Goal: Information Seeking & Learning: Learn about a topic

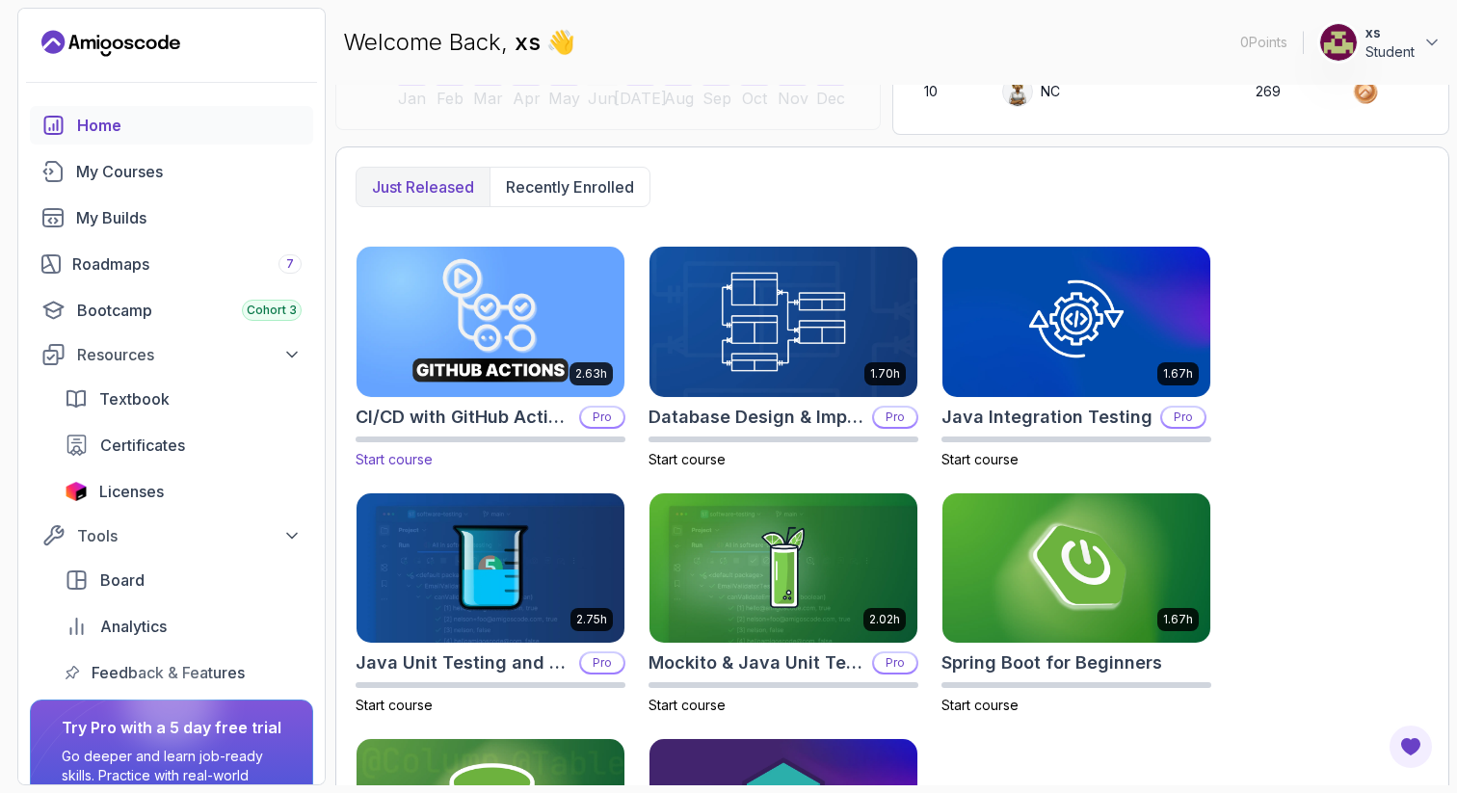
scroll to position [441, 0]
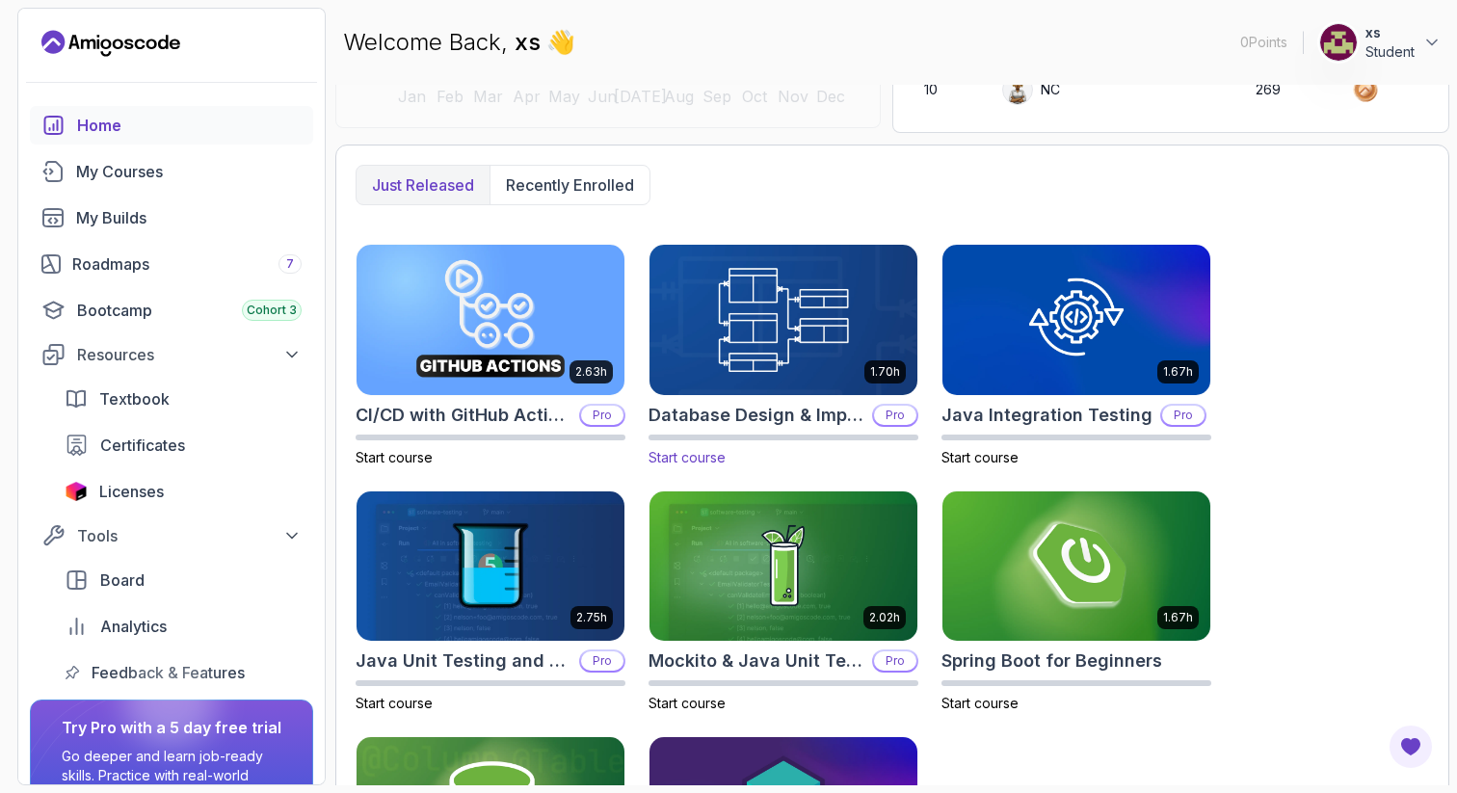
click at [766, 321] on img at bounding box center [783, 319] width 281 height 157
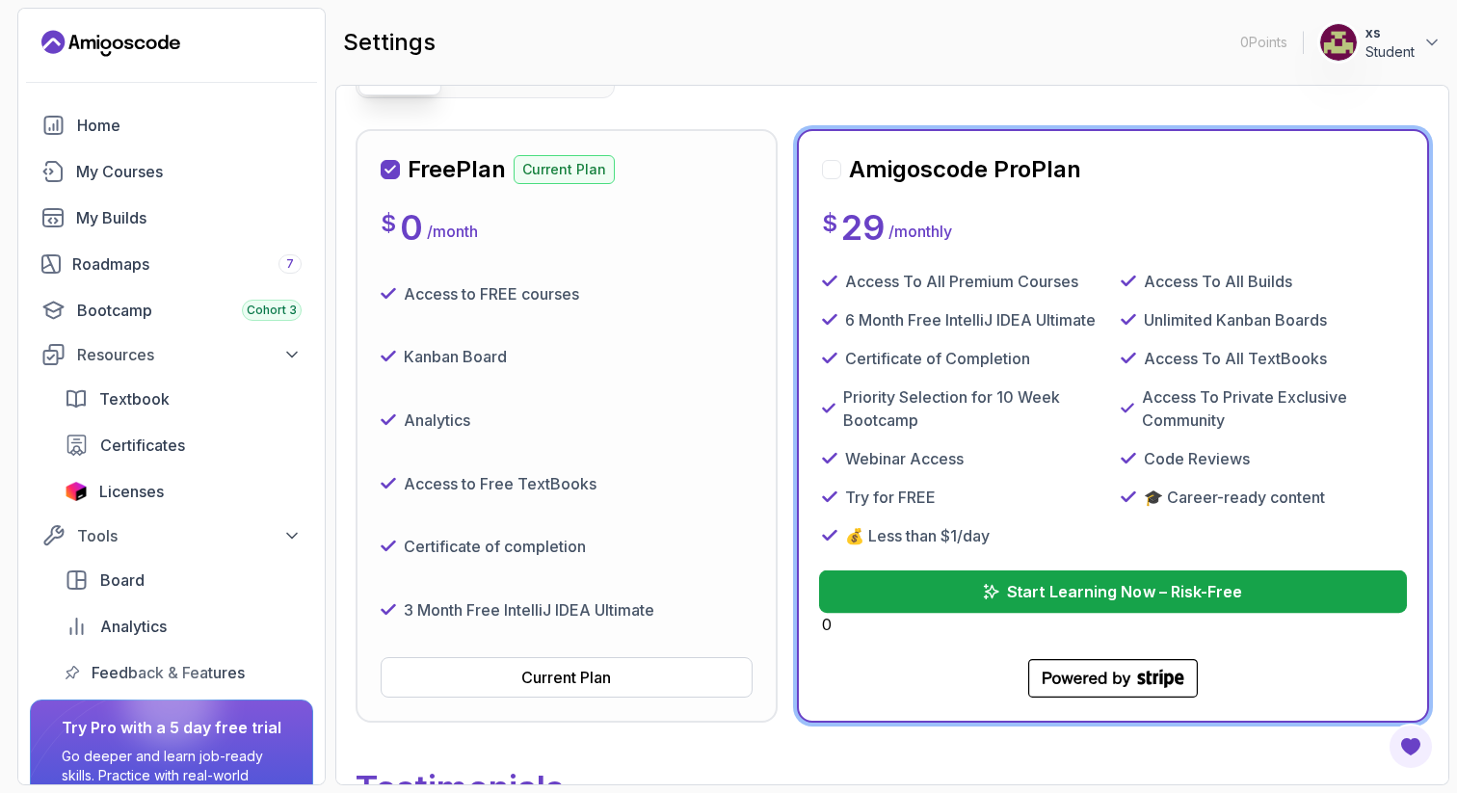
scroll to position [203, 0]
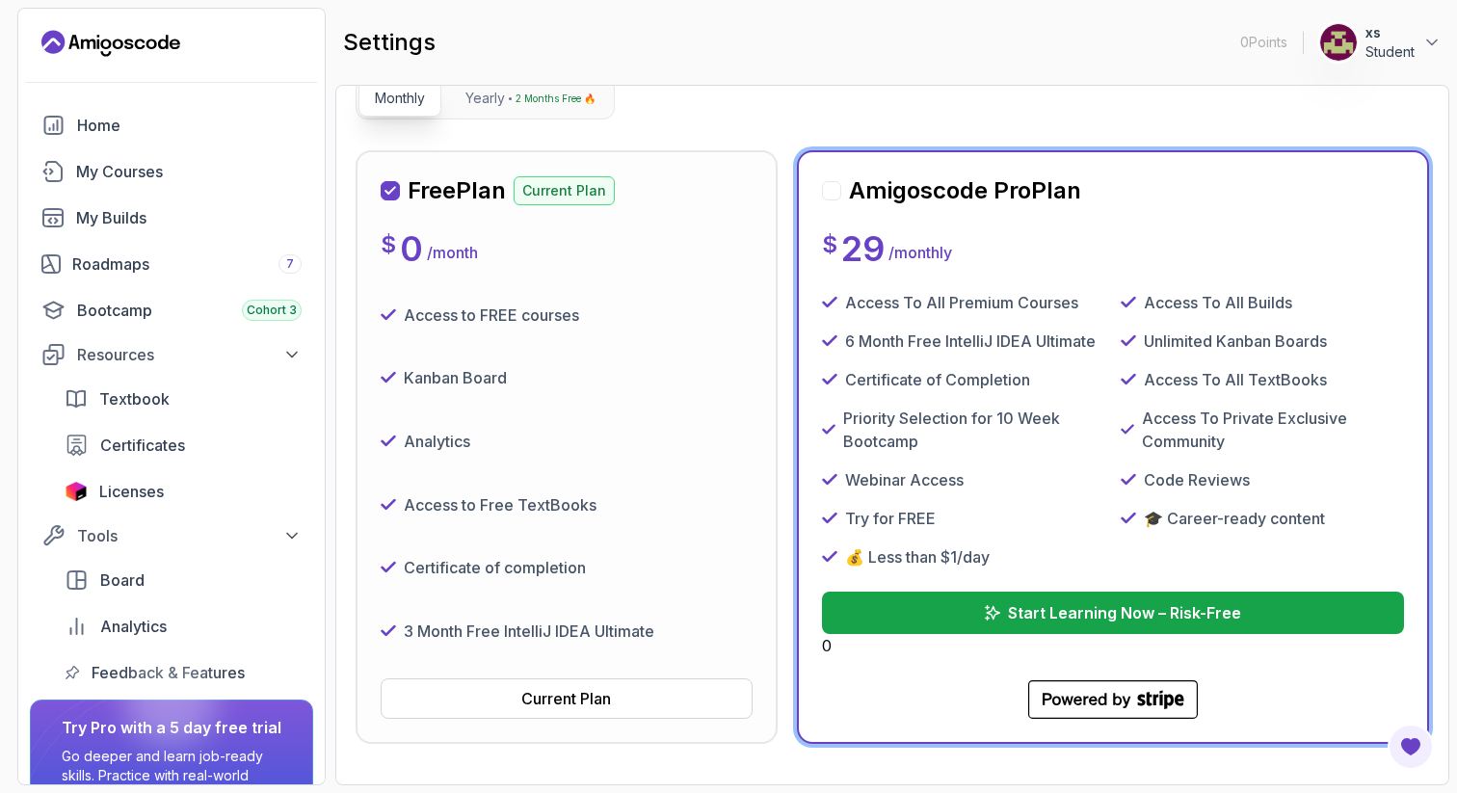
click at [829, 194] on div at bounding box center [831, 190] width 19 height 19
click at [886, 191] on h2 "Amigoscode Pro Plan" at bounding box center [965, 190] width 232 height 31
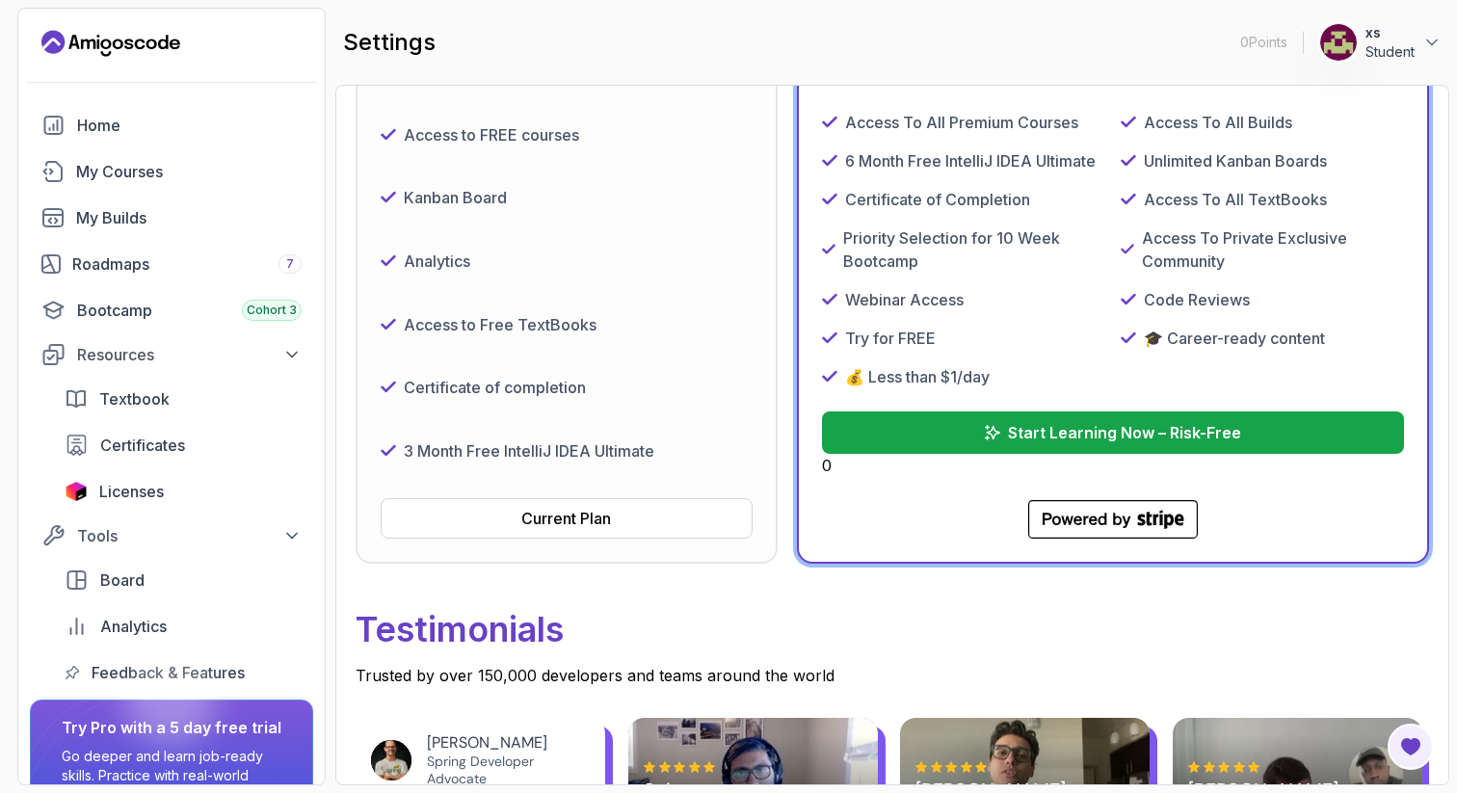
scroll to position [0, 0]
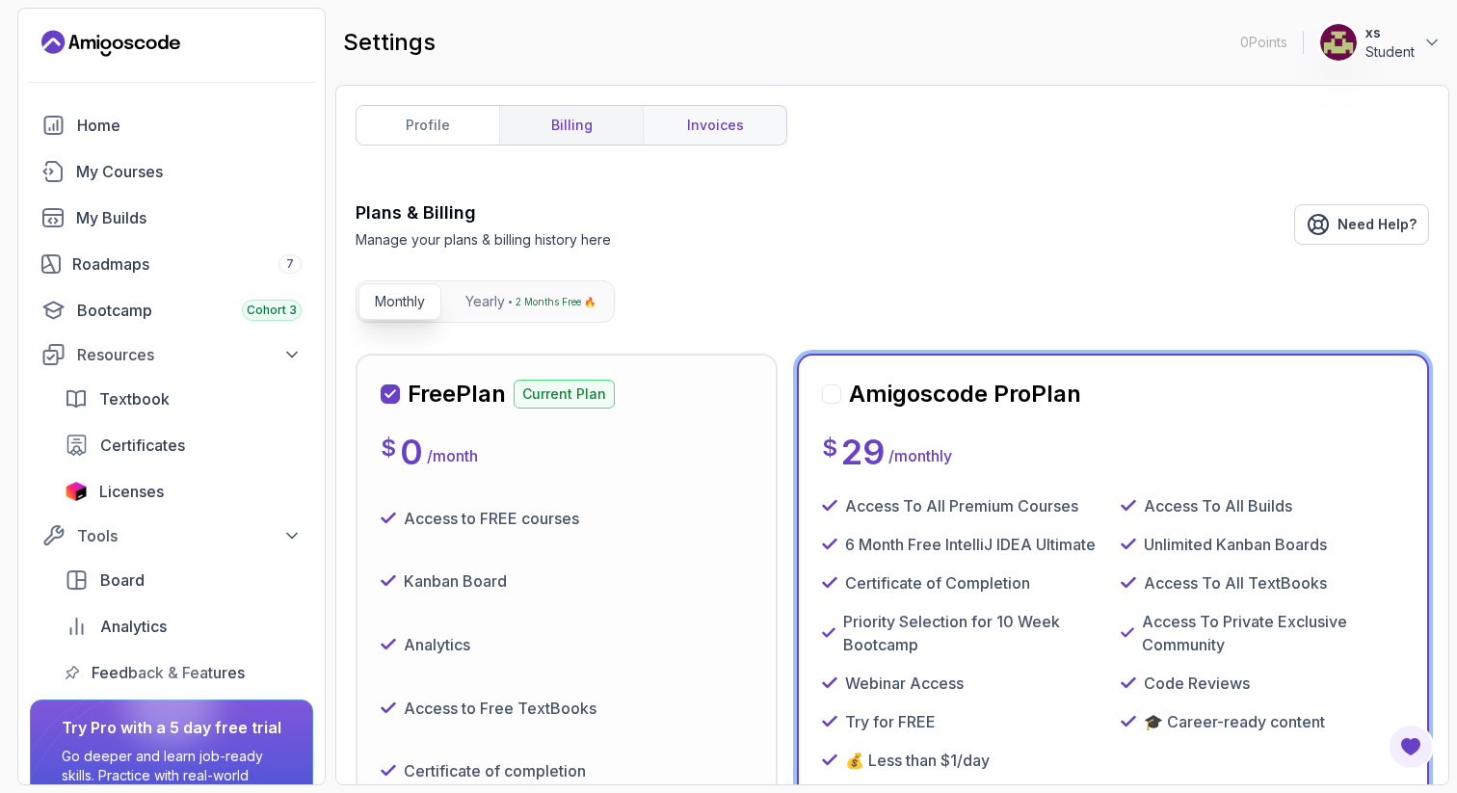
click at [716, 128] on link "invoices" at bounding box center [715, 125] width 144 height 39
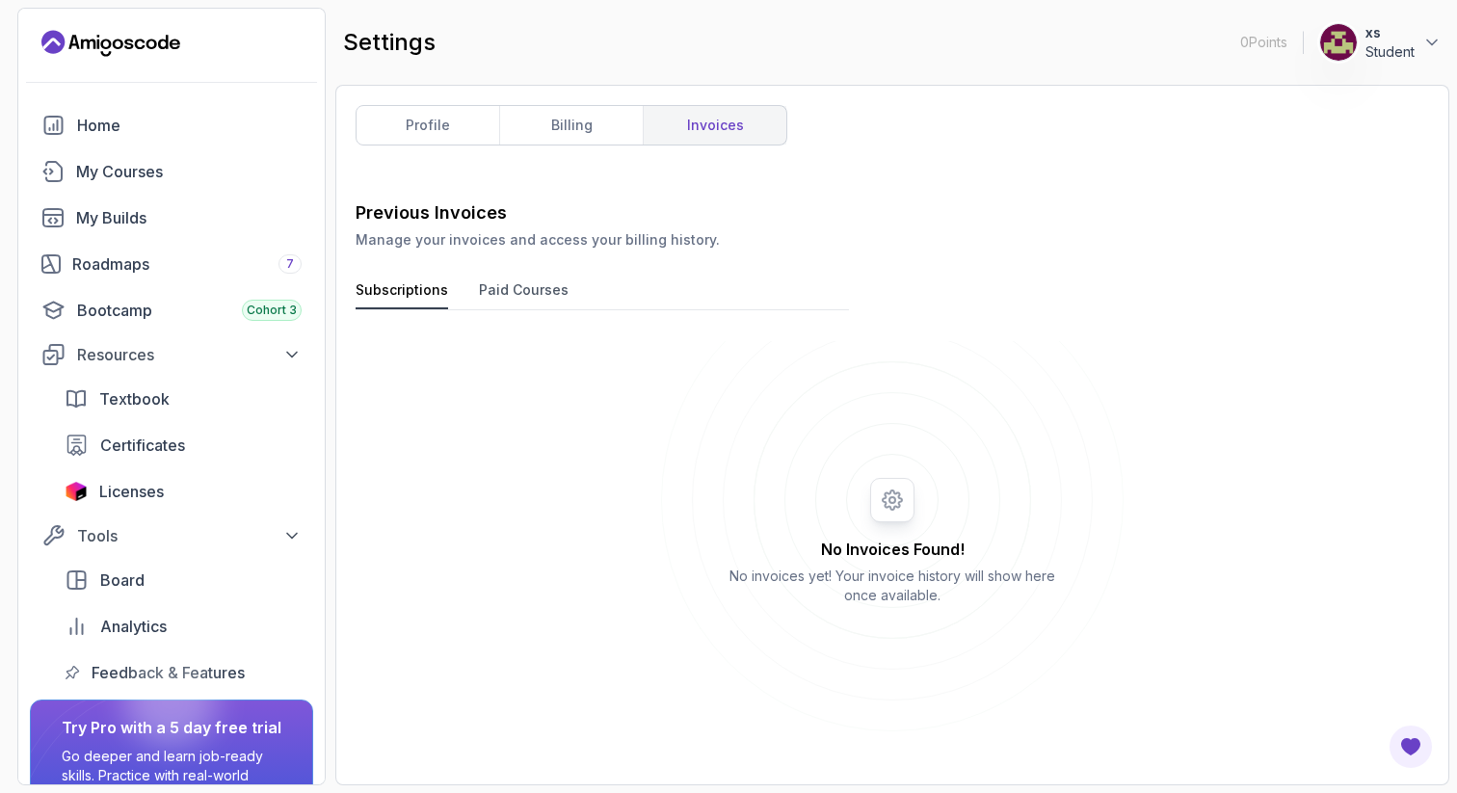
click at [529, 293] on button "Paid Courses" at bounding box center [524, 295] width 90 height 29
click at [410, 276] on div "Previous Invoices Manage your invoices and access your billing history. Subscri…" at bounding box center [893, 483] width 1074 height 566
click at [453, 115] on link "profile" at bounding box center [428, 125] width 143 height 39
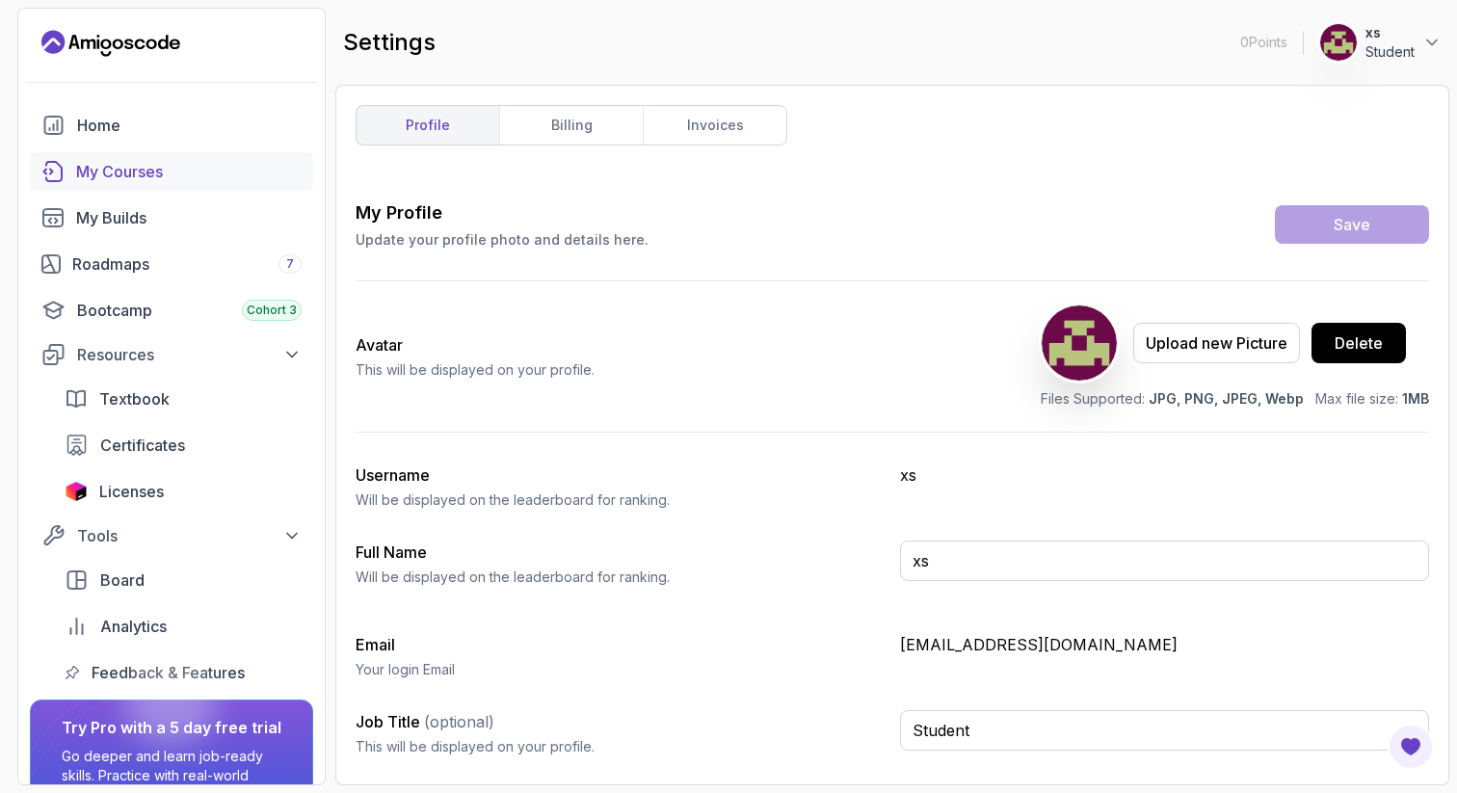
click at [197, 179] on div "My Courses" at bounding box center [189, 171] width 226 height 23
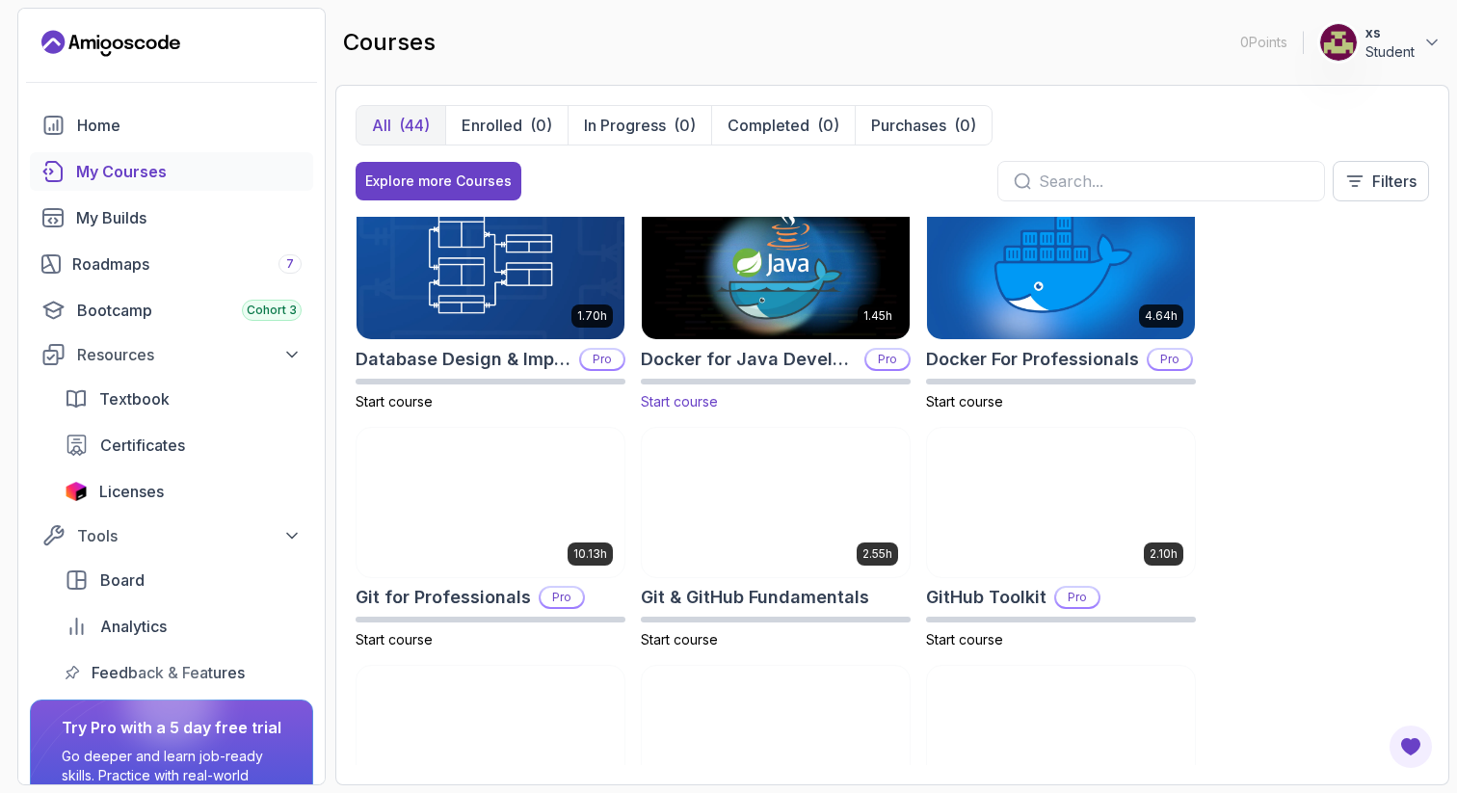
scroll to position [510, 0]
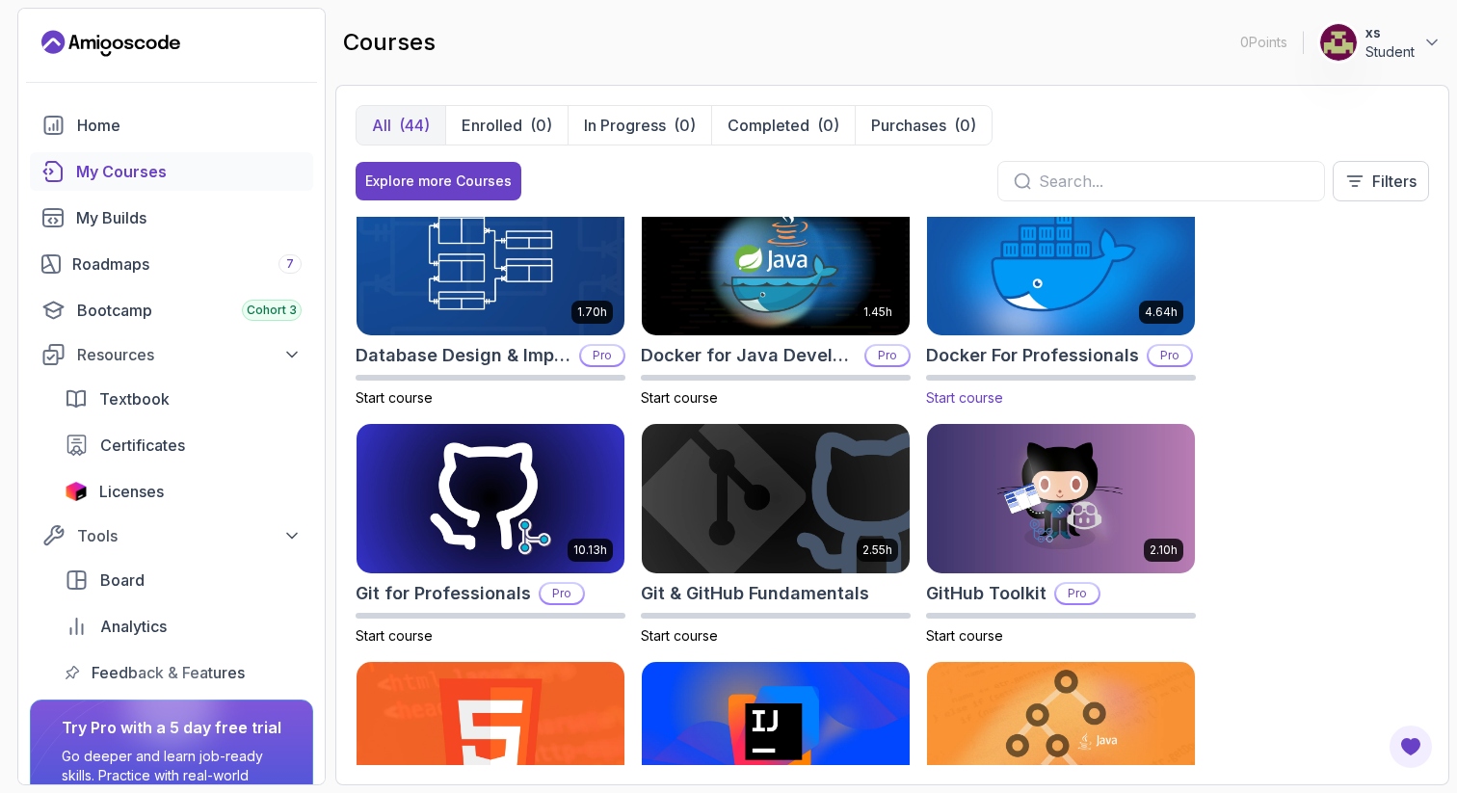
click at [1013, 305] on img at bounding box center [1061, 259] width 281 height 157
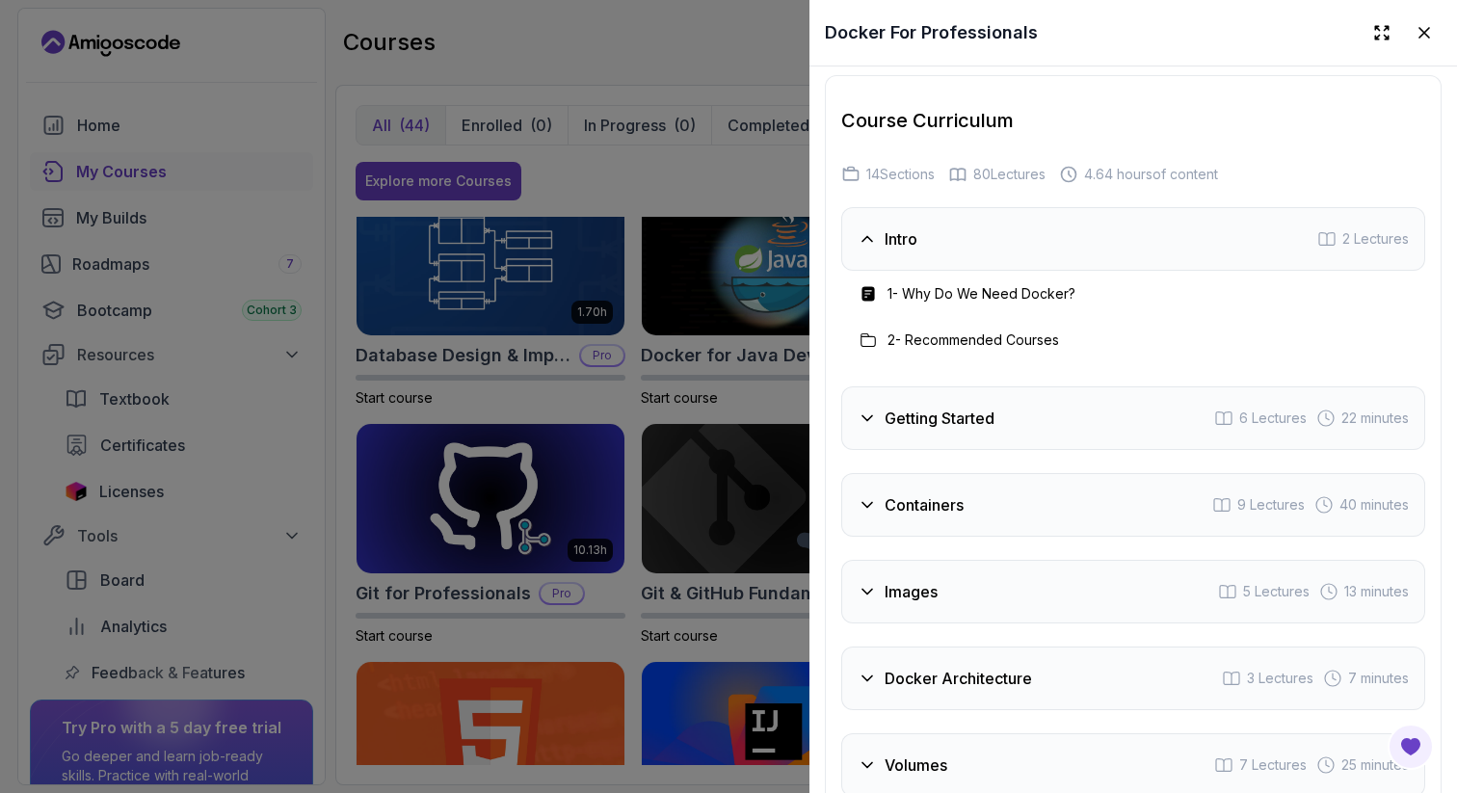
scroll to position [4280, 0]
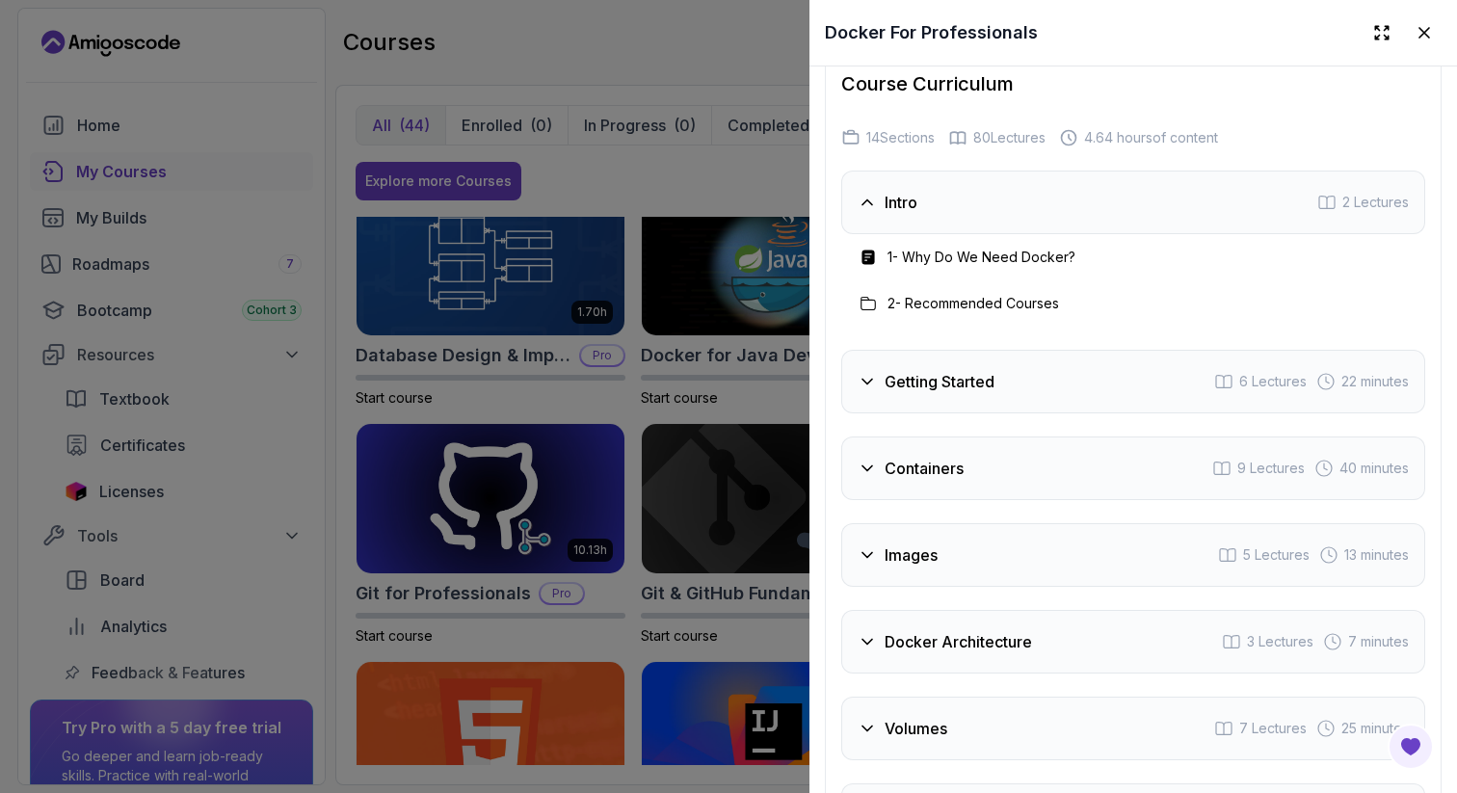
click at [869, 372] on icon at bounding box center [867, 381] width 19 height 19
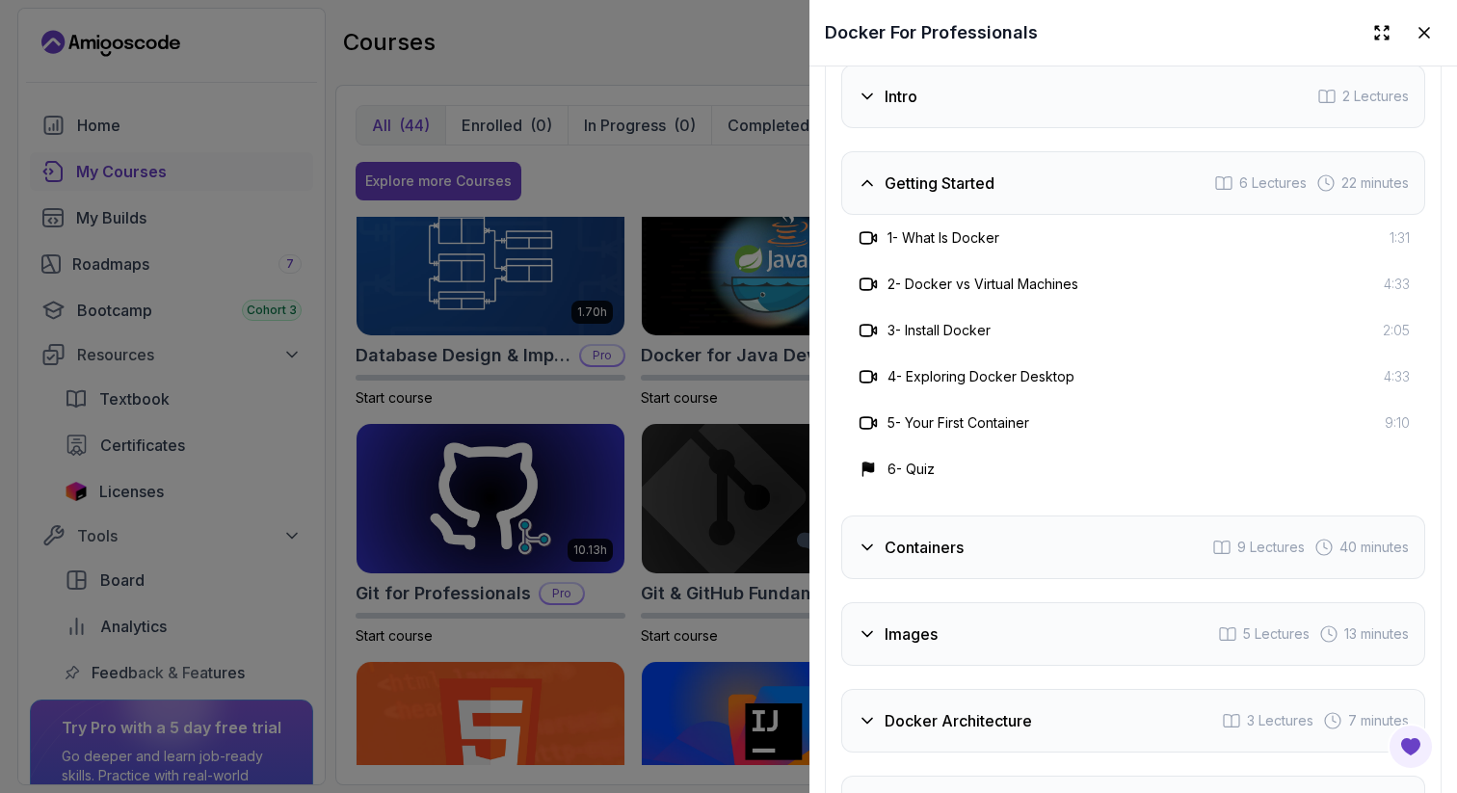
scroll to position [4401, 0]
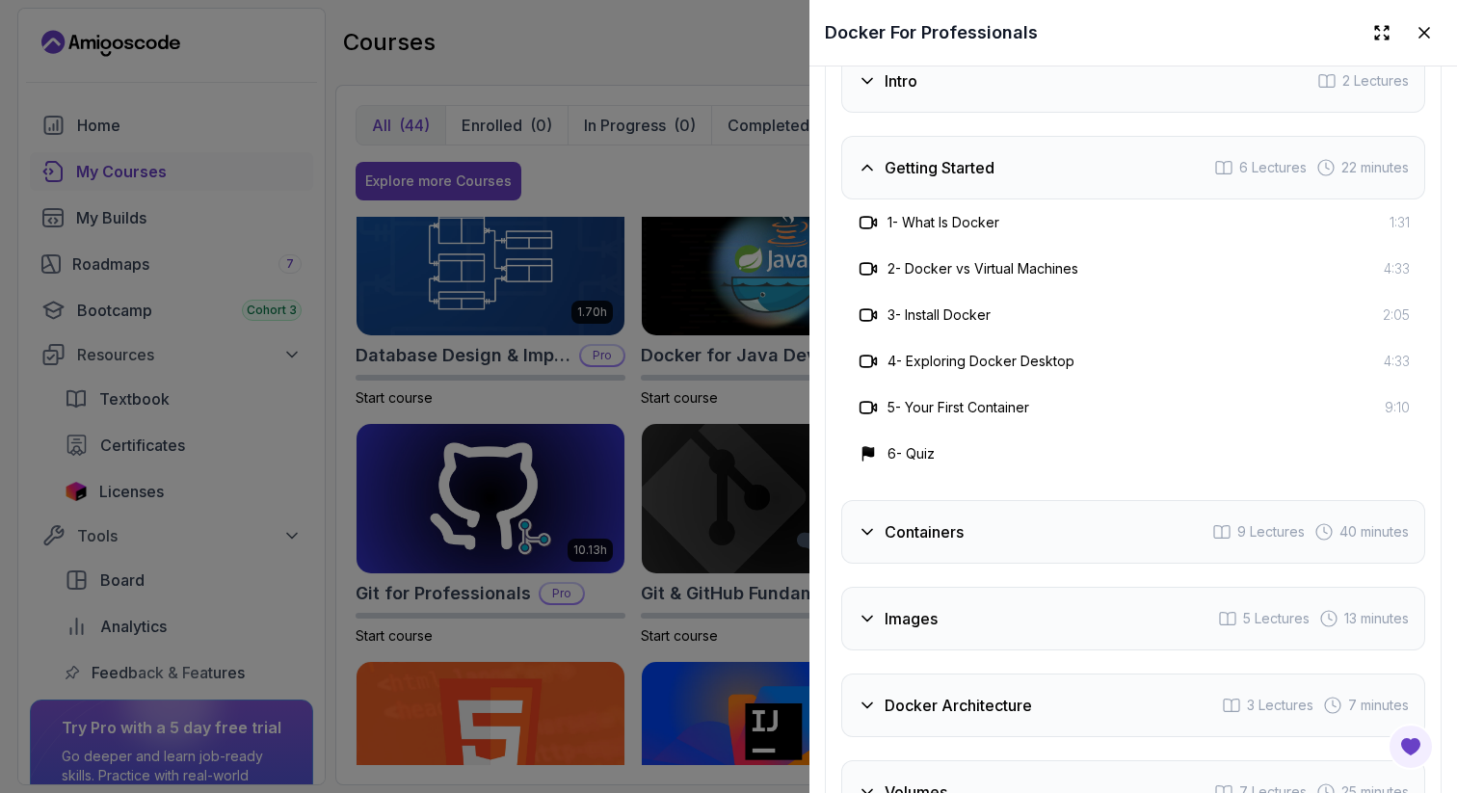
click at [865, 530] on icon at bounding box center [868, 532] width 10 height 5
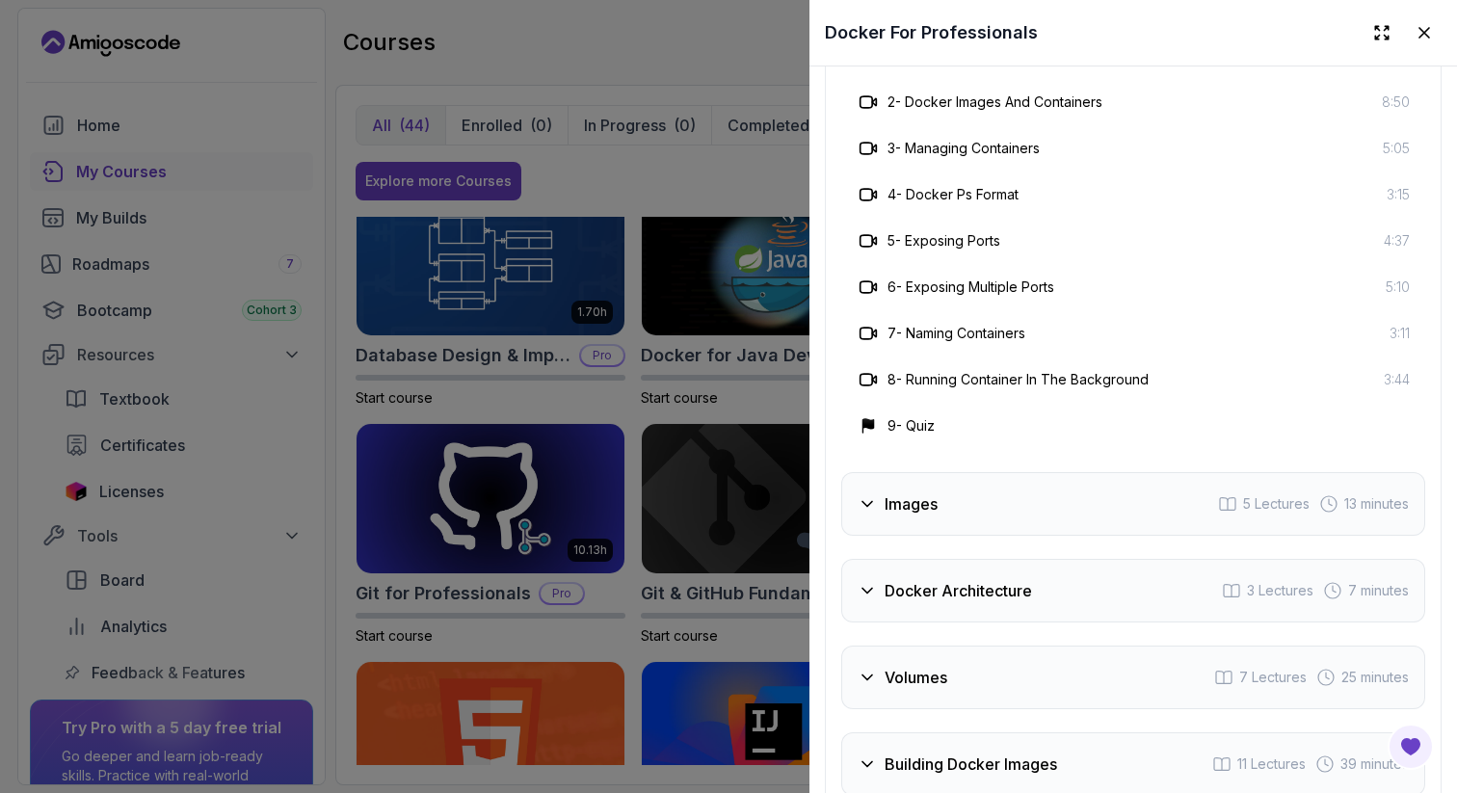
scroll to position [4656, 0]
click at [862, 494] on icon at bounding box center [867, 503] width 19 height 19
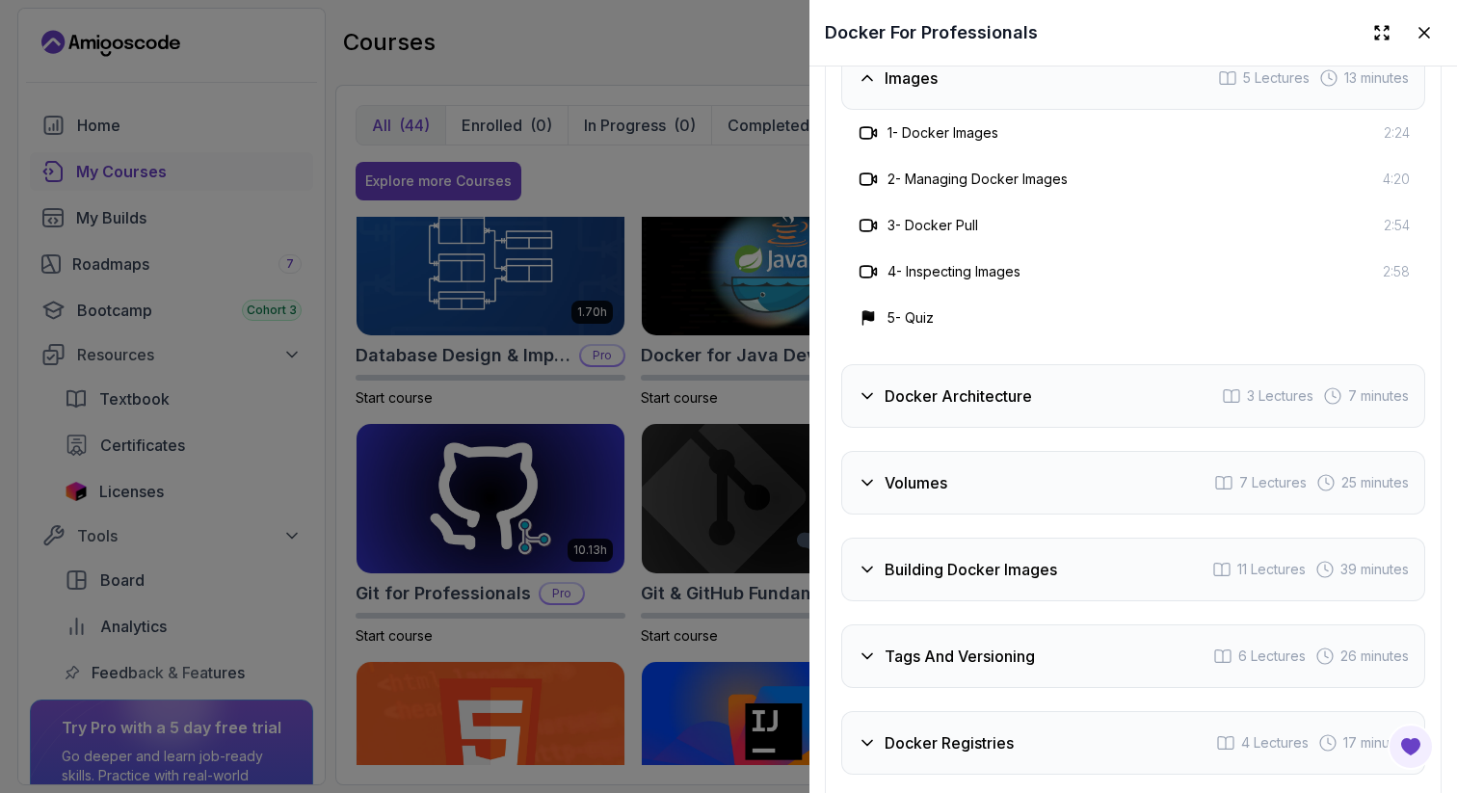
scroll to position [4682, 0]
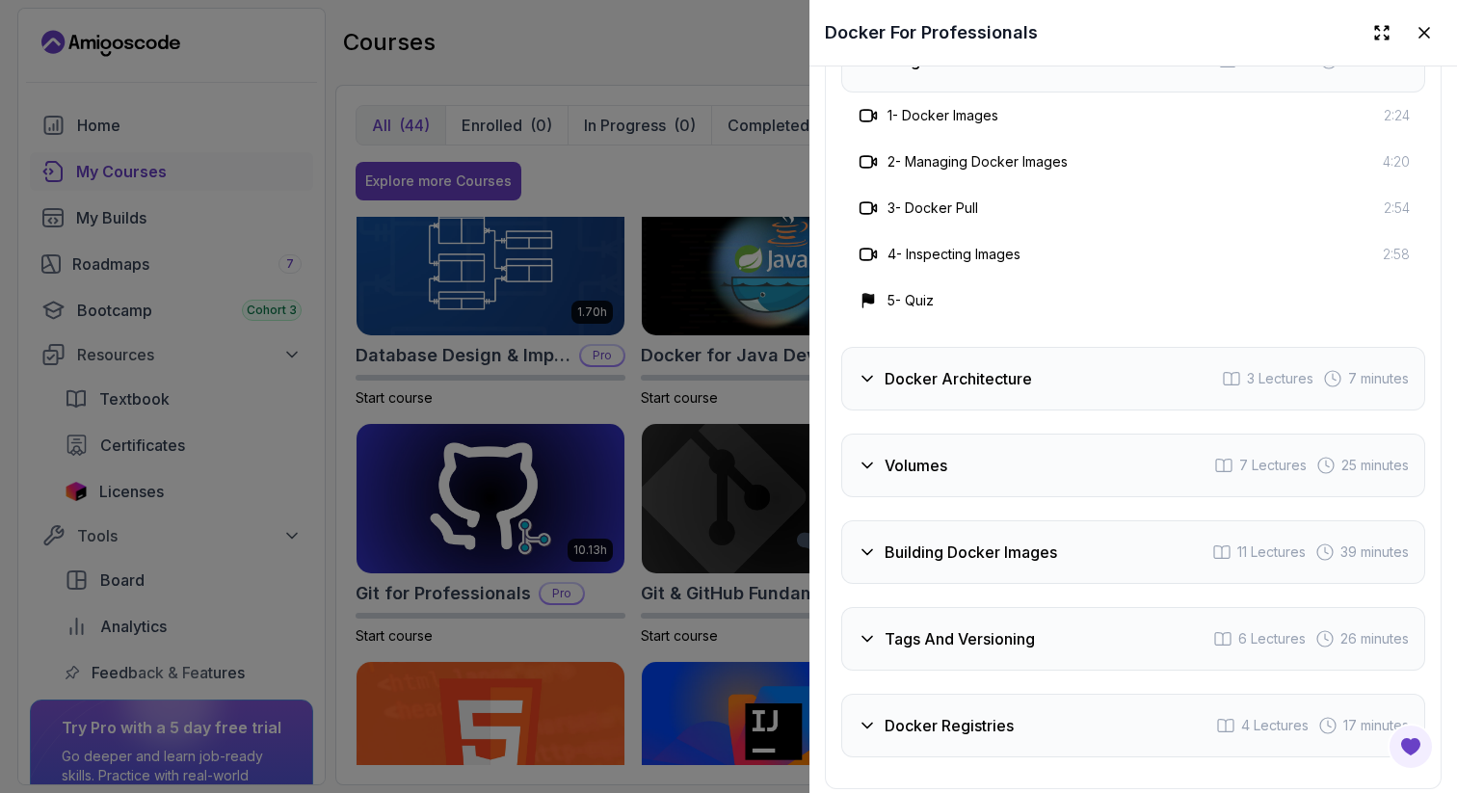
click at [866, 369] on icon at bounding box center [867, 378] width 19 height 19
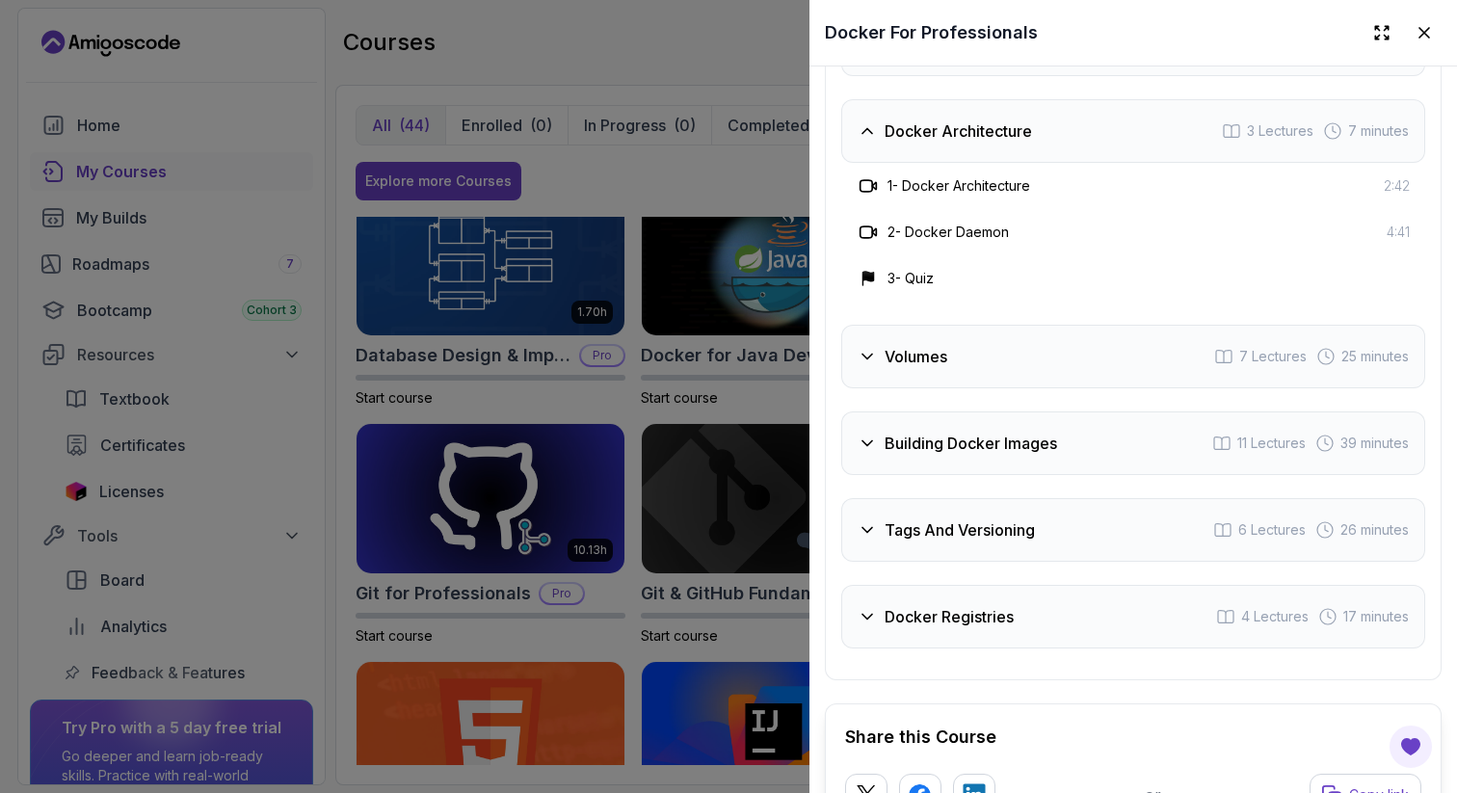
scroll to position [4686, 0]
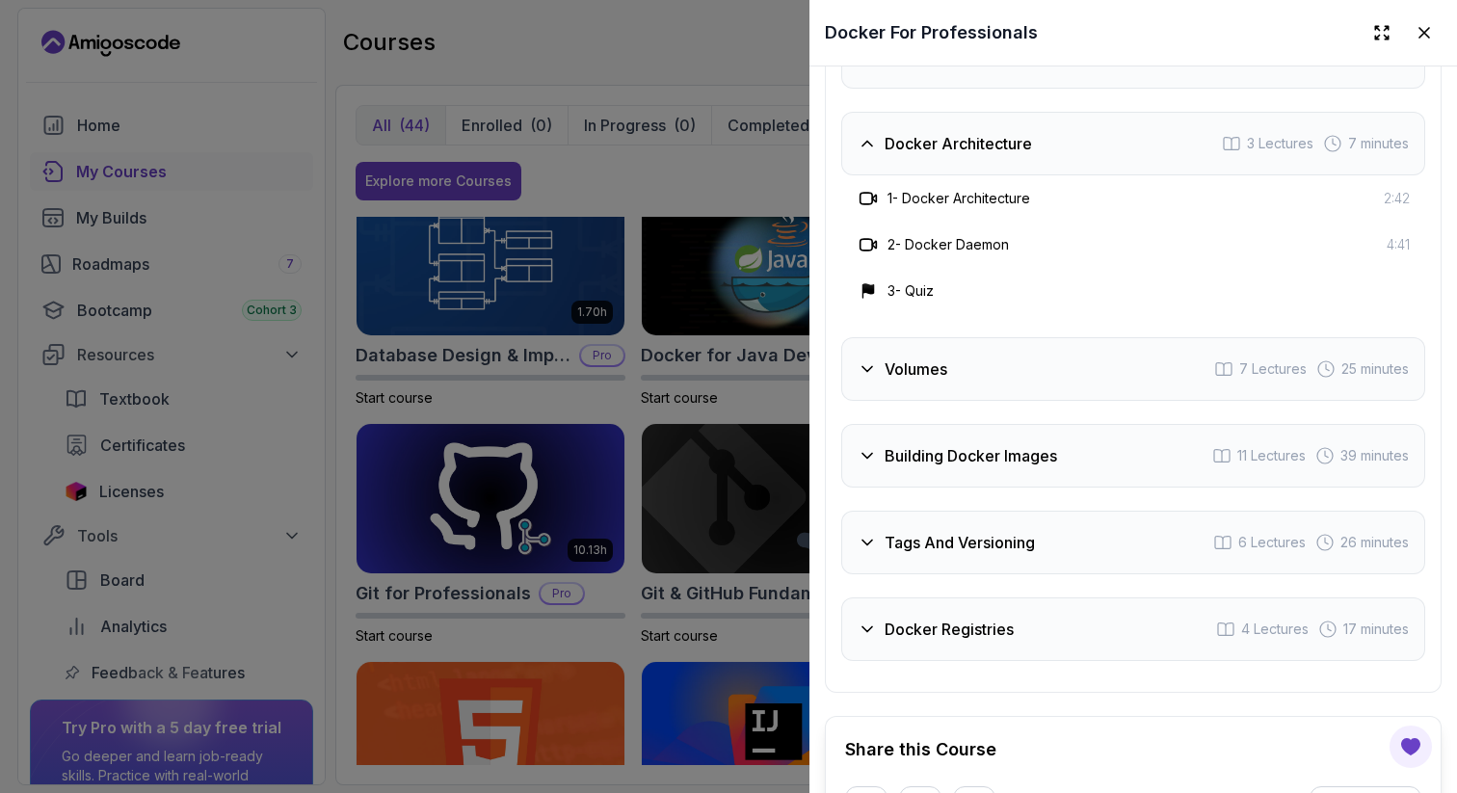
click at [867, 360] on icon at bounding box center [867, 369] width 19 height 19
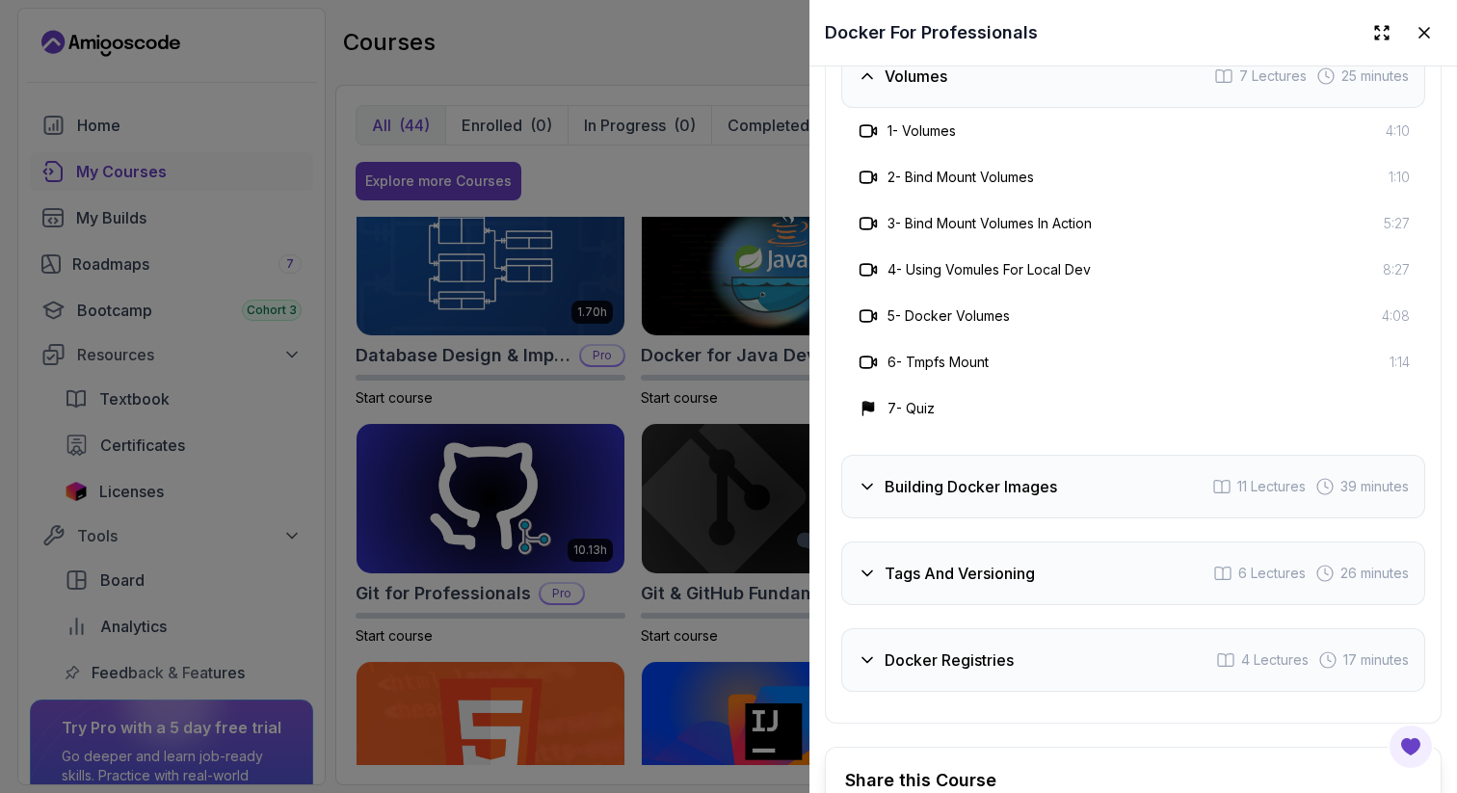
scroll to position [4878, 0]
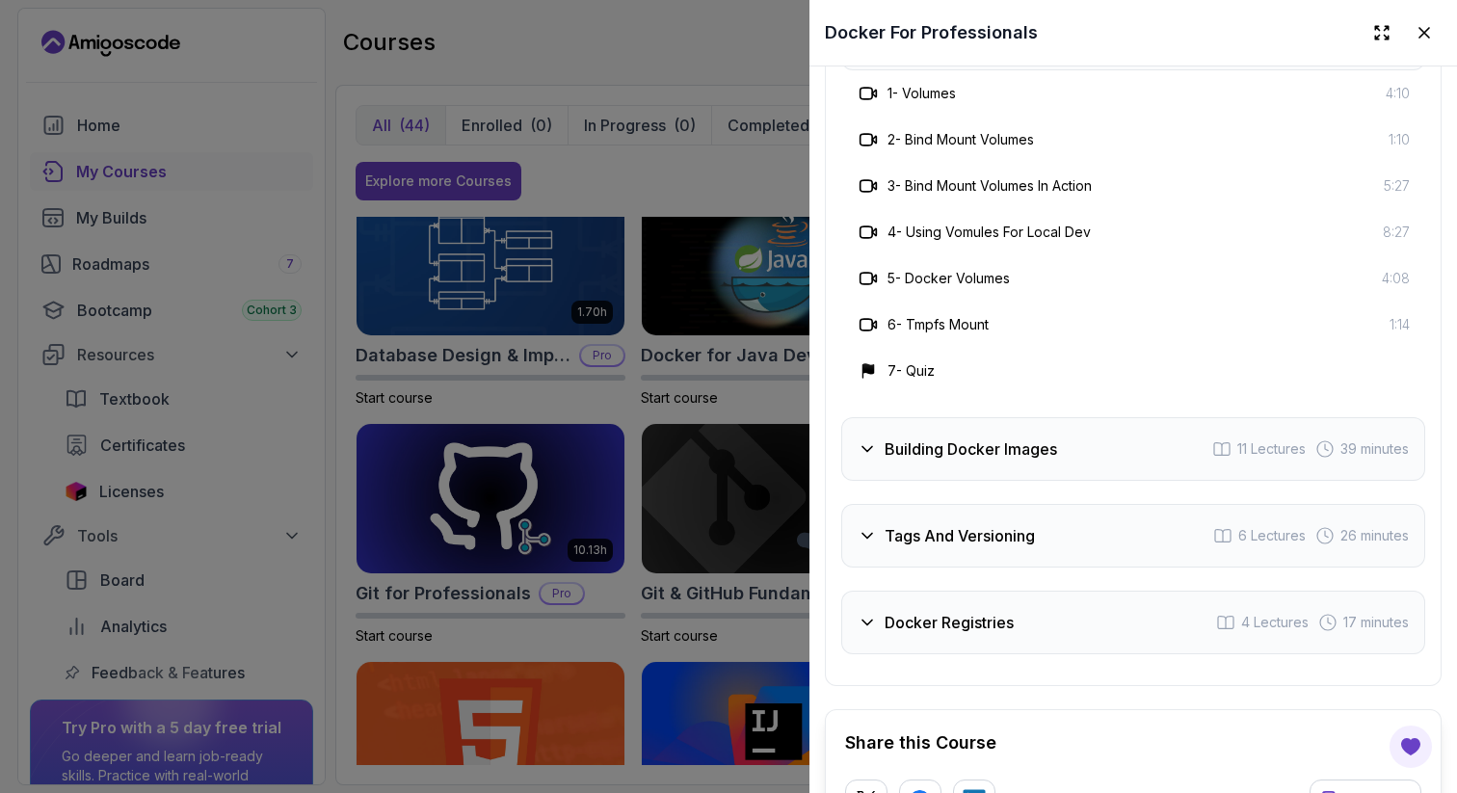
click at [869, 438] on div "Building Docker Images" at bounding box center [958, 449] width 200 height 23
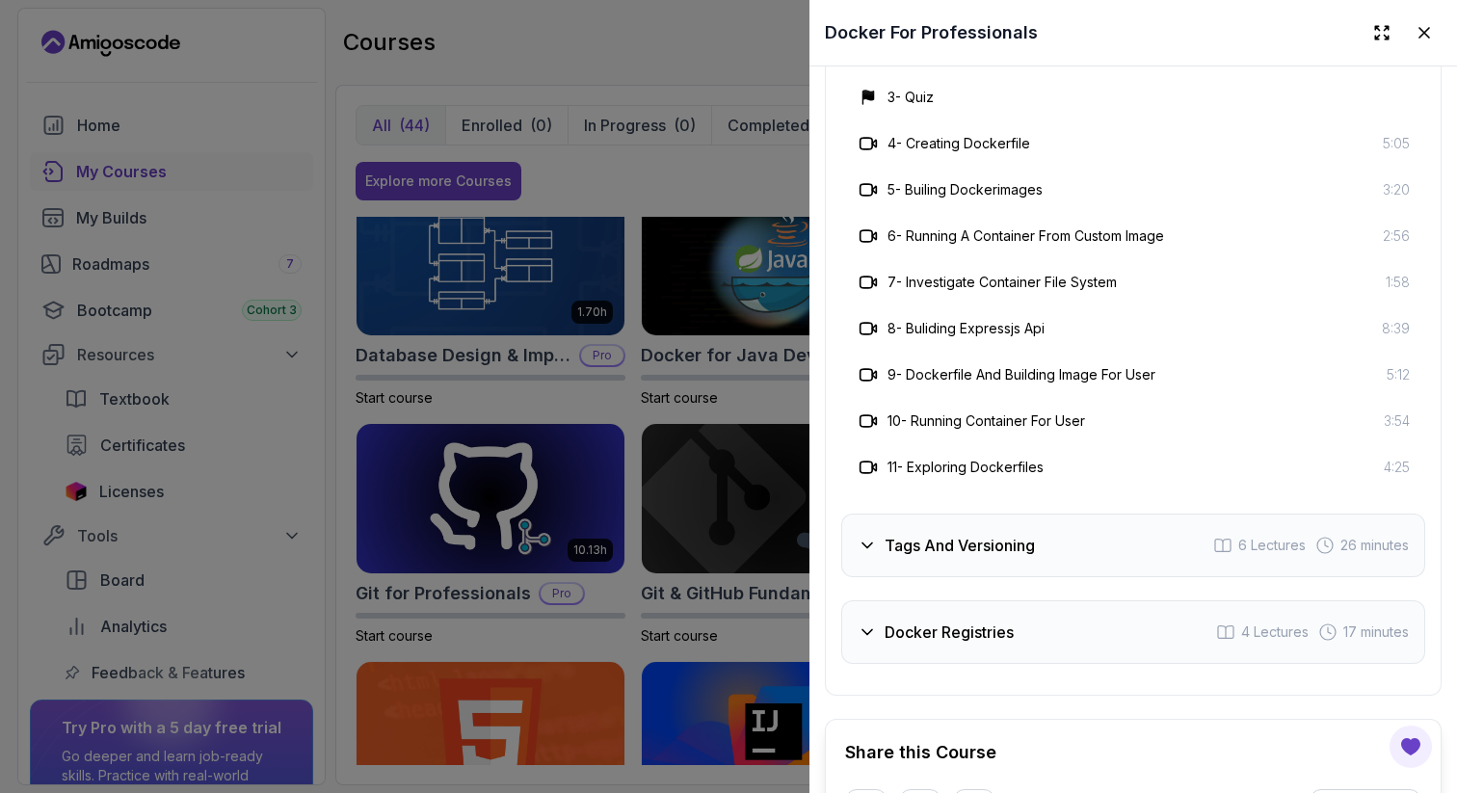
click at [863, 544] on icon at bounding box center [868, 546] width 10 height 5
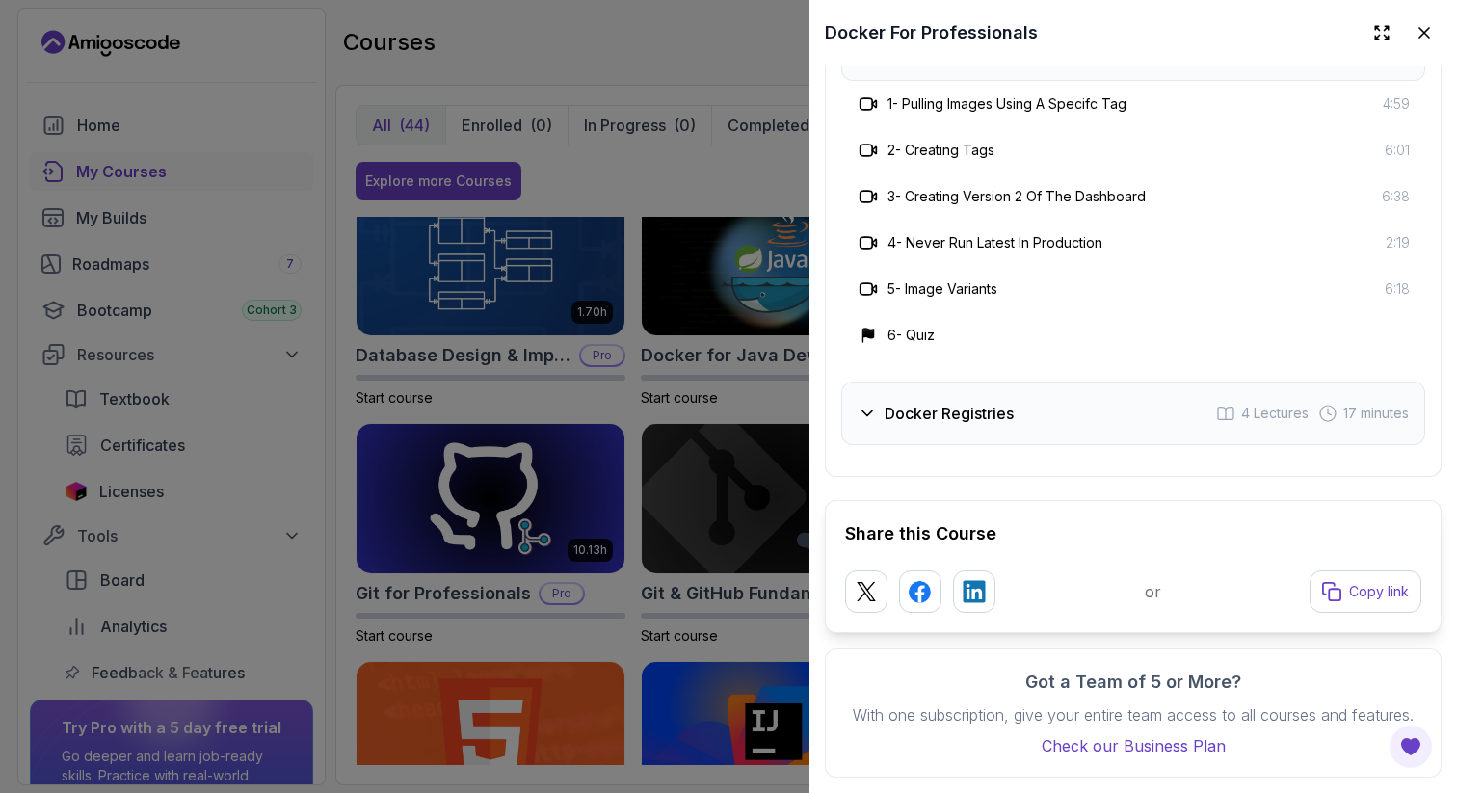
scroll to position [5014, 0]
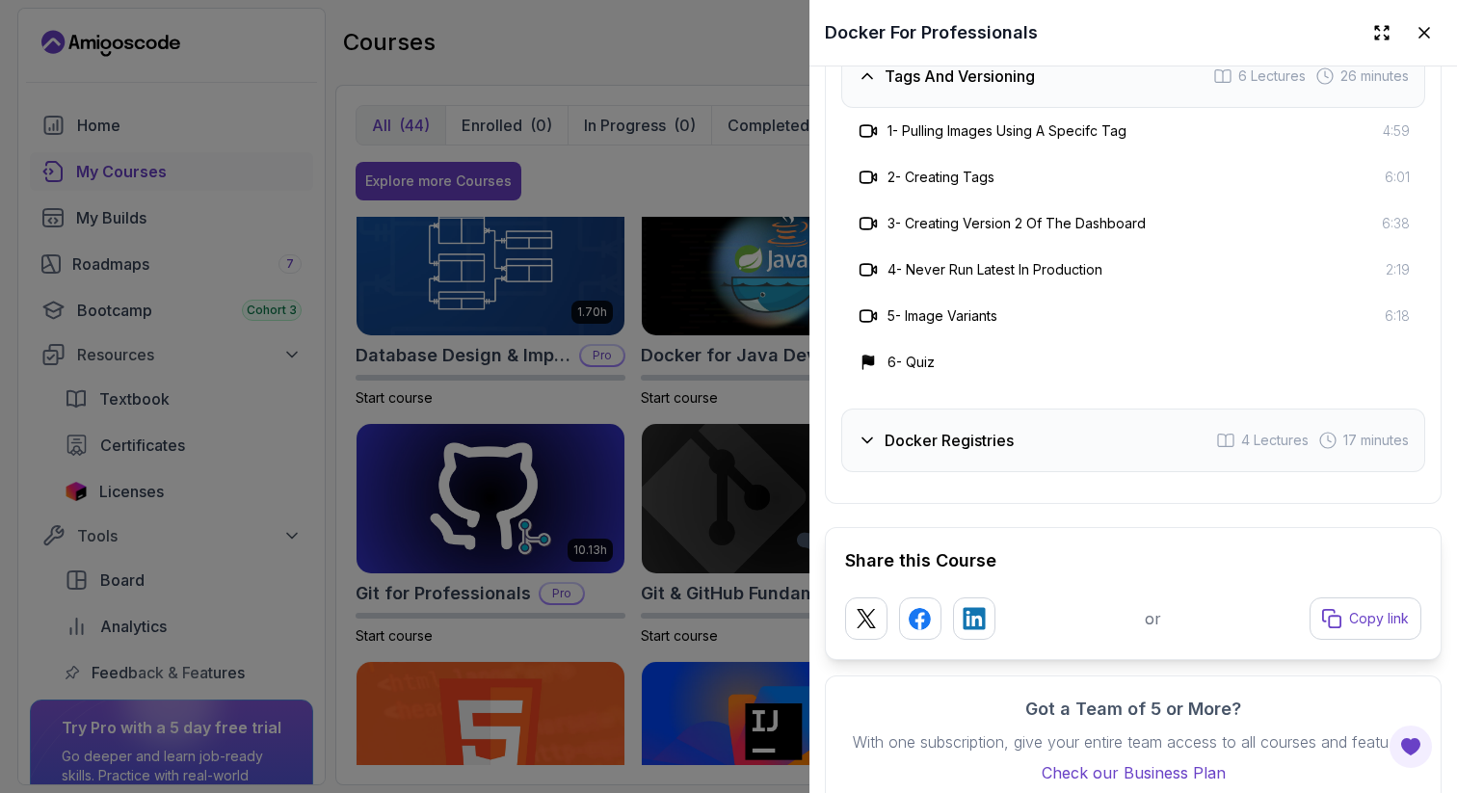
click at [865, 429] on div "Docker Registries" at bounding box center [936, 440] width 156 height 23
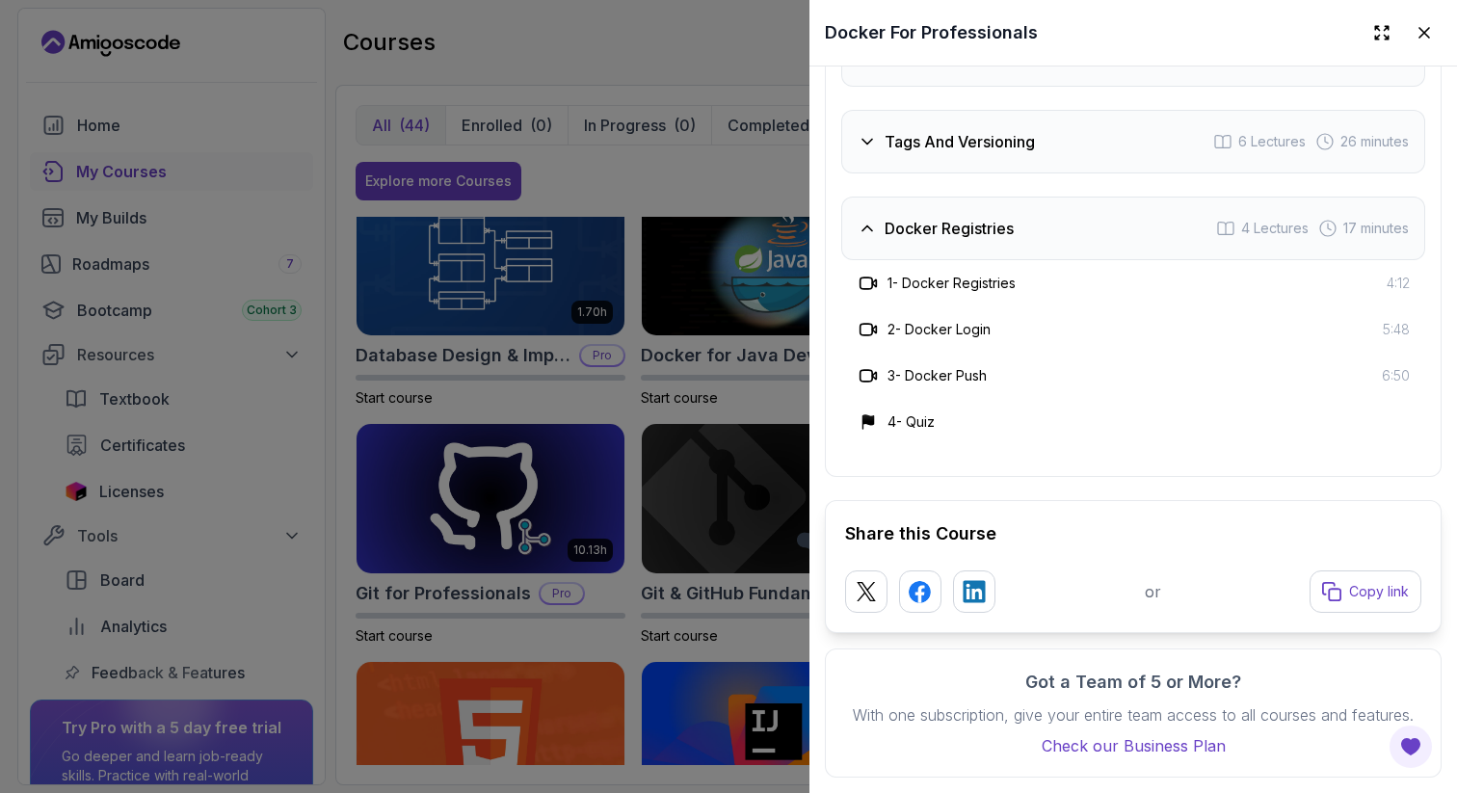
scroll to position [4921, 0]
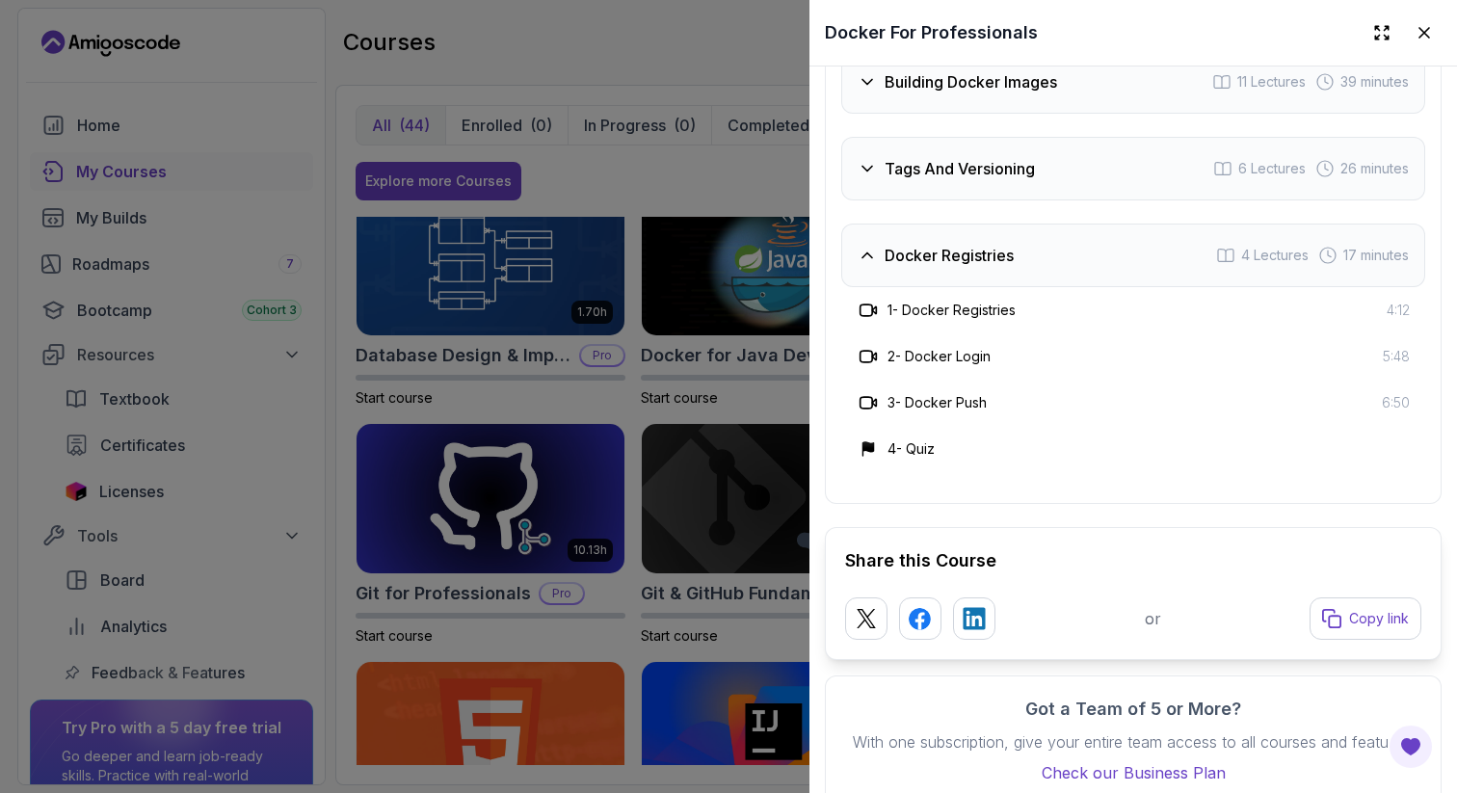
click at [714, 467] on div at bounding box center [728, 396] width 1457 height 793
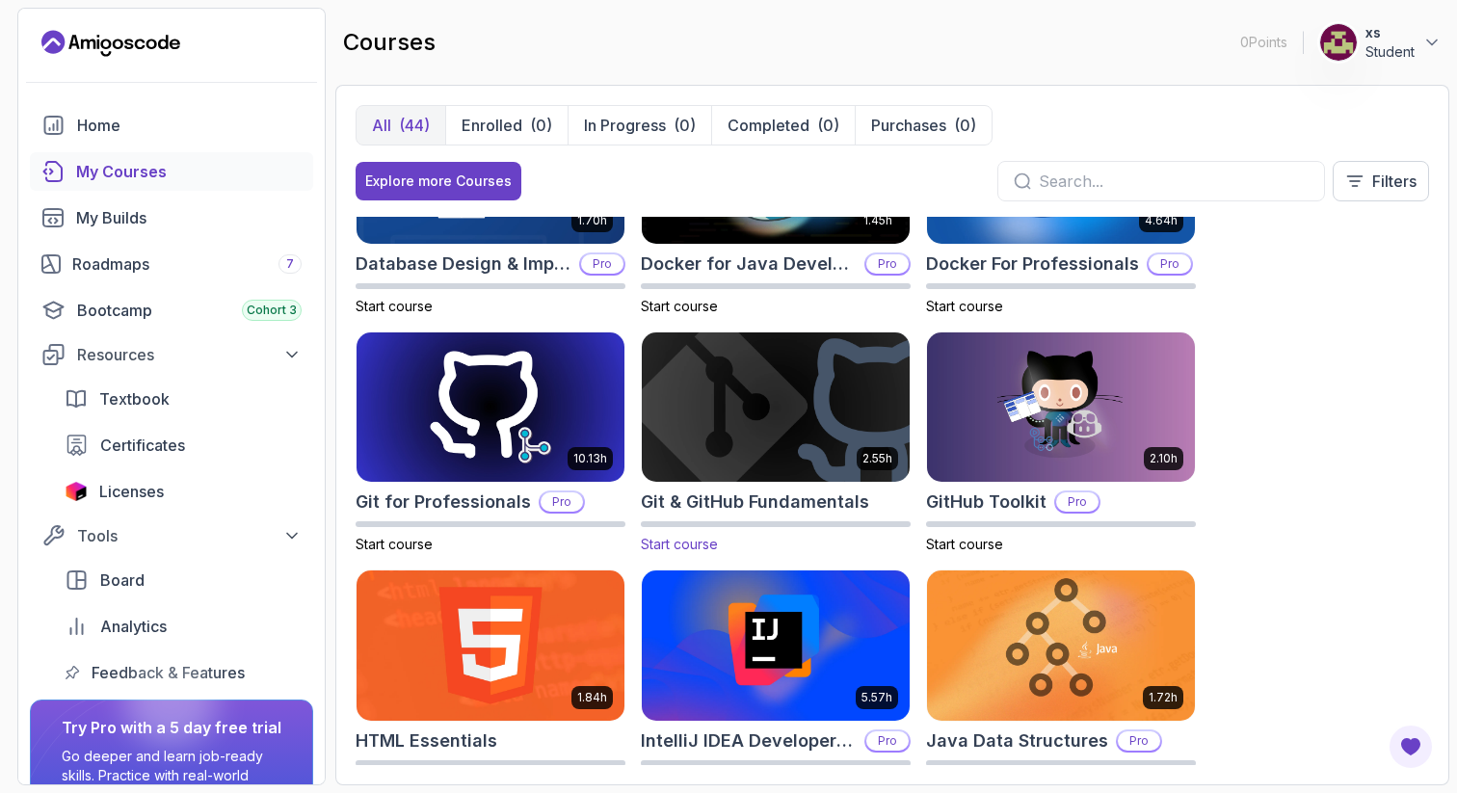
scroll to position [629, 0]
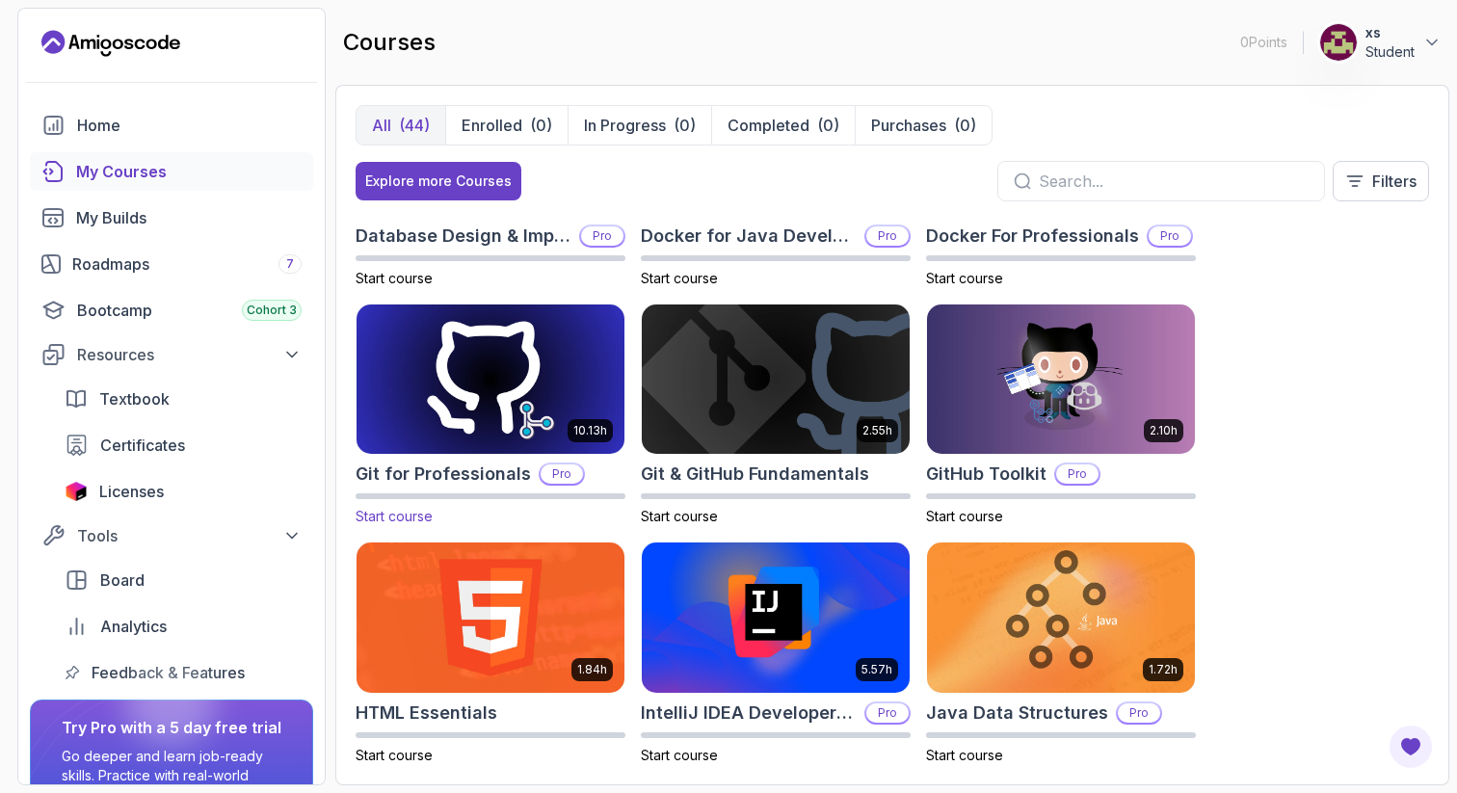
click at [557, 400] on img at bounding box center [490, 379] width 281 height 157
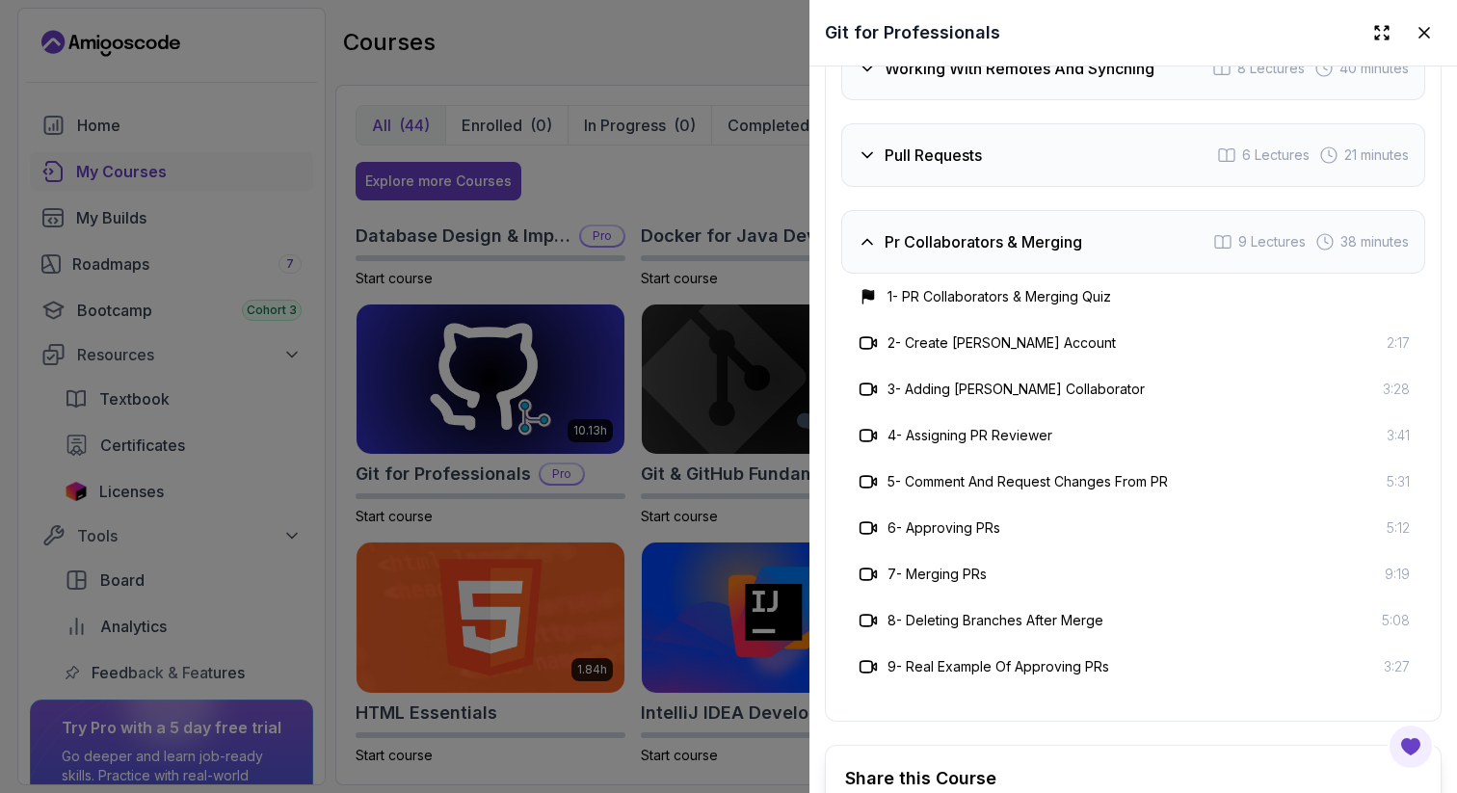
scroll to position [4211, 0]
click at [871, 234] on icon at bounding box center [867, 239] width 19 height 19
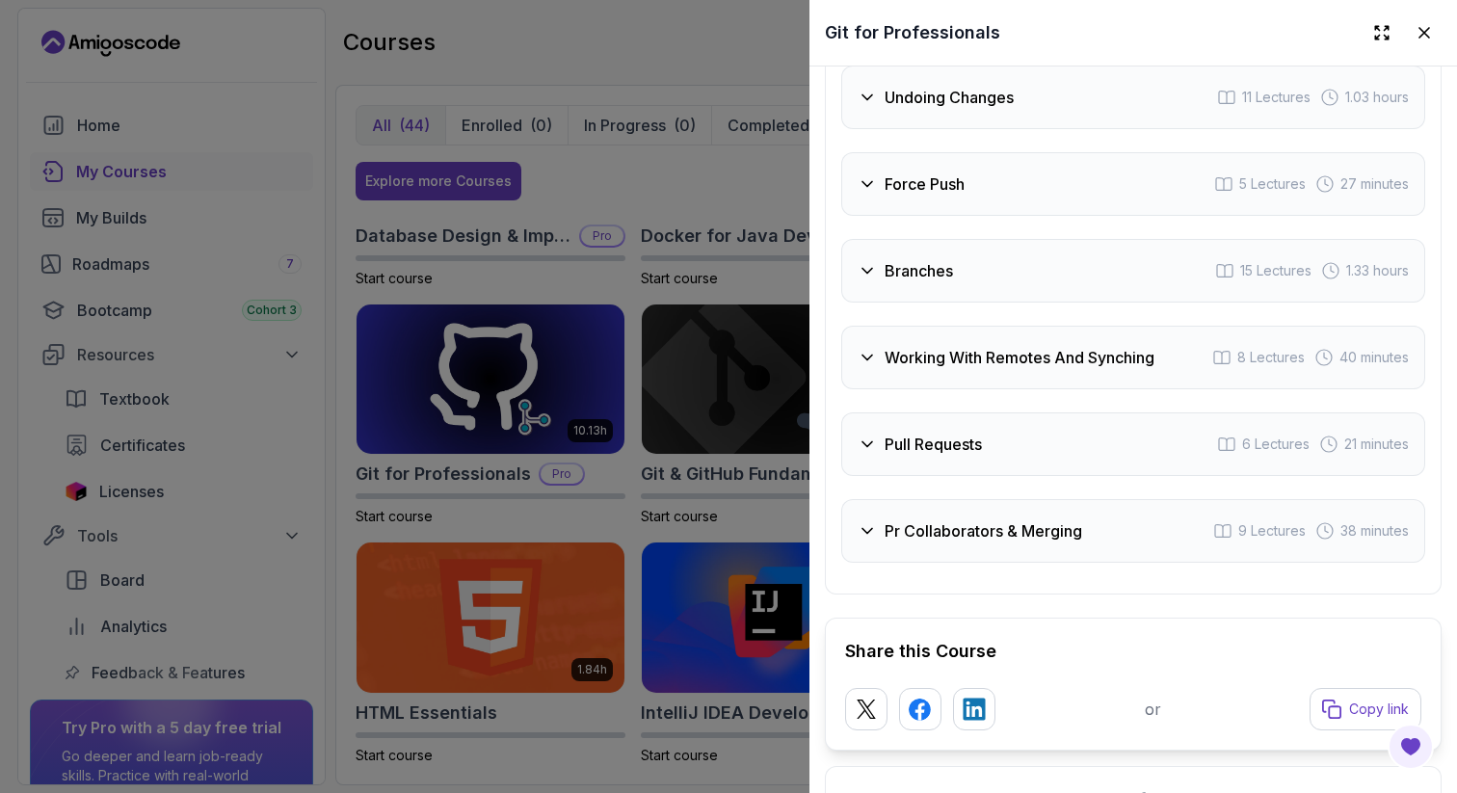
scroll to position [4038, 0]
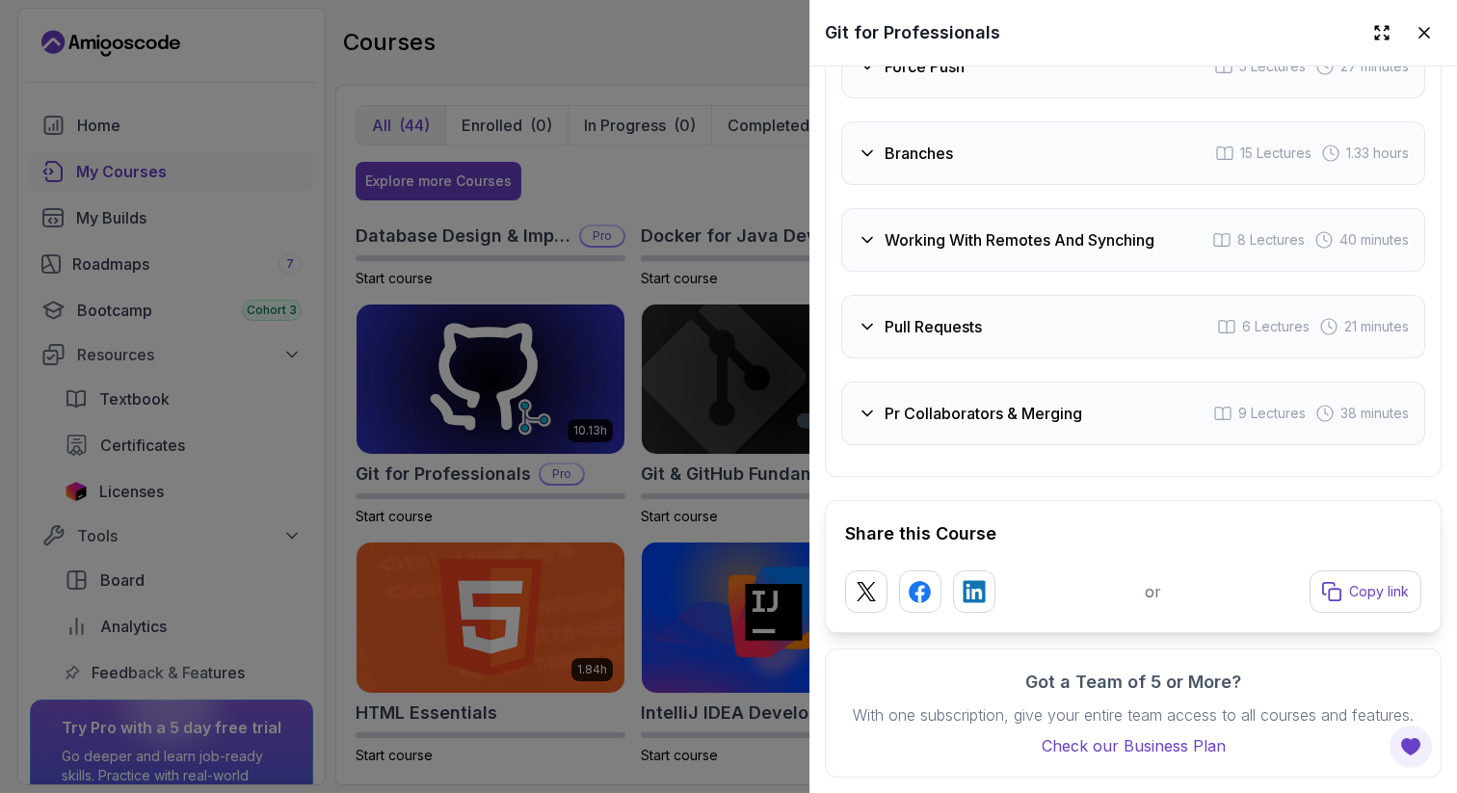
click at [586, 409] on div at bounding box center [728, 396] width 1457 height 793
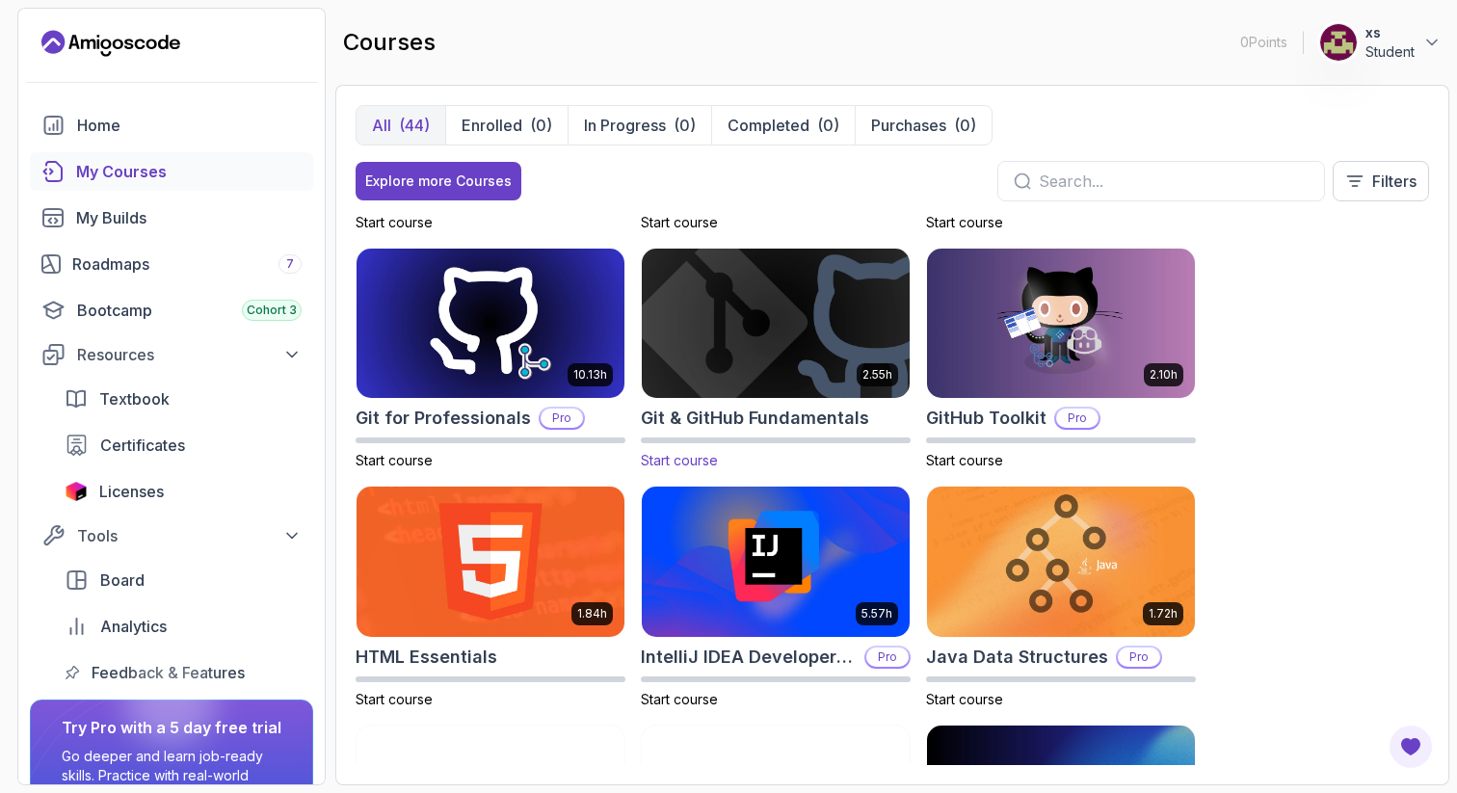
scroll to position [684, 0]
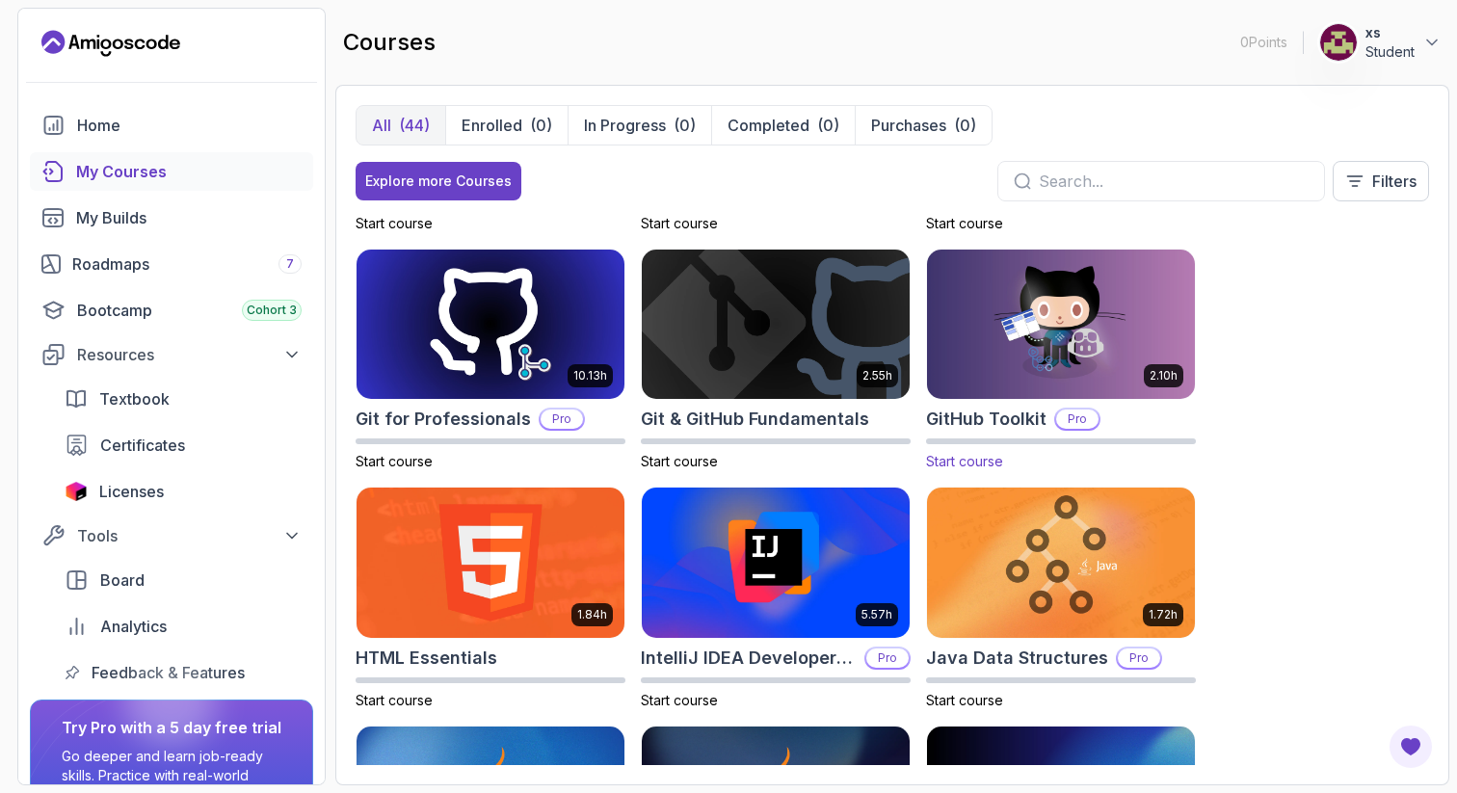
click at [1047, 331] on img at bounding box center [1061, 324] width 281 height 157
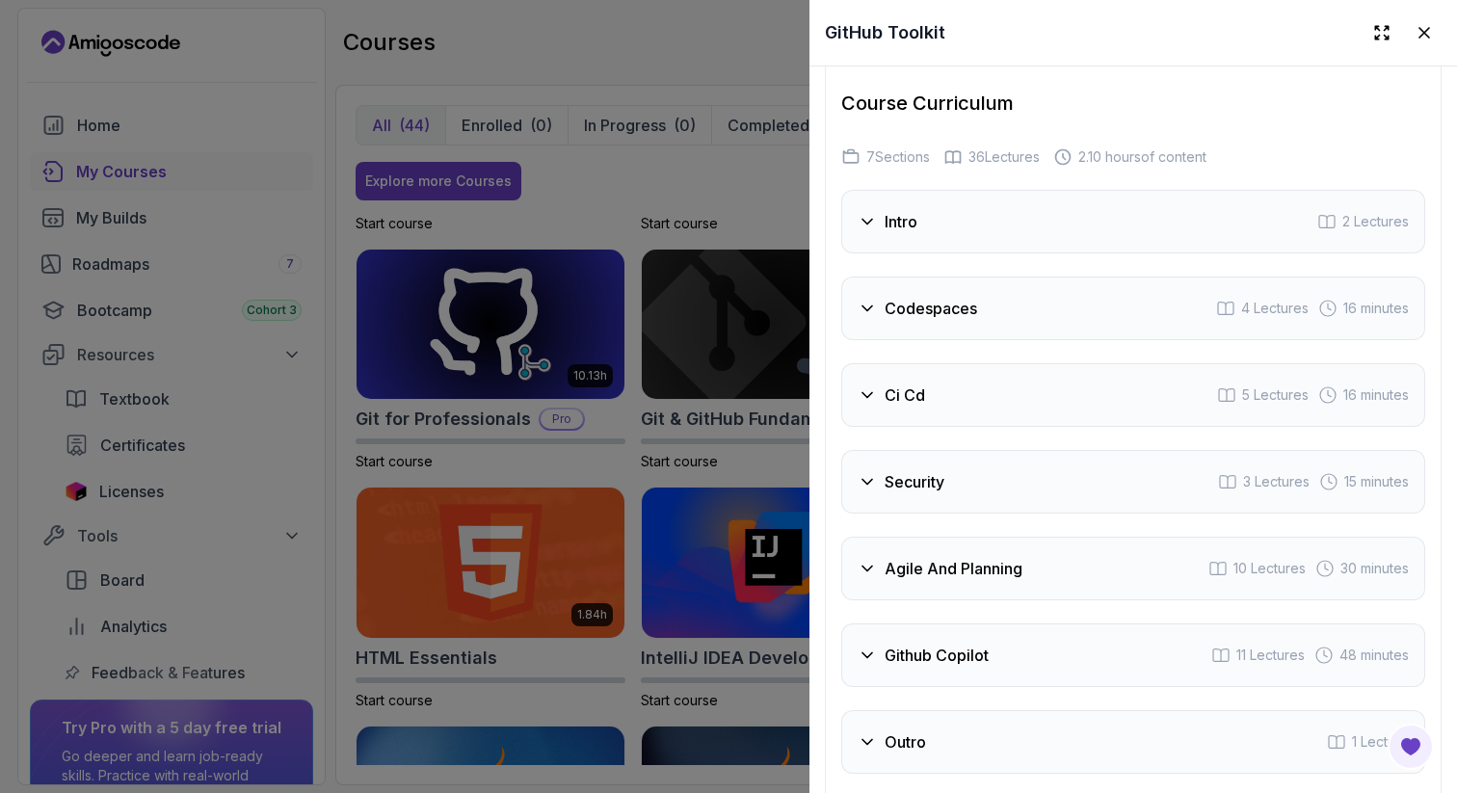
scroll to position [3120, 0]
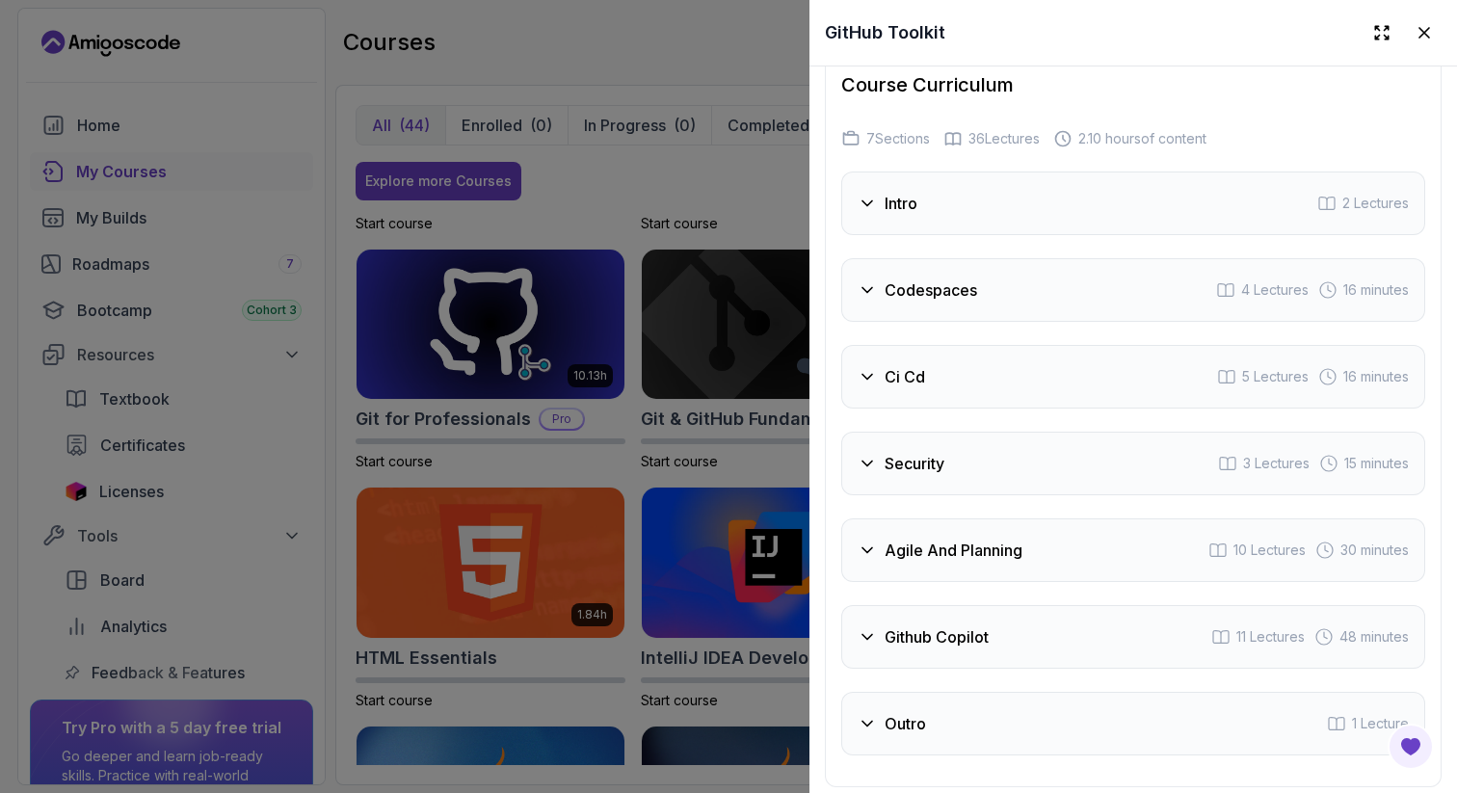
click at [869, 365] on div "Ci Cd" at bounding box center [891, 376] width 67 height 23
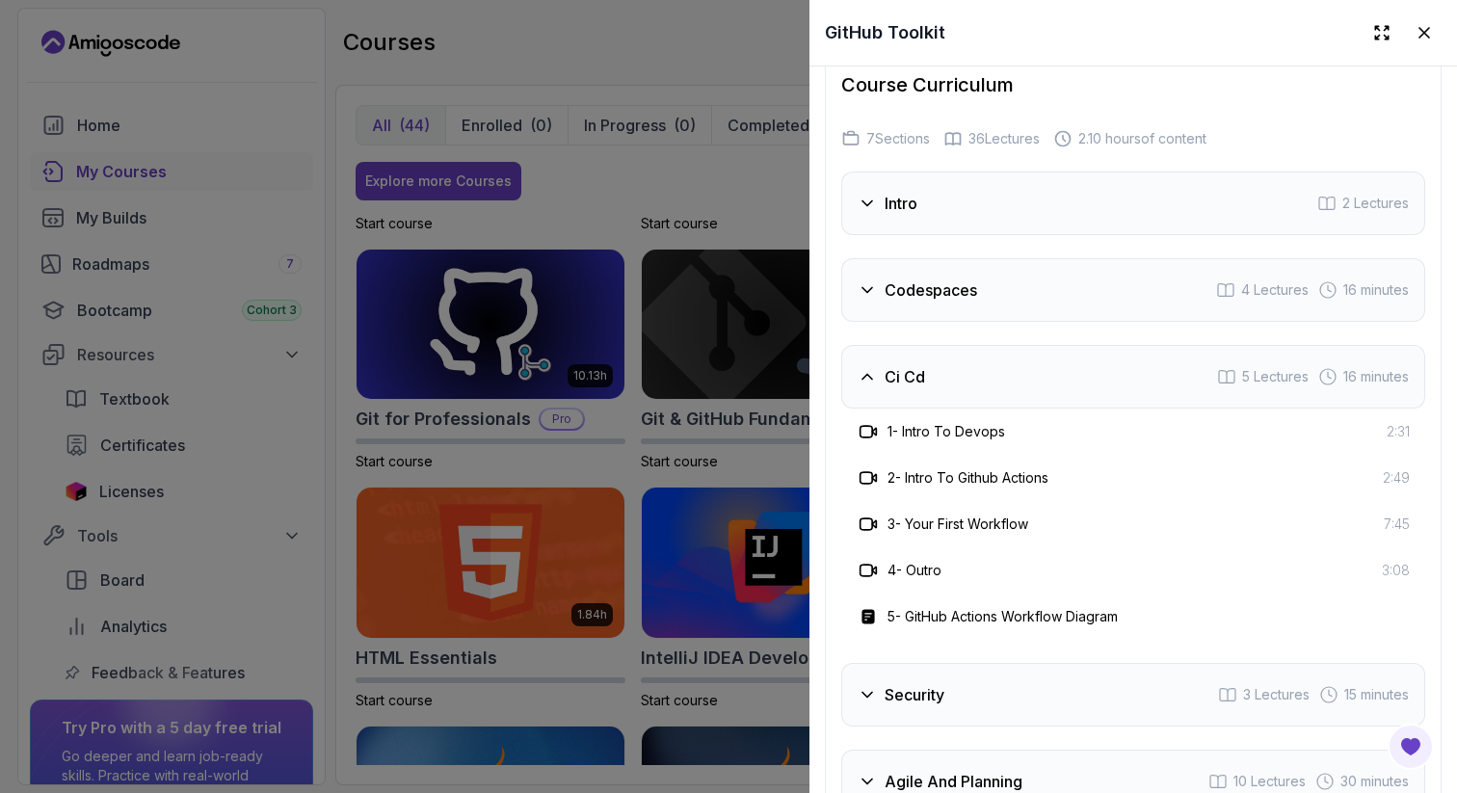
click at [869, 367] on icon at bounding box center [867, 376] width 19 height 19
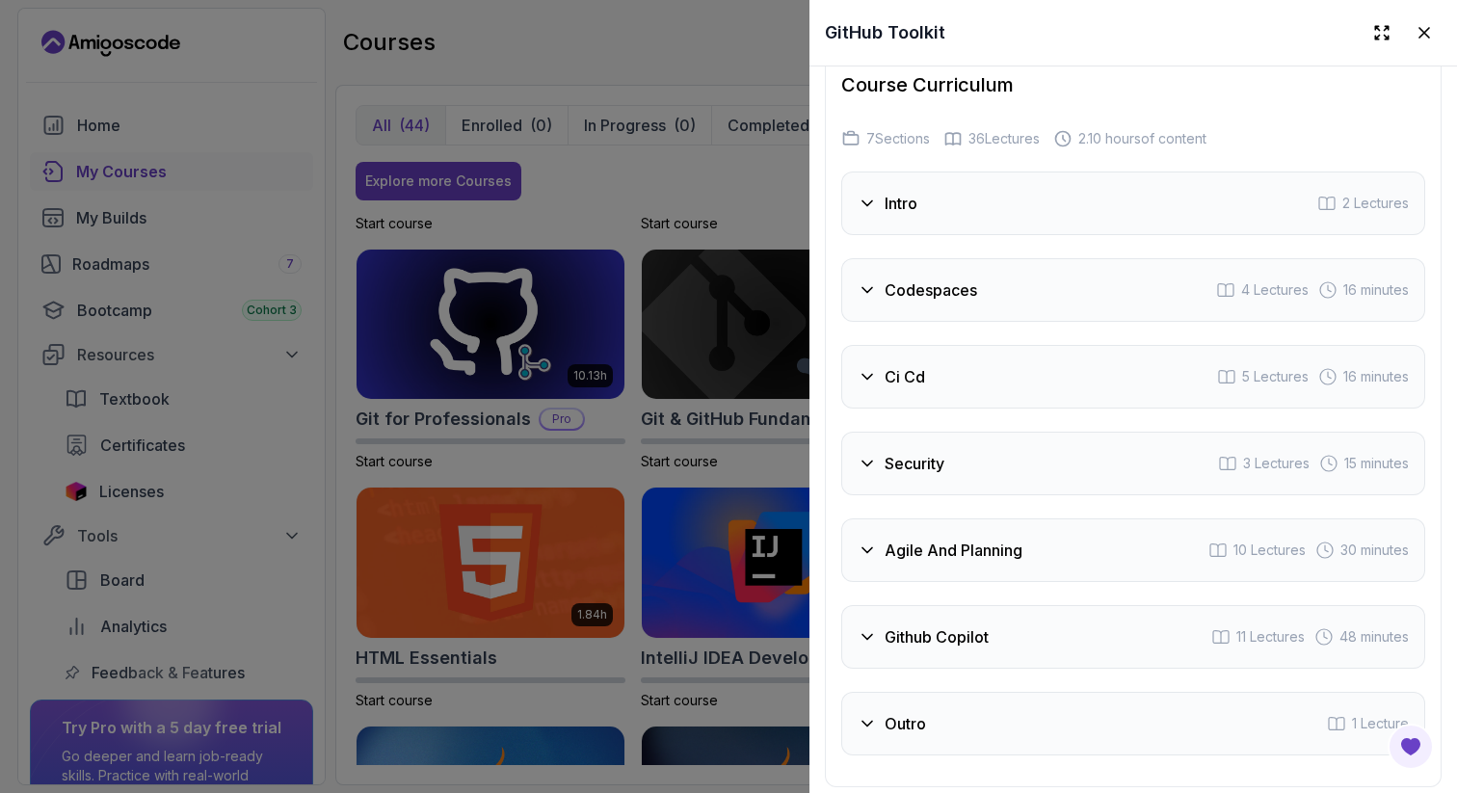
click at [873, 452] on div "Security" at bounding box center [901, 463] width 87 height 23
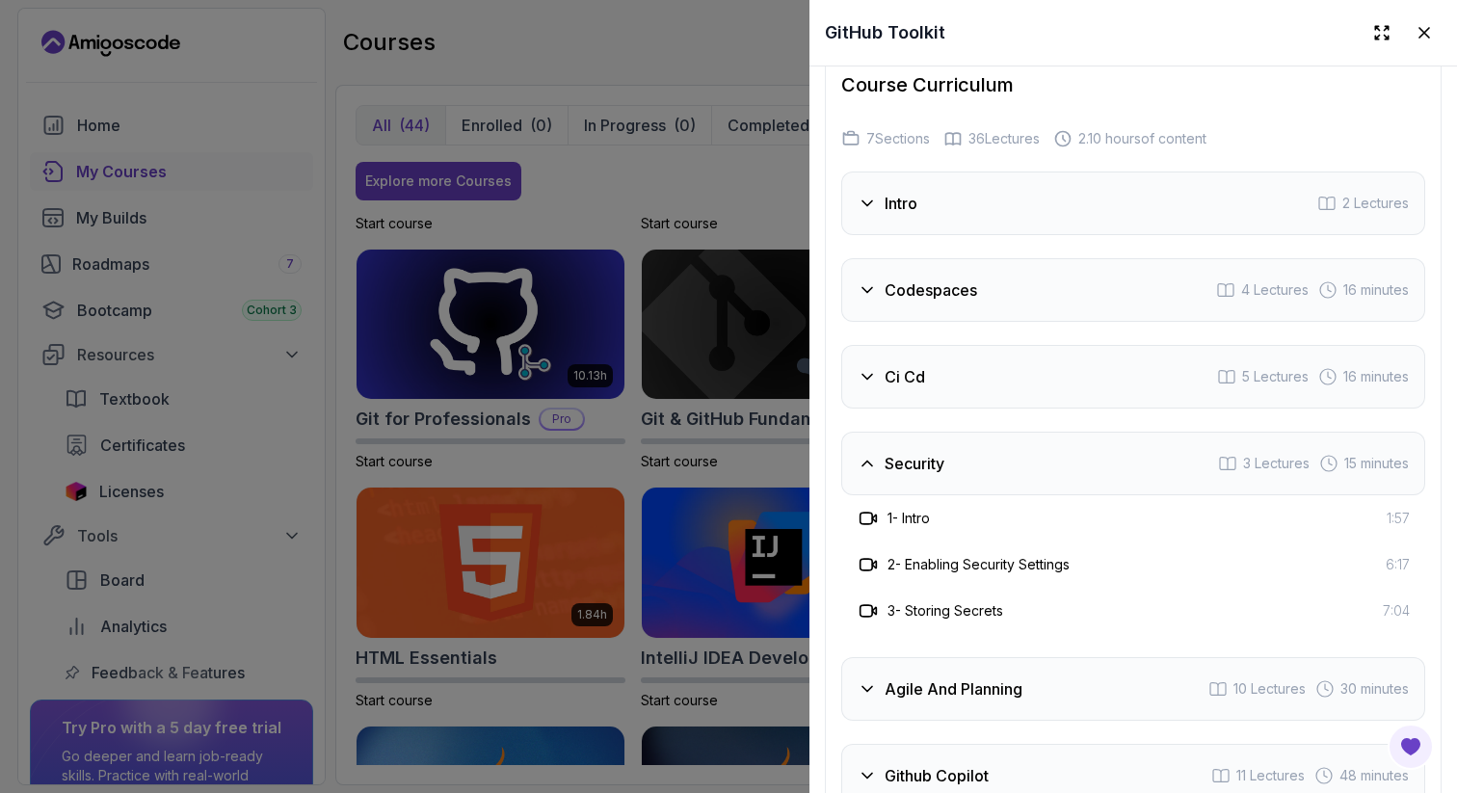
click at [873, 452] on div "Security" at bounding box center [901, 463] width 87 height 23
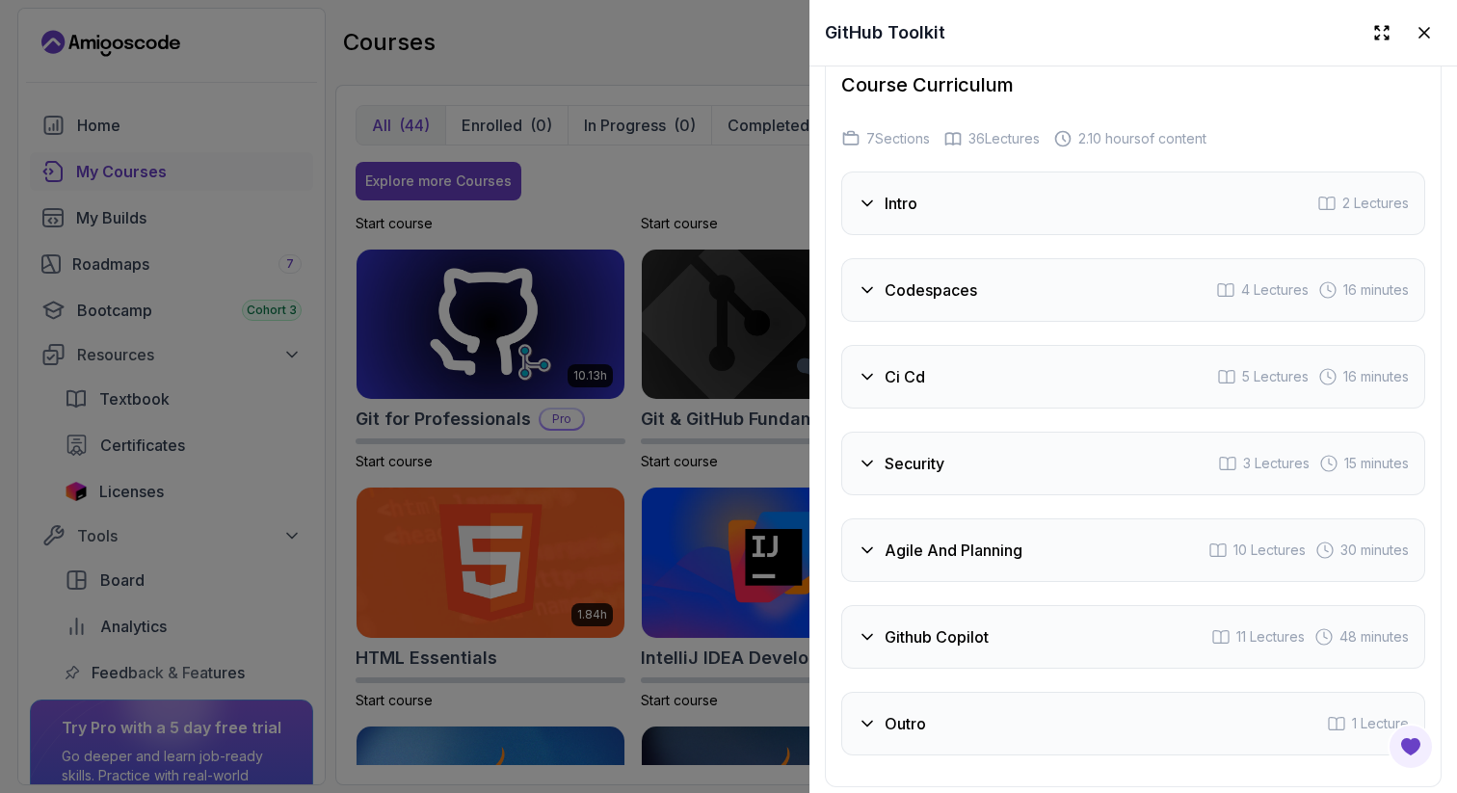
click at [867, 541] on icon at bounding box center [867, 550] width 19 height 19
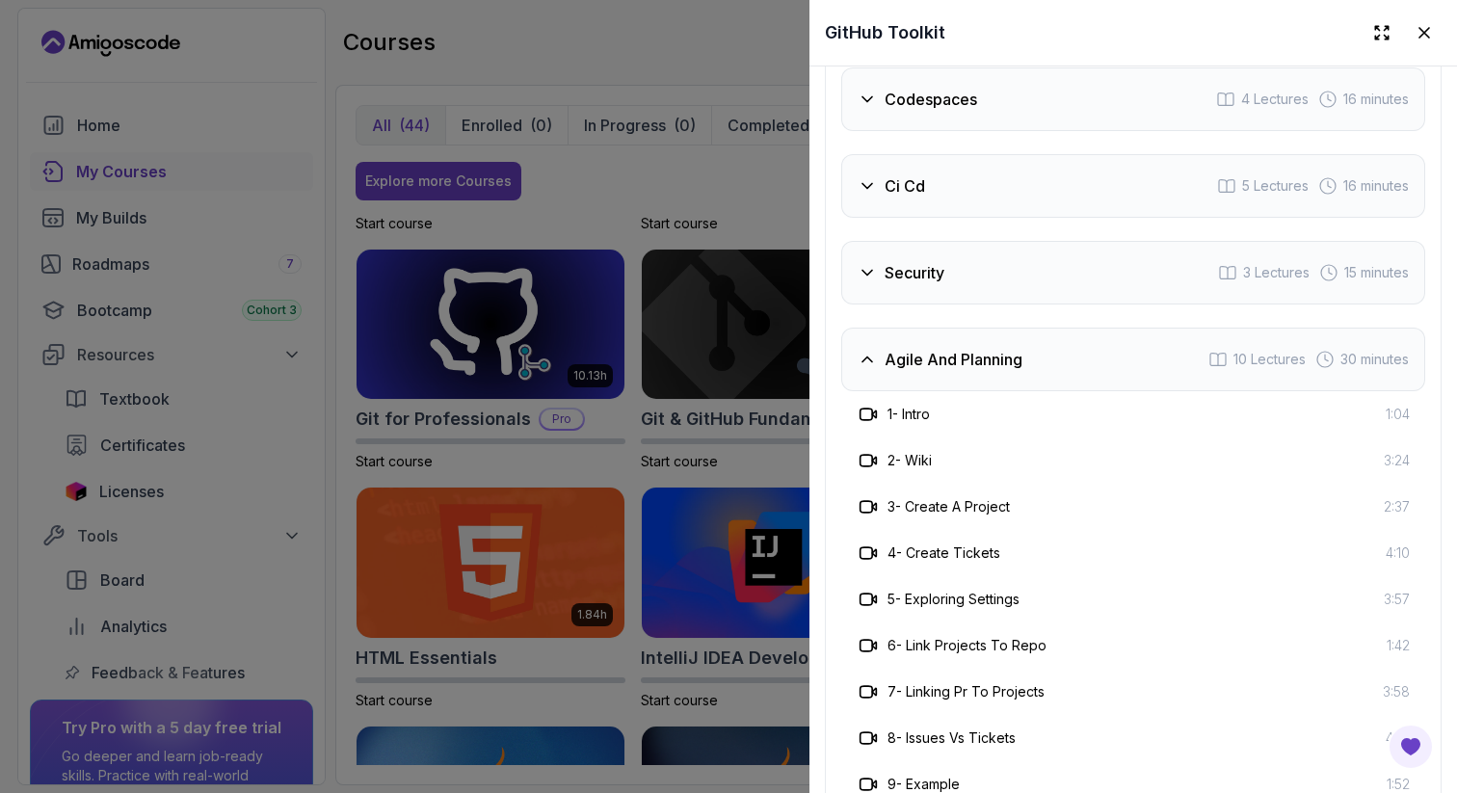
scroll to position [3315, 0]
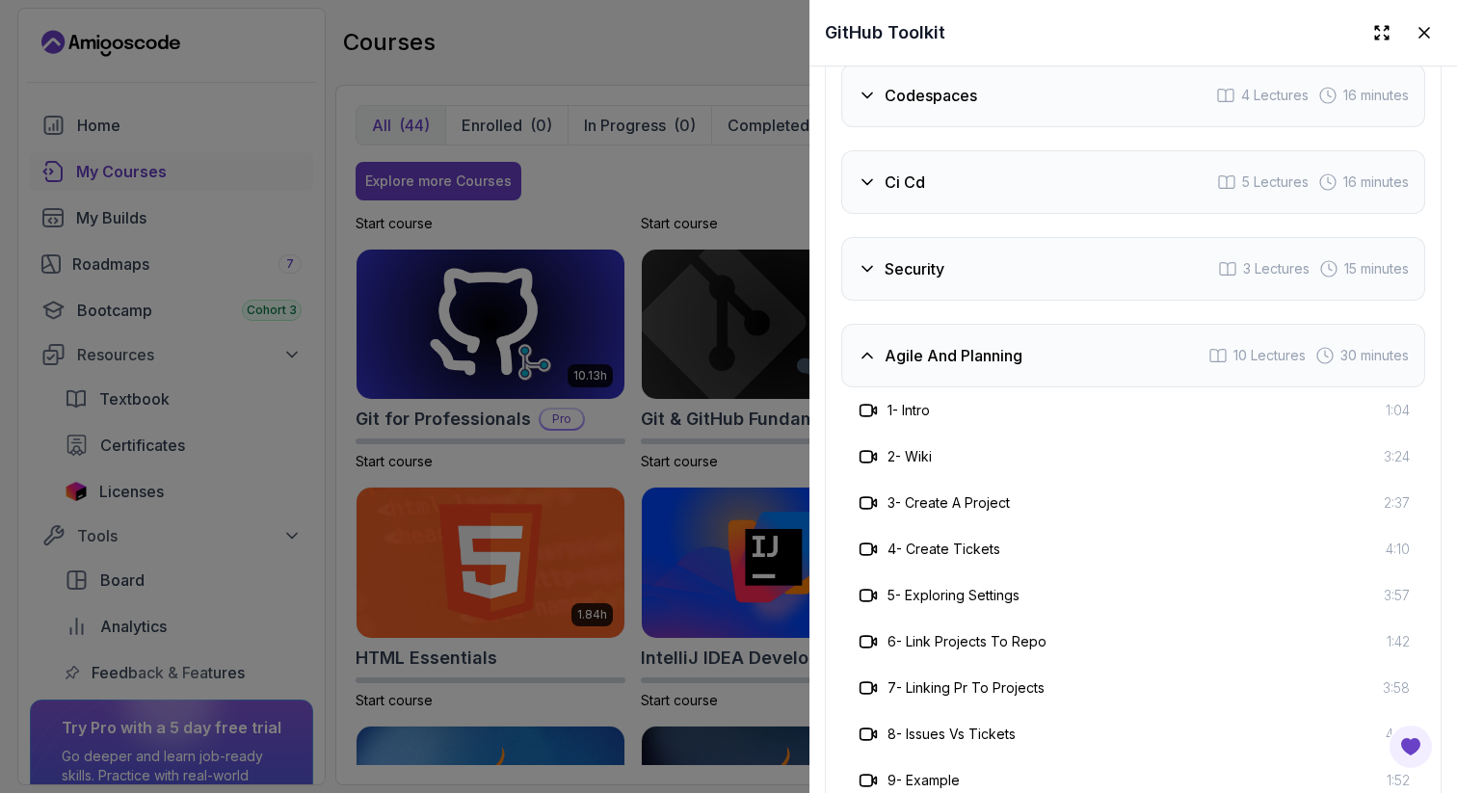
click at [858, 346] on icon at bounding box center [867, 355] width 19 height 19
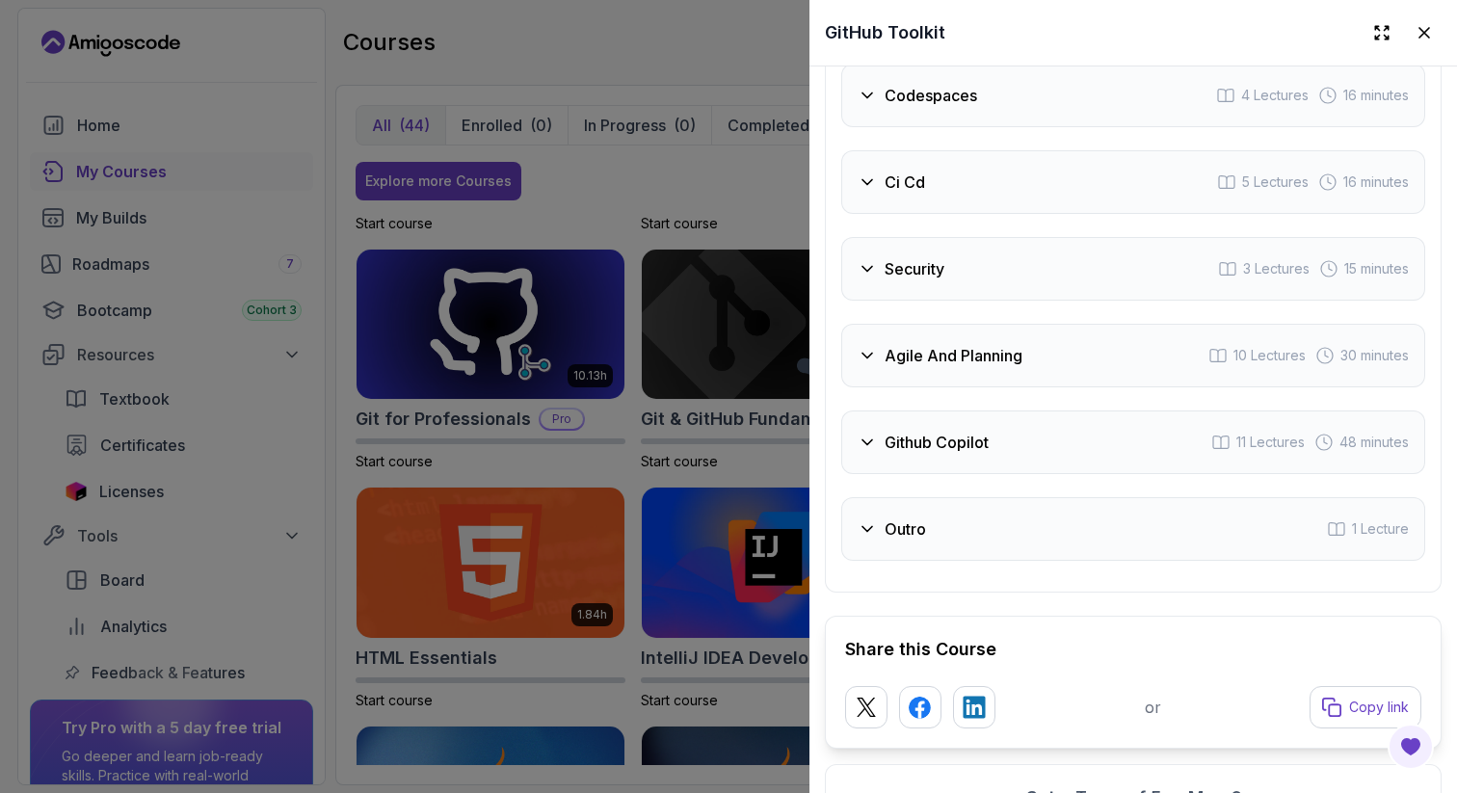
click at [708, 461] on div at bounding box center [728, 396] width 1457 height 793
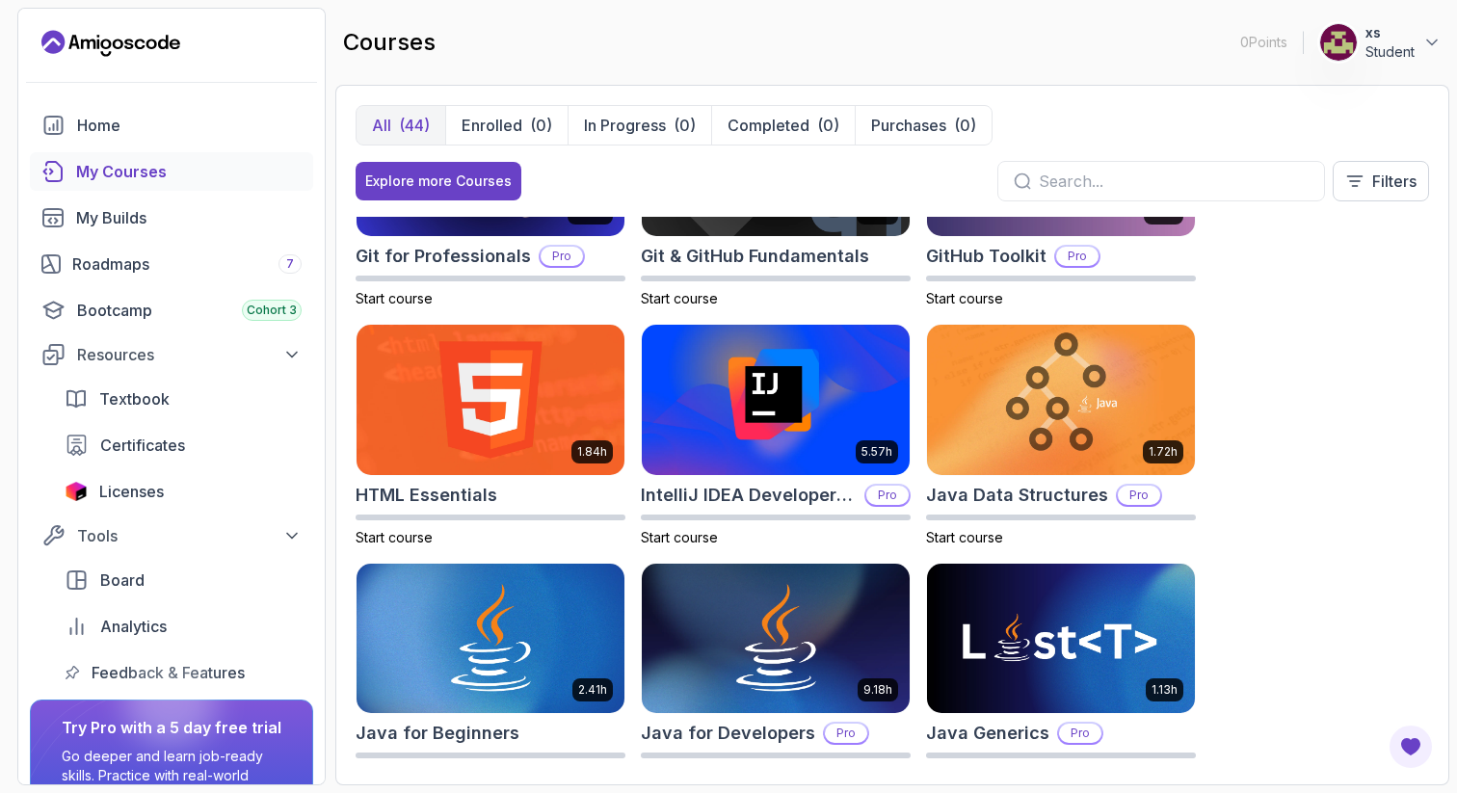
scroll to position [857, 0]
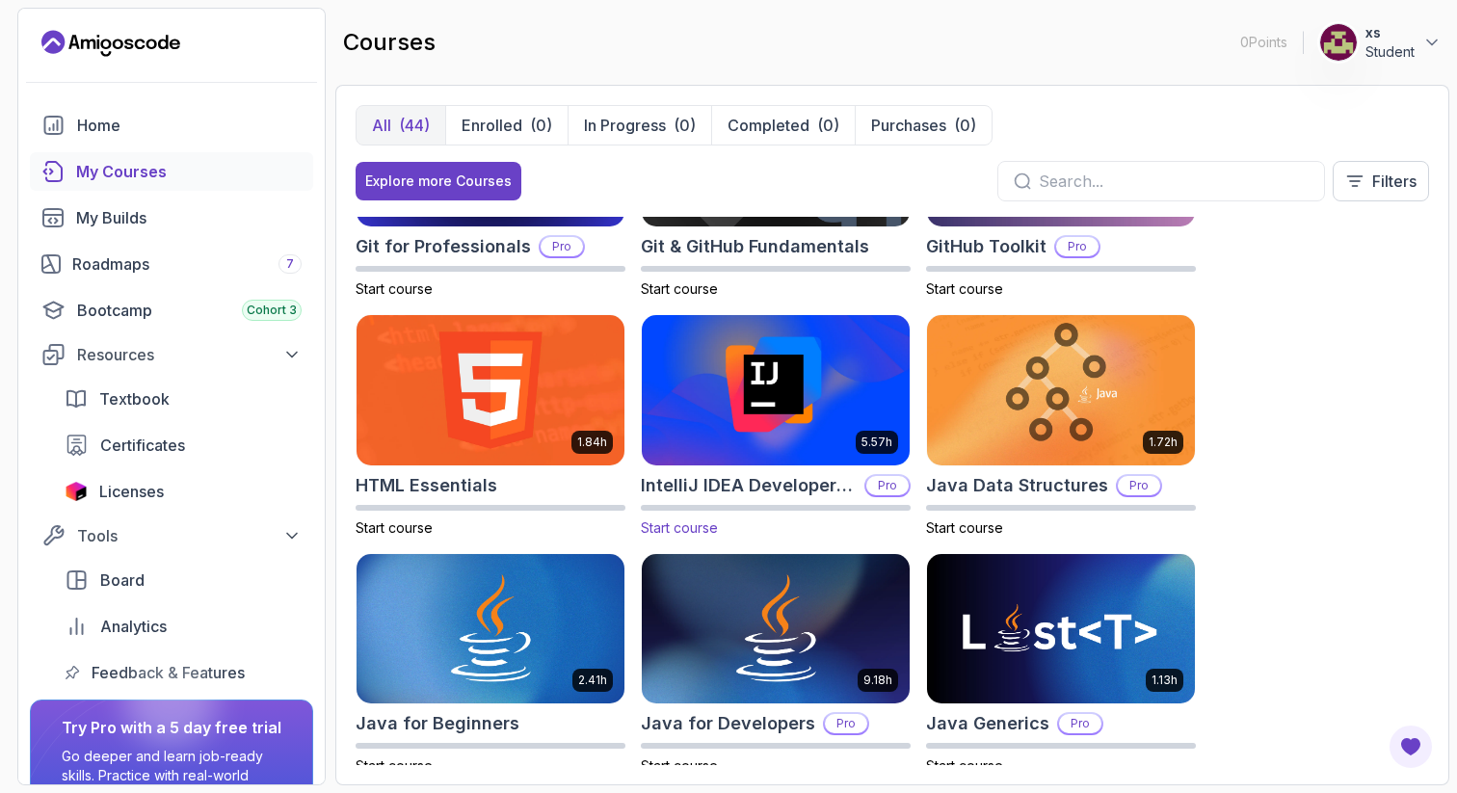
click at [735, 428] on img at bounding box center [775, 389] width 281 height 157
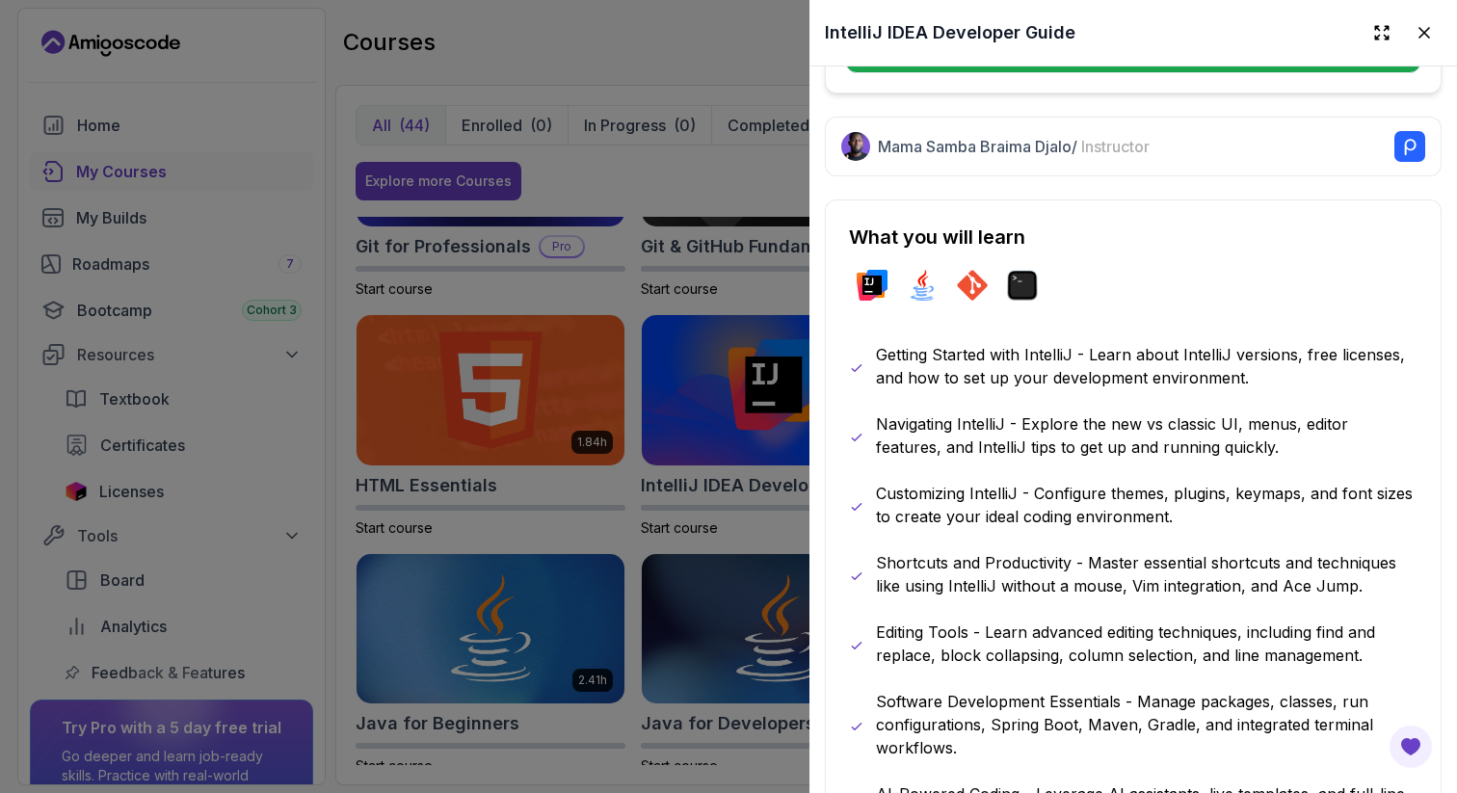
scroll to position [804, 0]
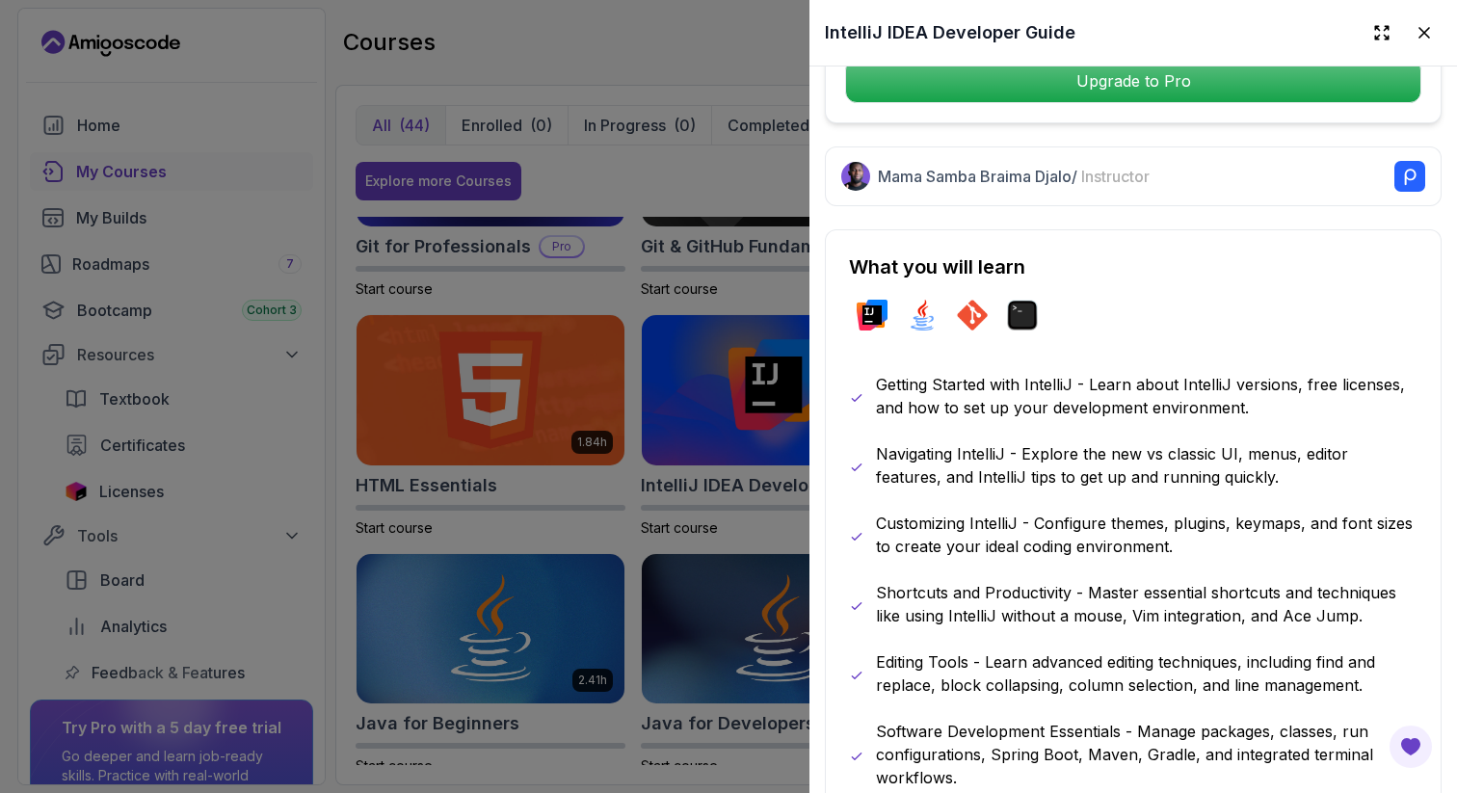
click at [773, 514] on div at bounding box center [728, 396] width 1457 height 793
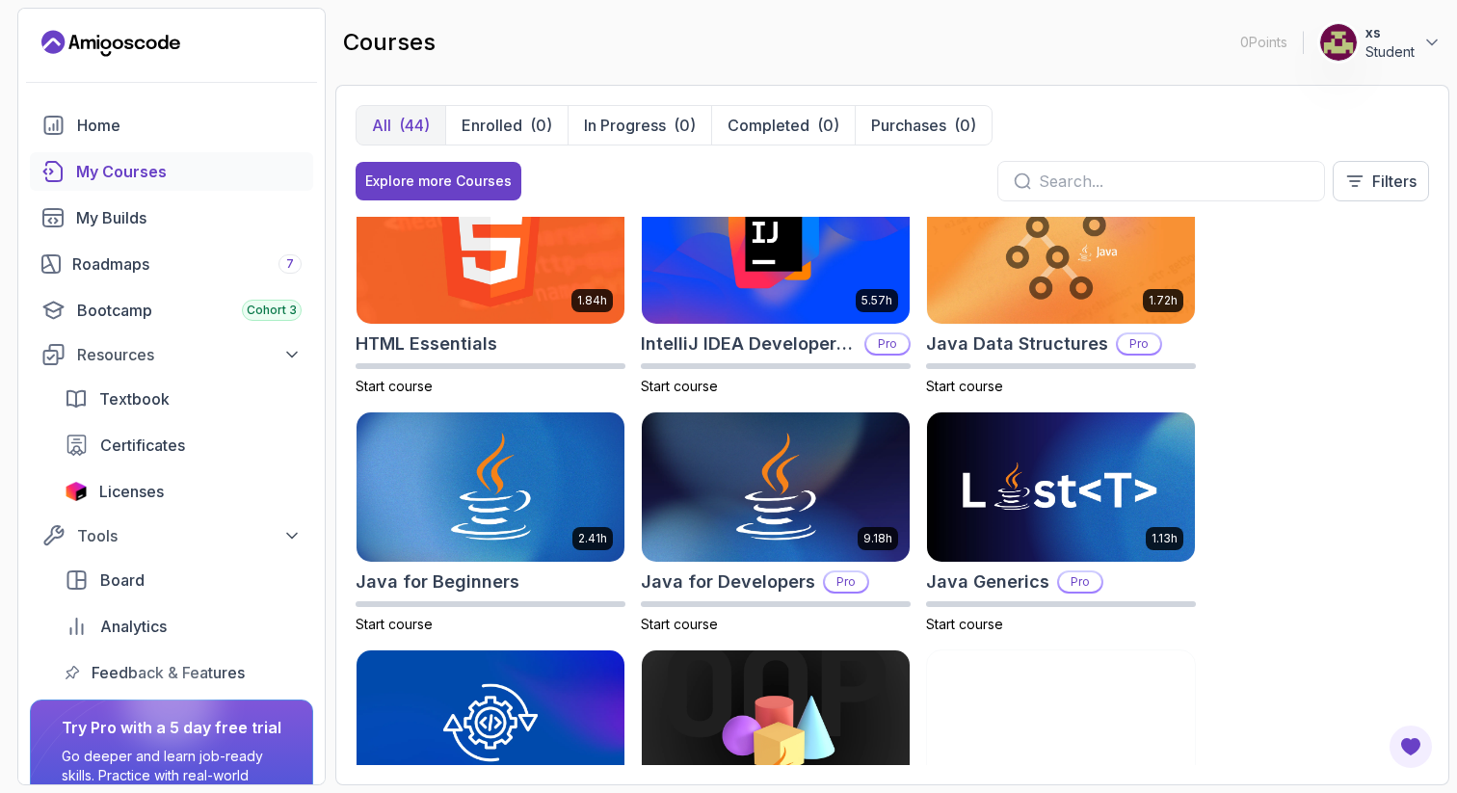
scroll to position [1009, 0]
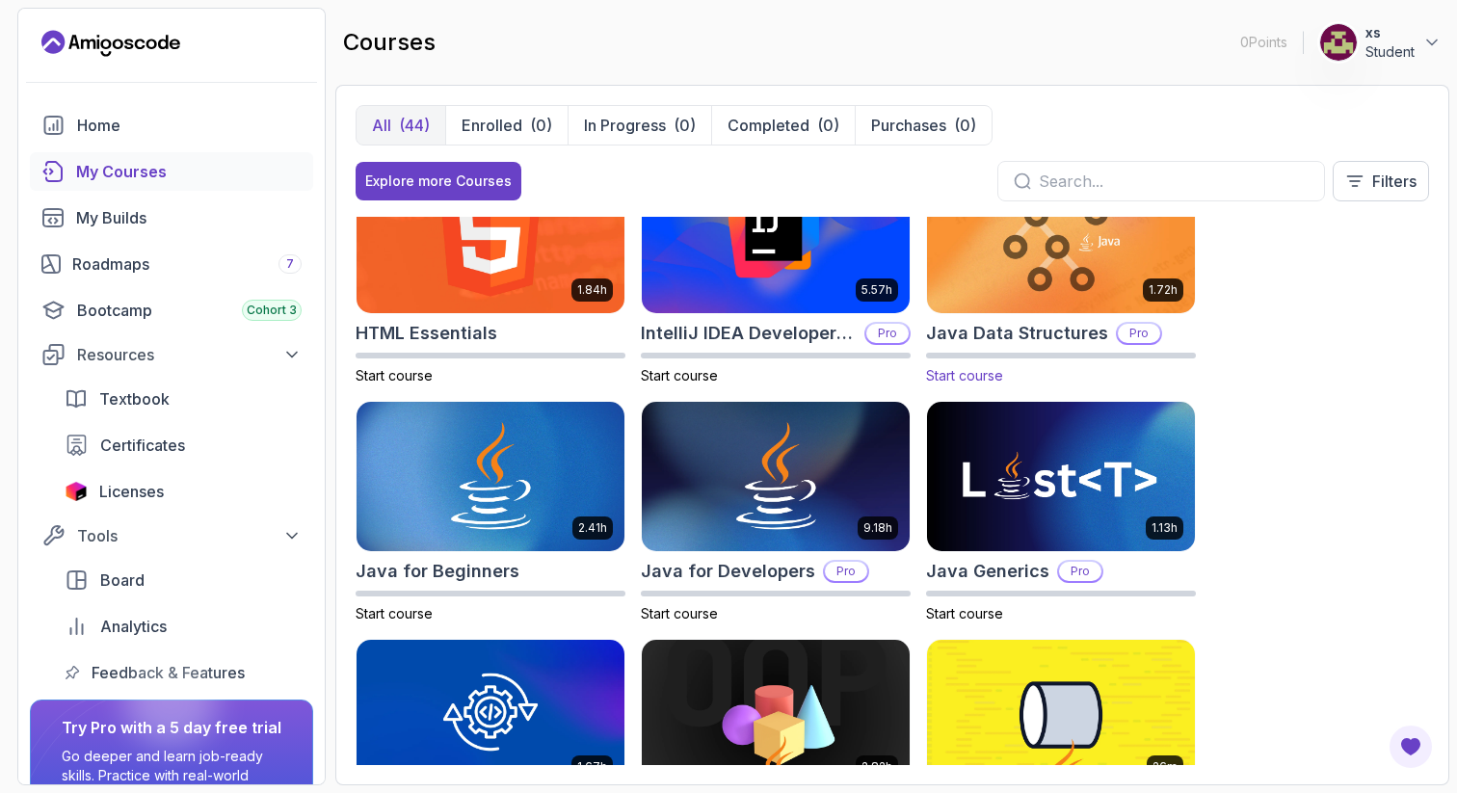
click at [1070, 311] on img at bounding box center [1061, 237] width 281 height 157
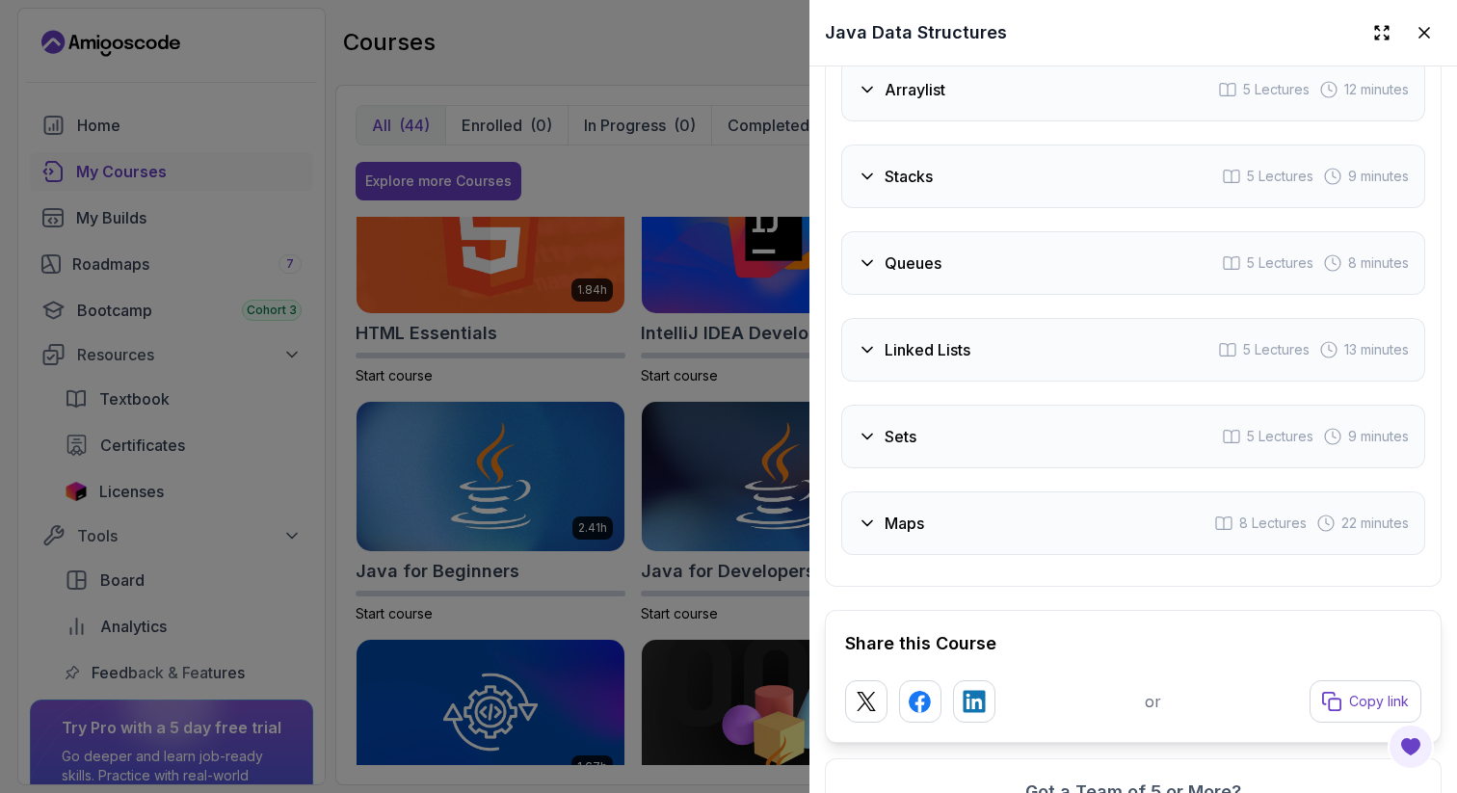
scroll to position [3622, 0]
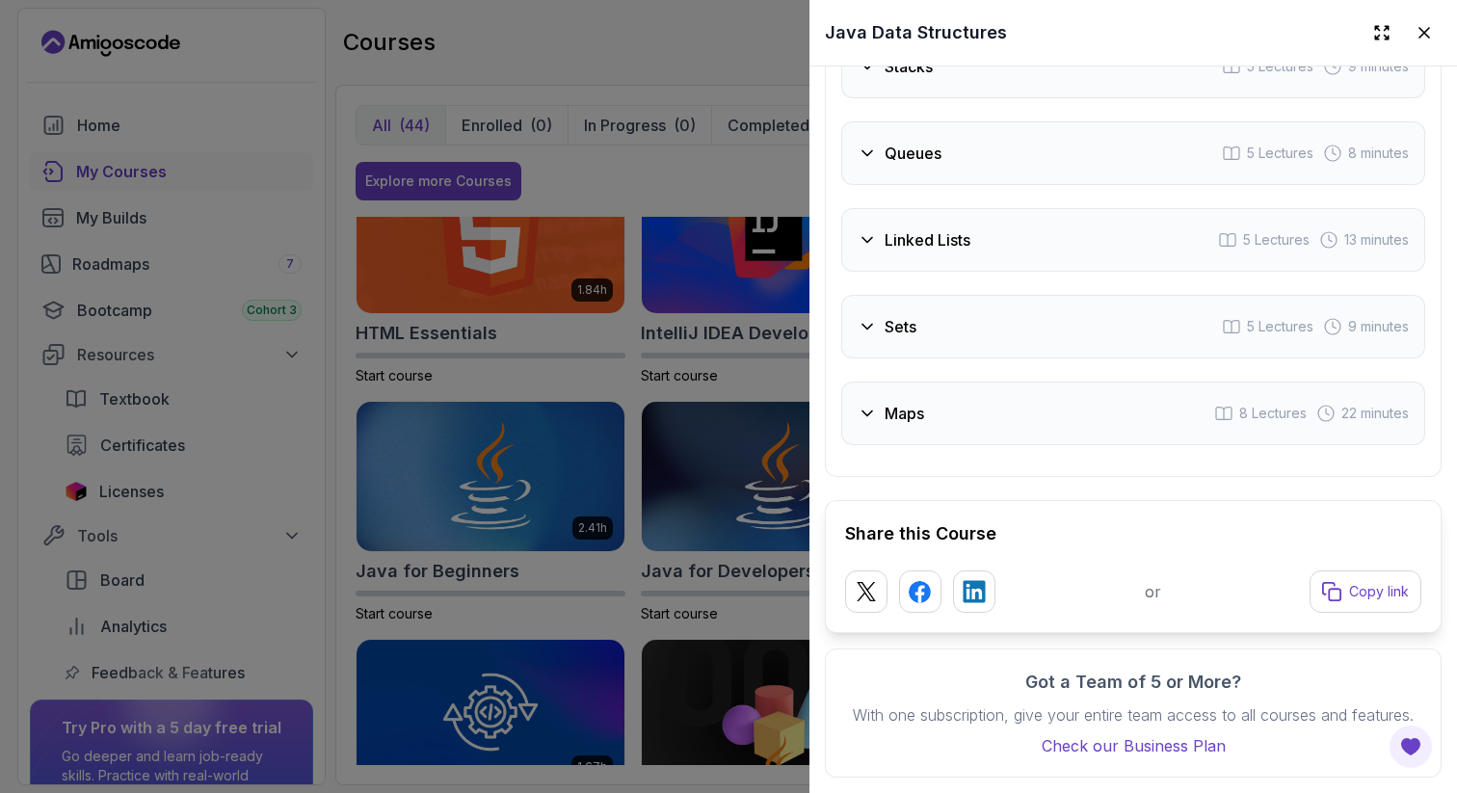
click at [703, 536] on div at bounding box center [728, 396] width 1457 height 793
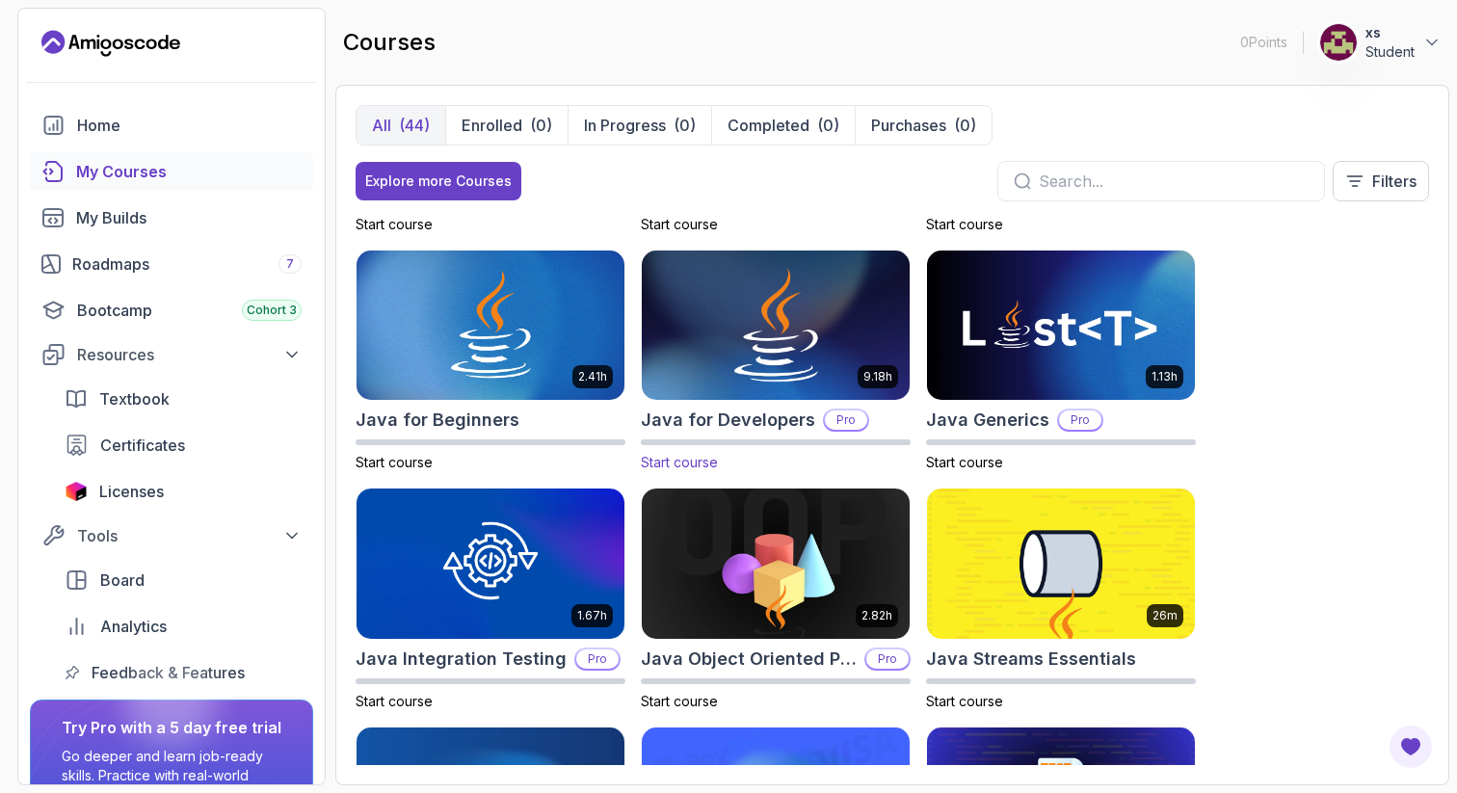
scroll to position [1176, 0]
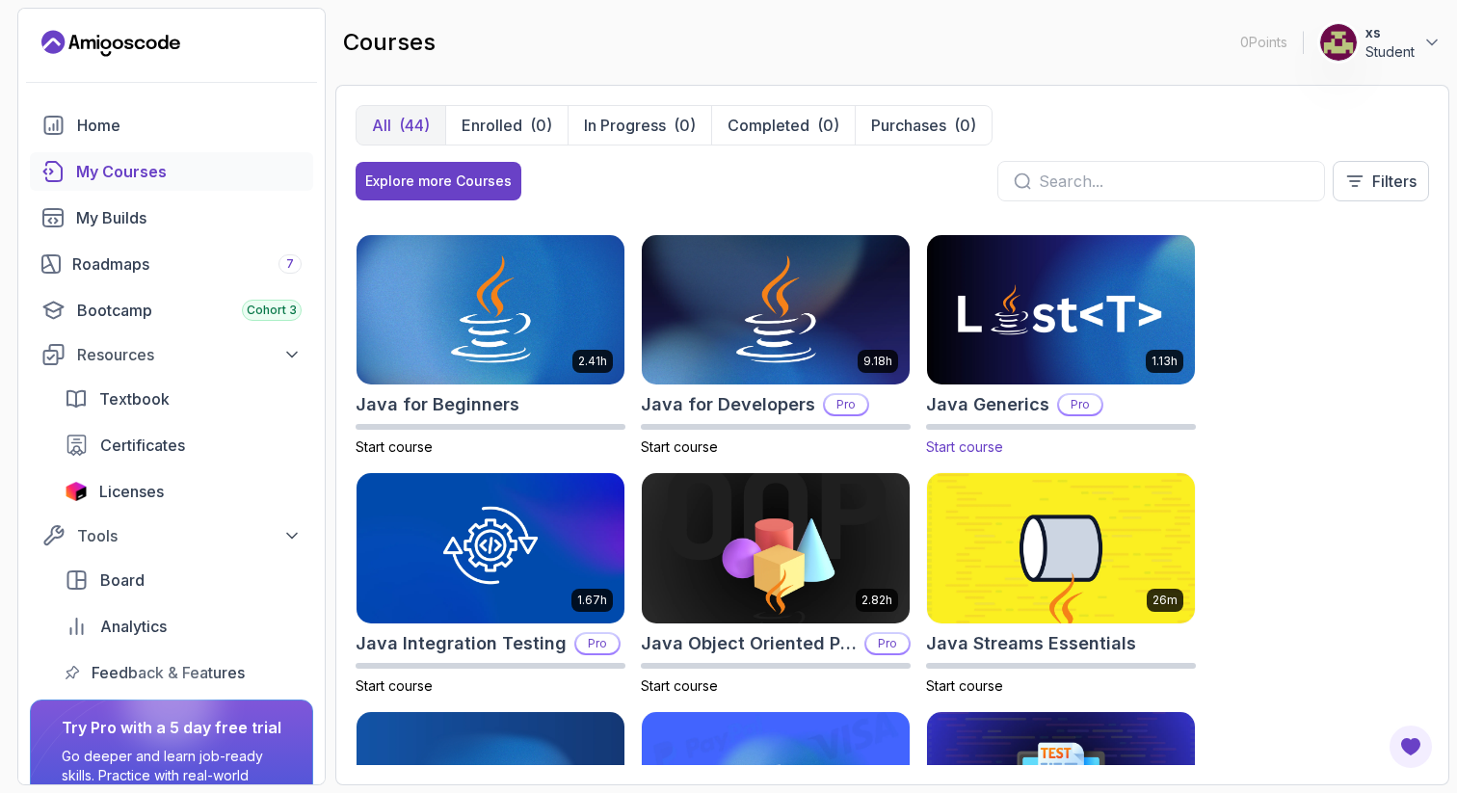
click at [1003, 324] on img at bounding box center [1061, 309] width 281 height 157
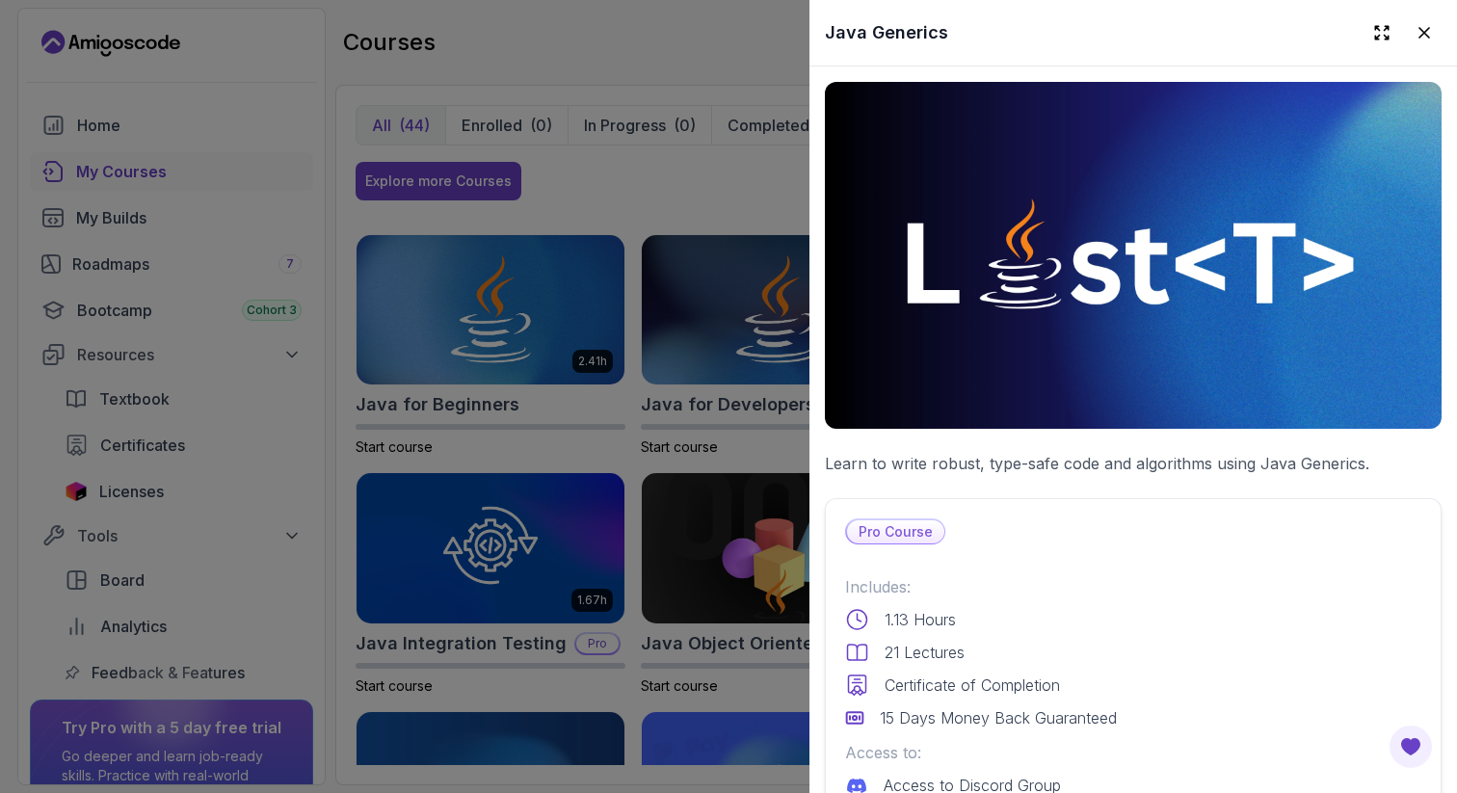
click at [733, 498] on div at bounding box center [728, 396] width 1457 height 793
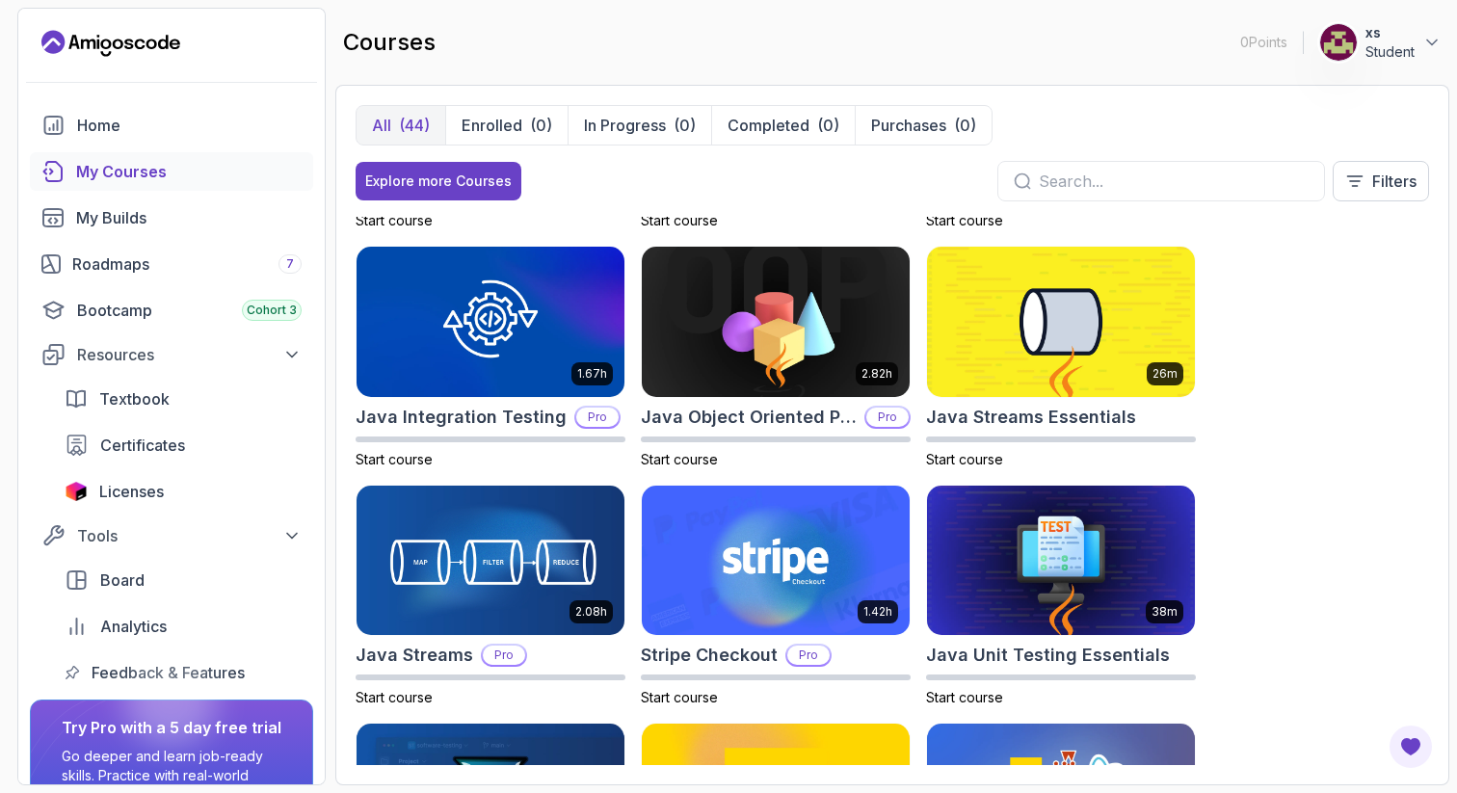
scroll to position [1414, 0]
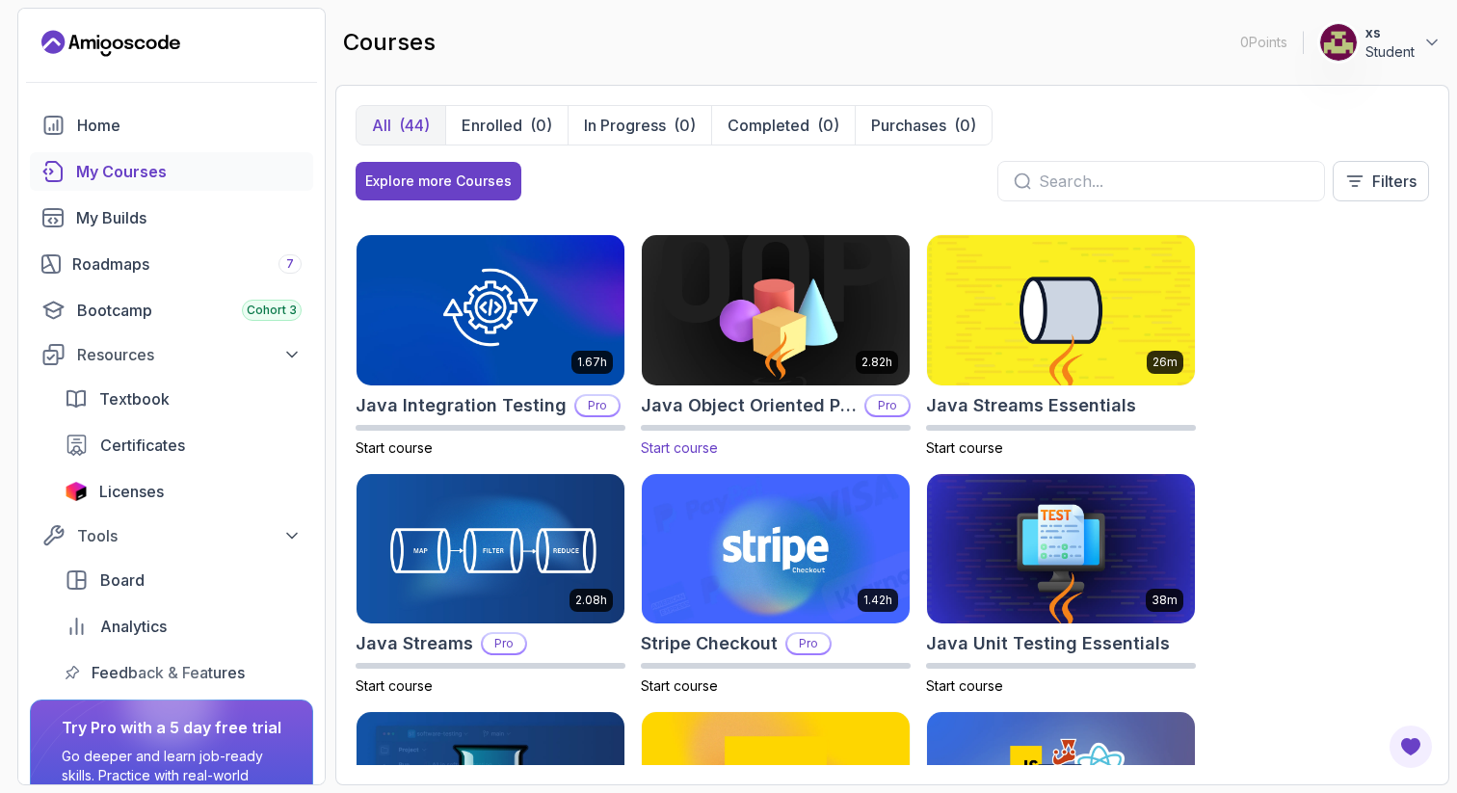
click at [748, 348] on img at bounding box center [775, 309] width 281 height 157
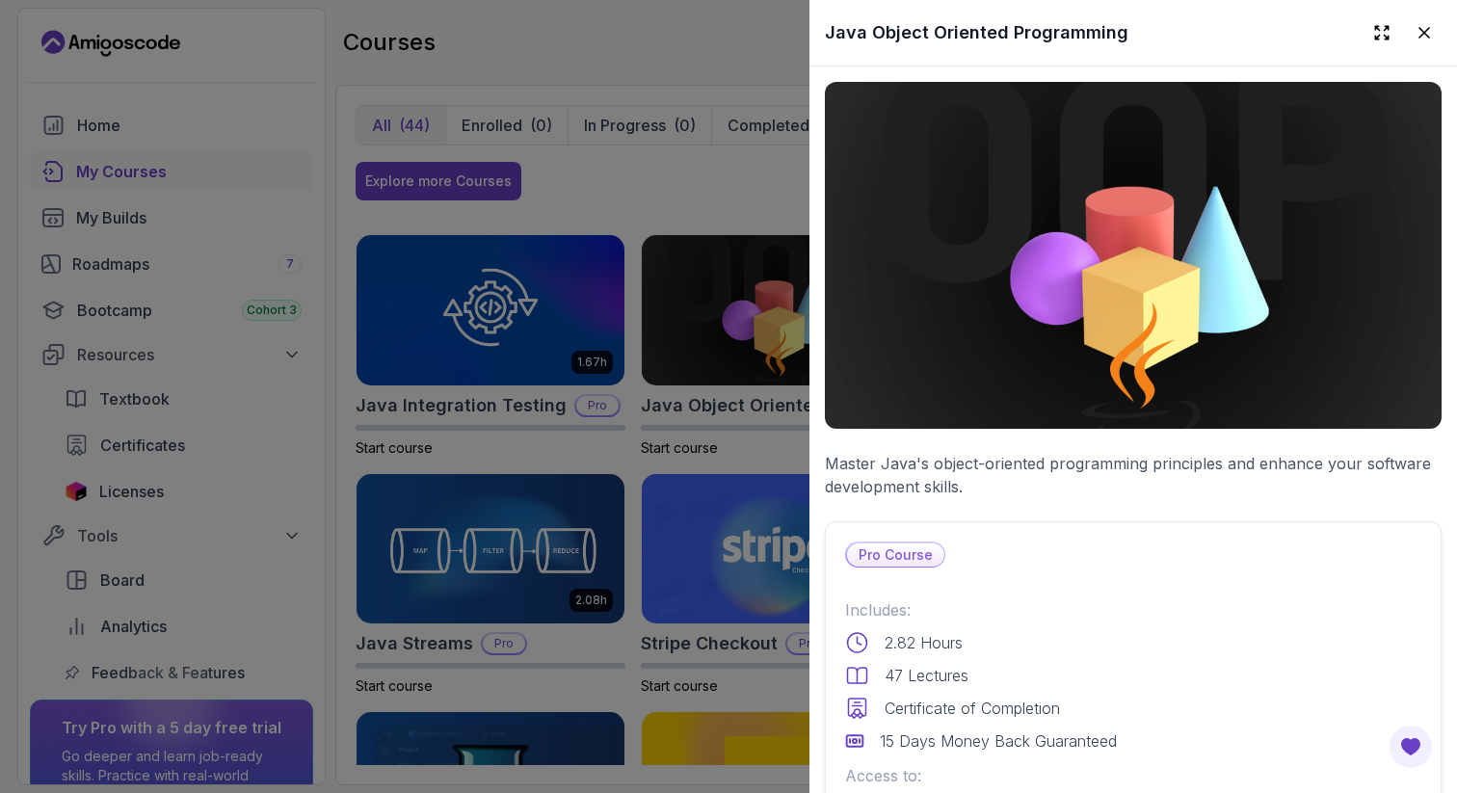
click at [650, 475] on div at bounding box center [728, 396] width 1457 height 793
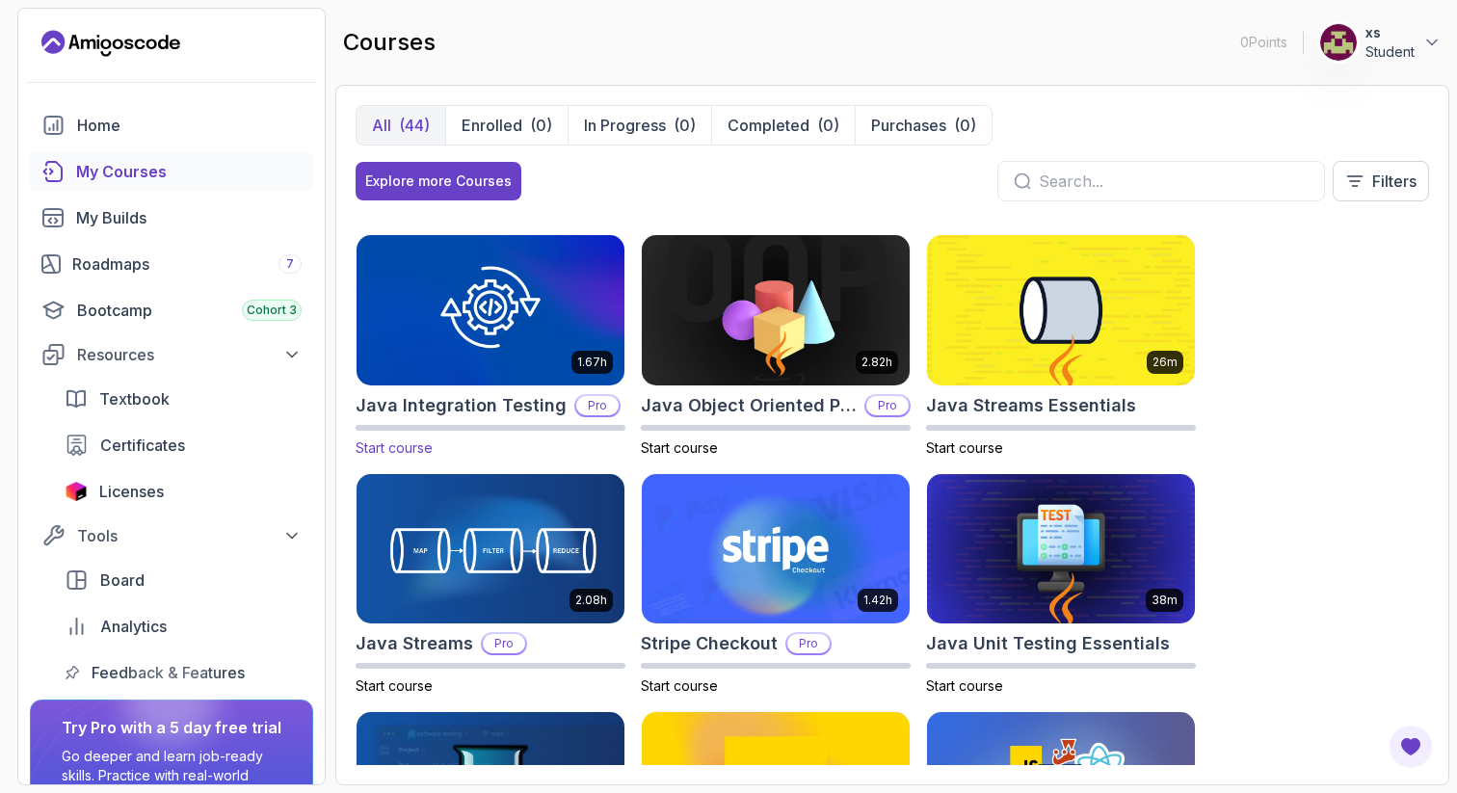
click at [533, 308] on img at bounding box center [490, 309] width 281 height 157
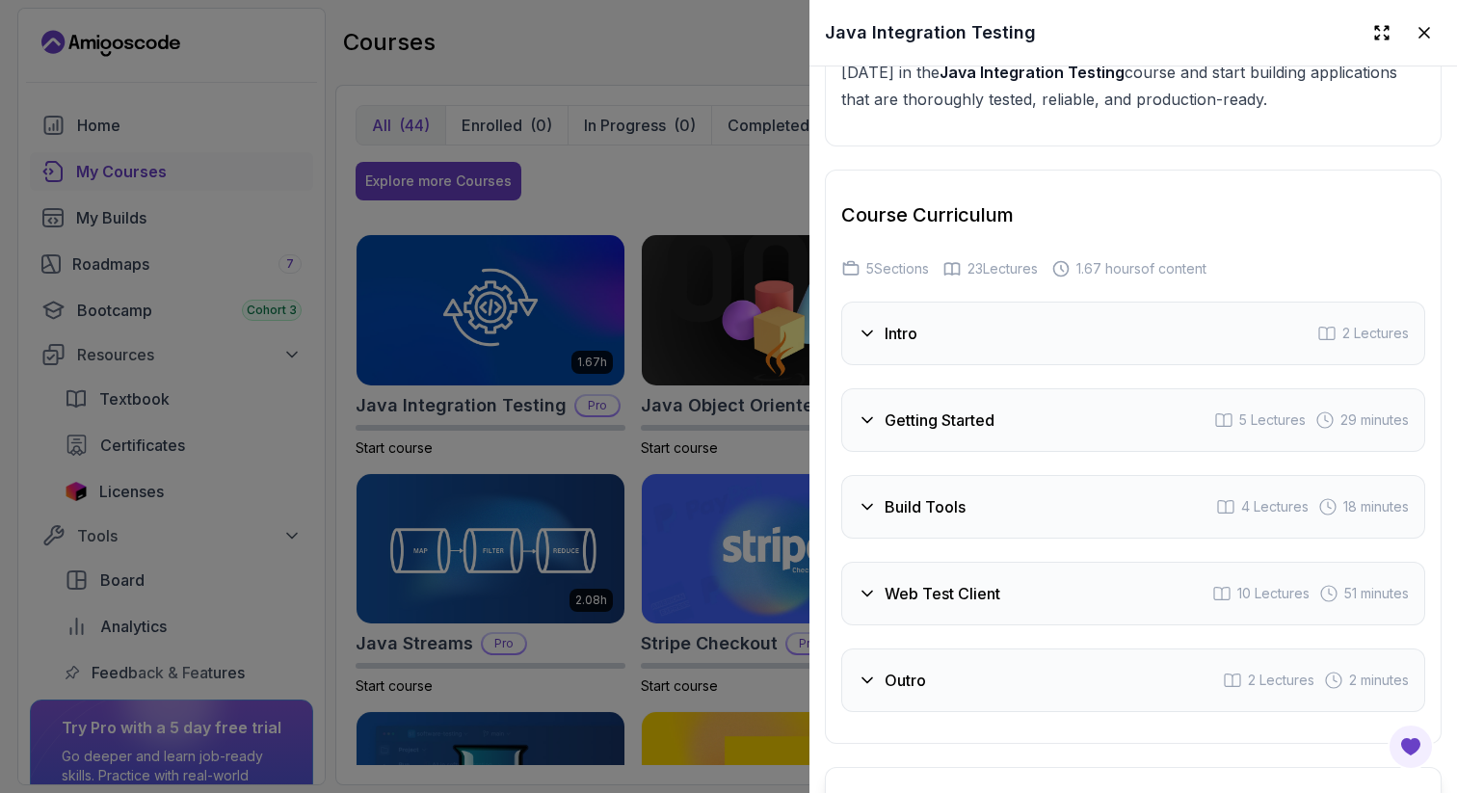
scroll to position [3762, 0]
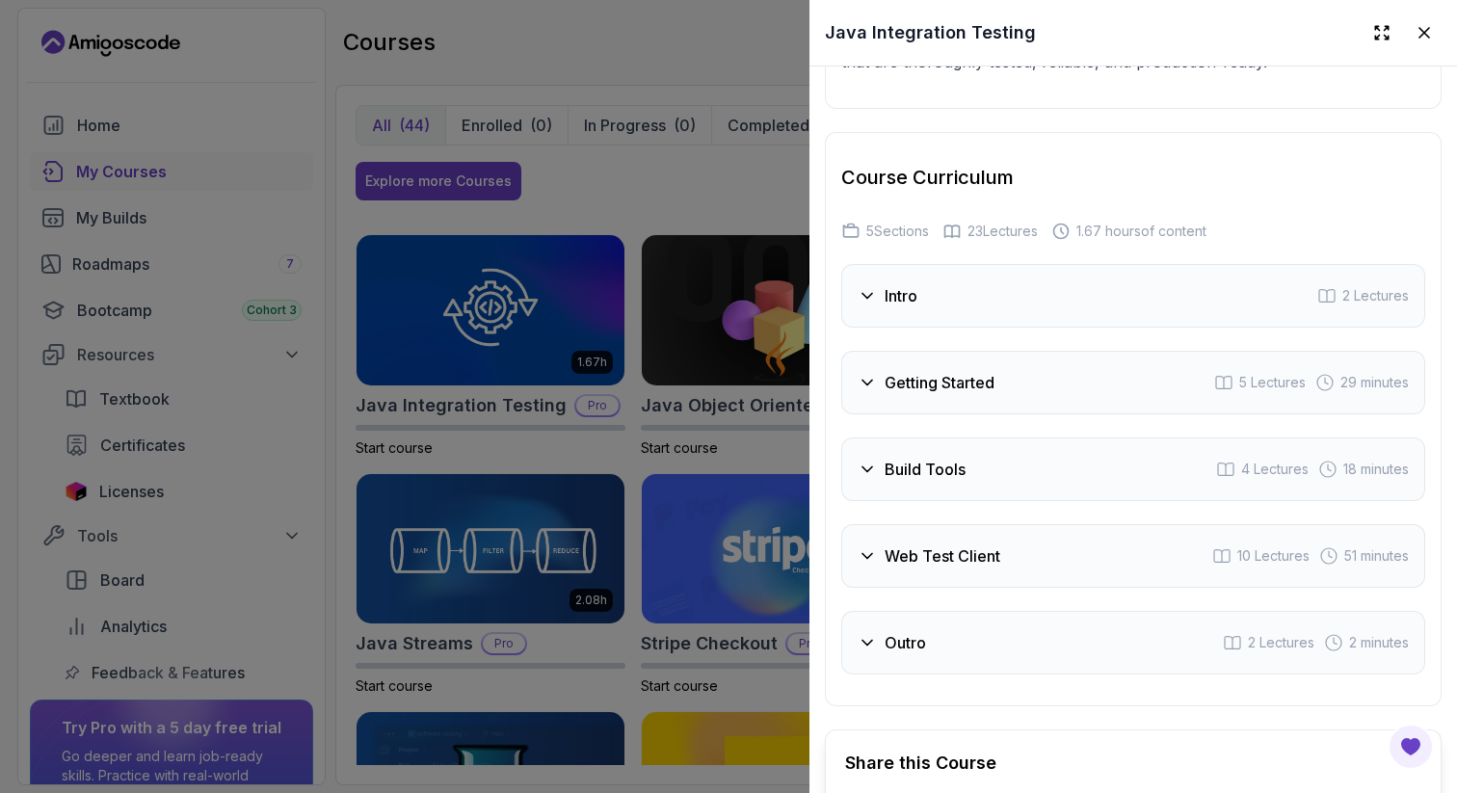
click at [723, 443] on div at bounding box center [728, 396] width 1457 height 793
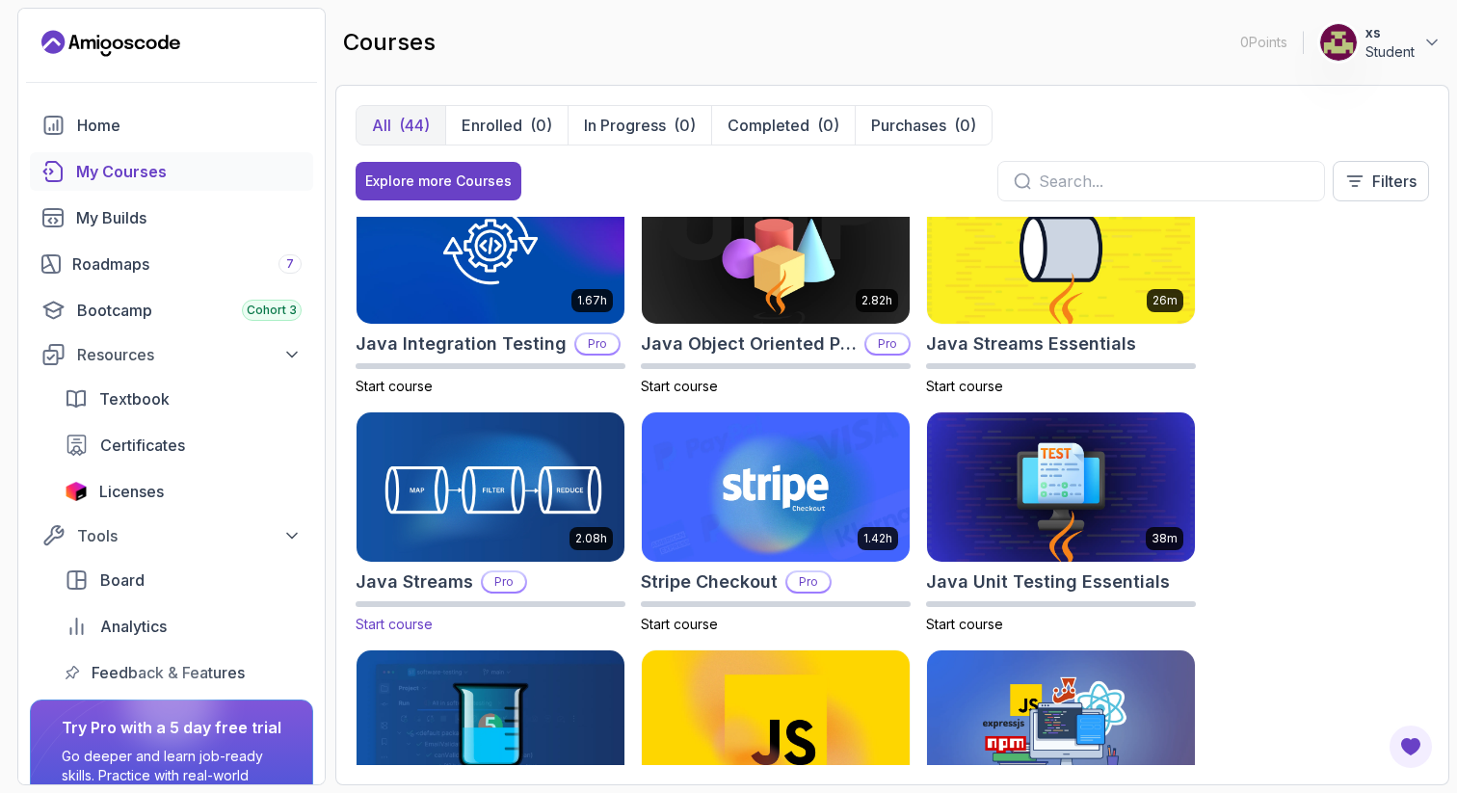
scroll to position [1473, 0]
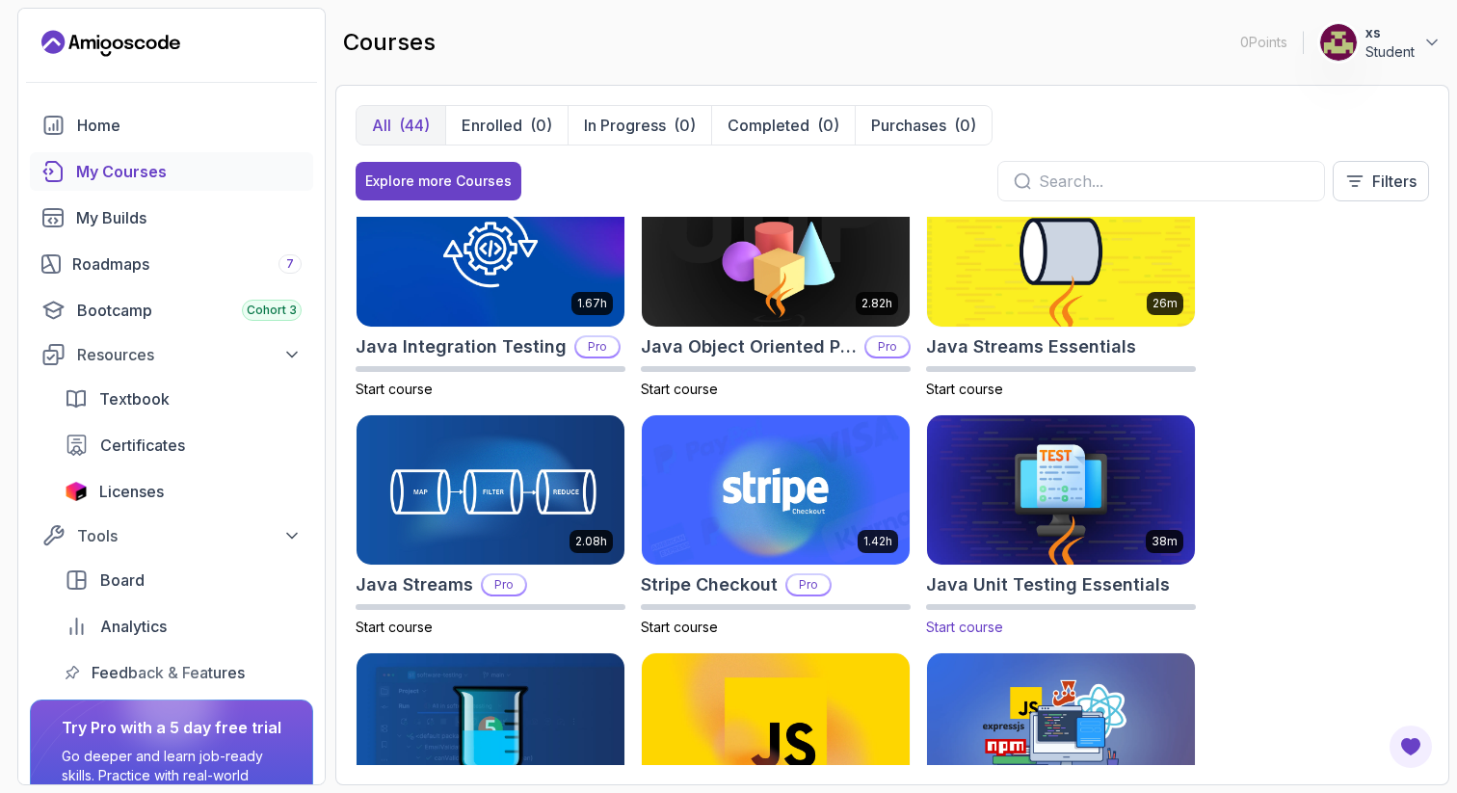
click at [1109, 516] on img at bounding box center [1061, 490] width 281 height 157
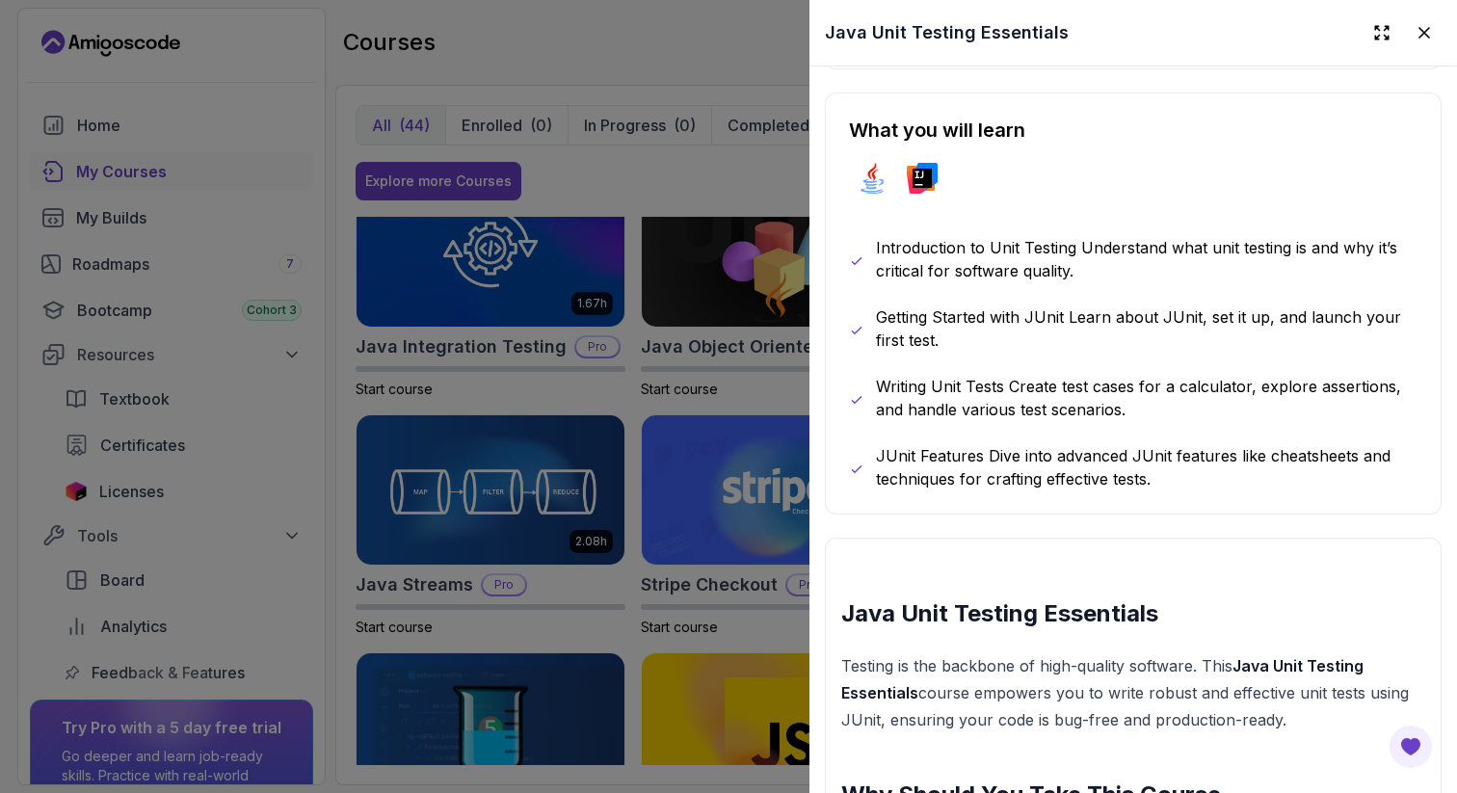
scroll to position [956, 0]
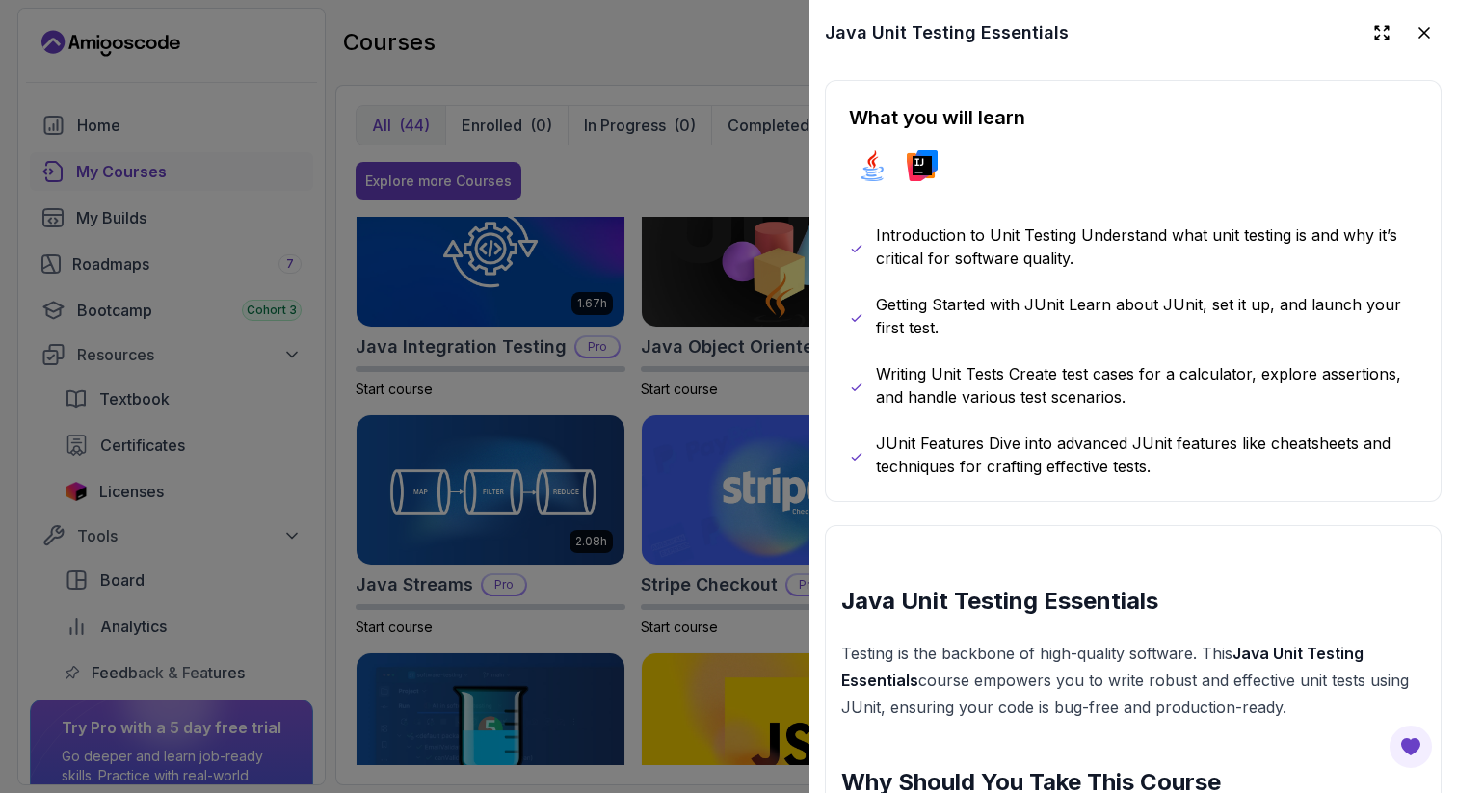
click at [565, 518] on div at bounding box center [728, 396] width 1457 height 793
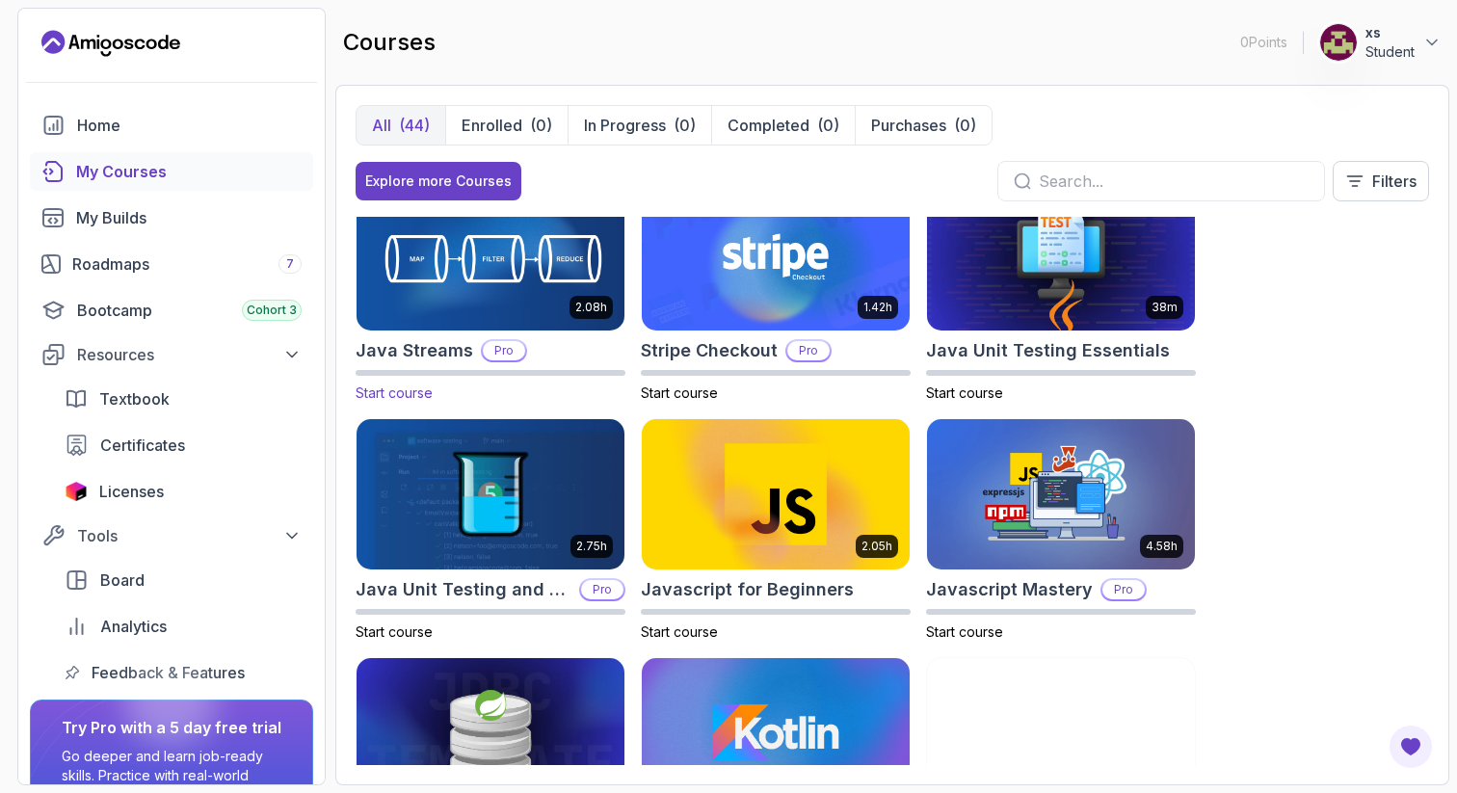
scroll to position [1788, 0]
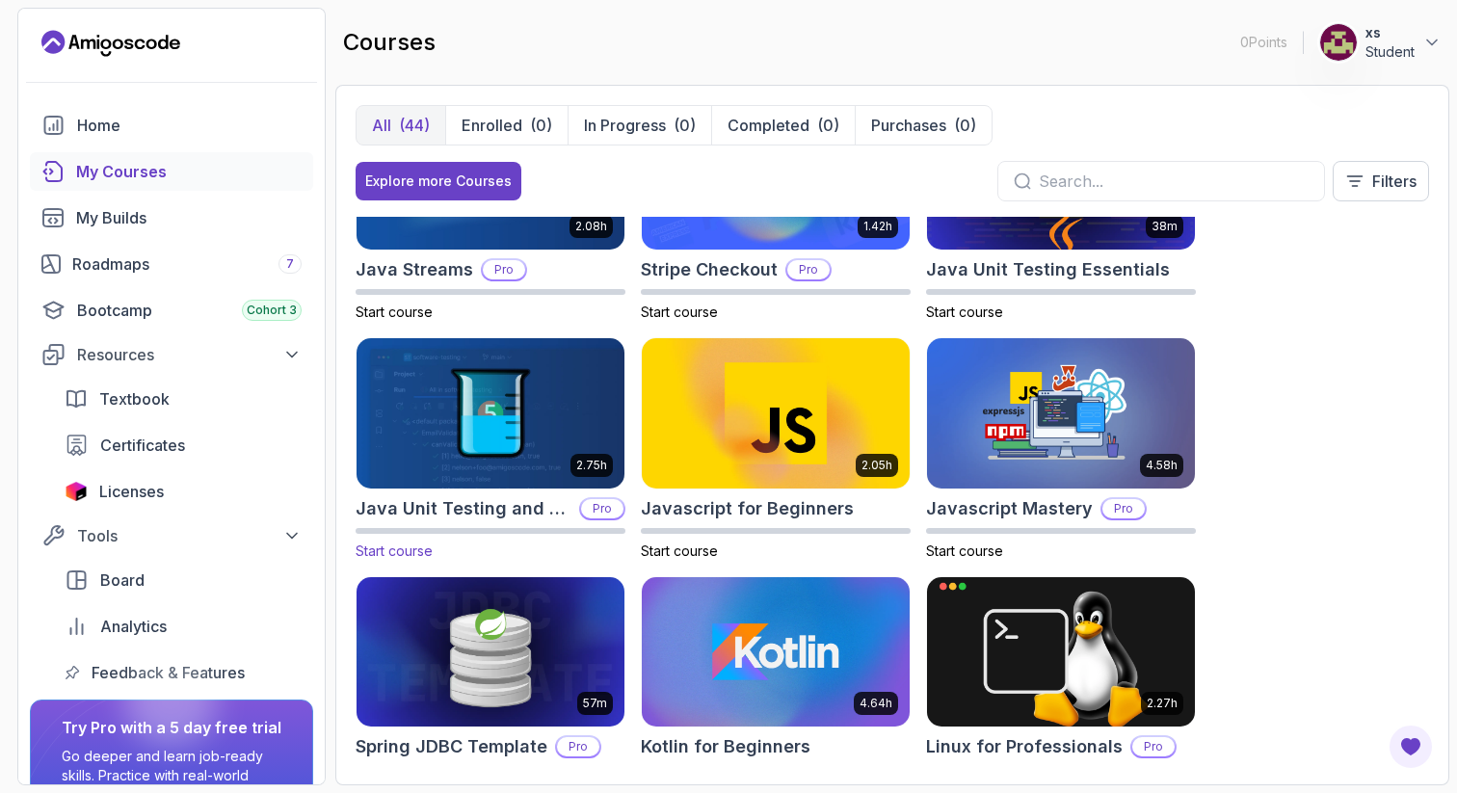
click at [550, 412] on img at bounding box center [490, 412] width 281 height 157
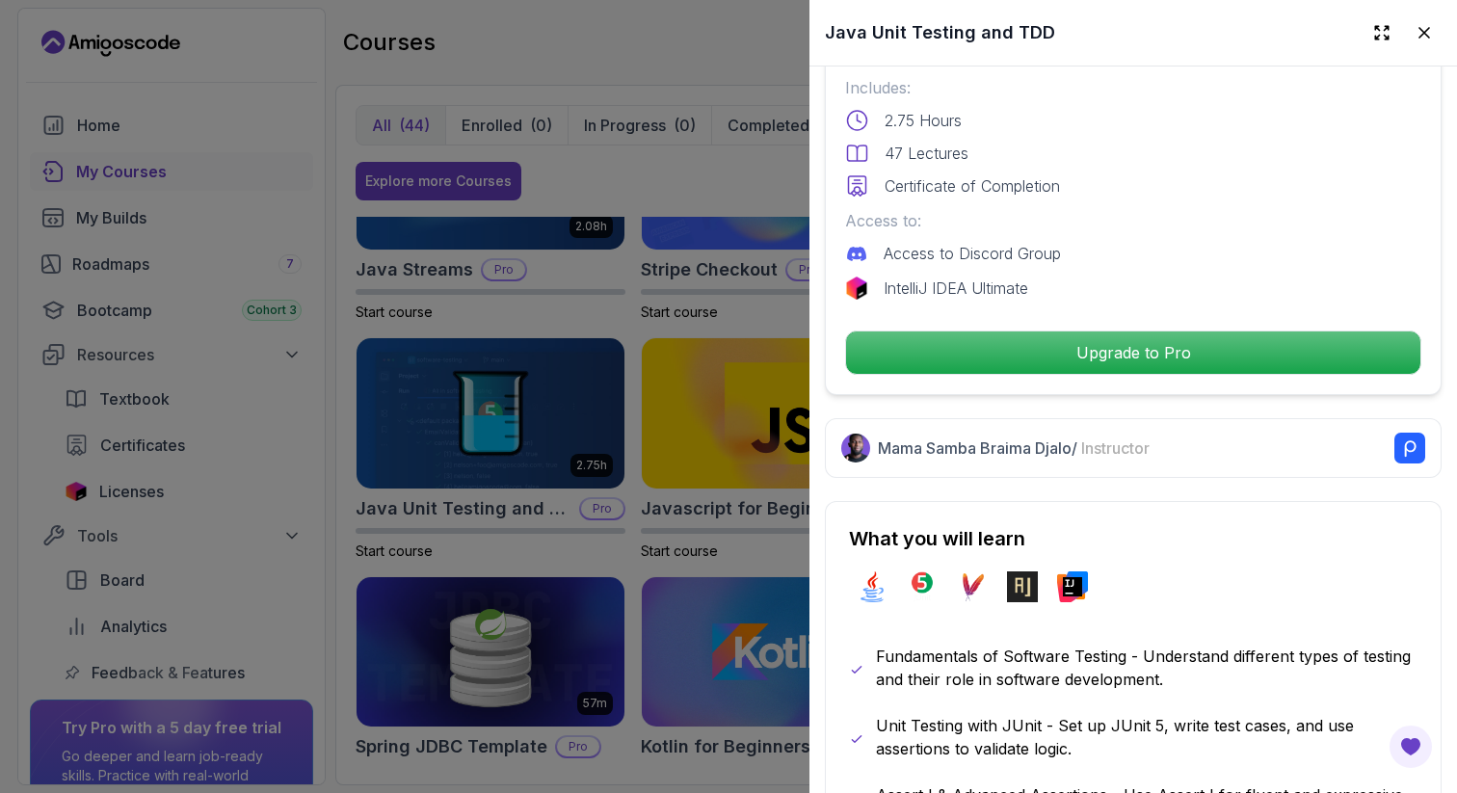
scroll to position [855, 0]
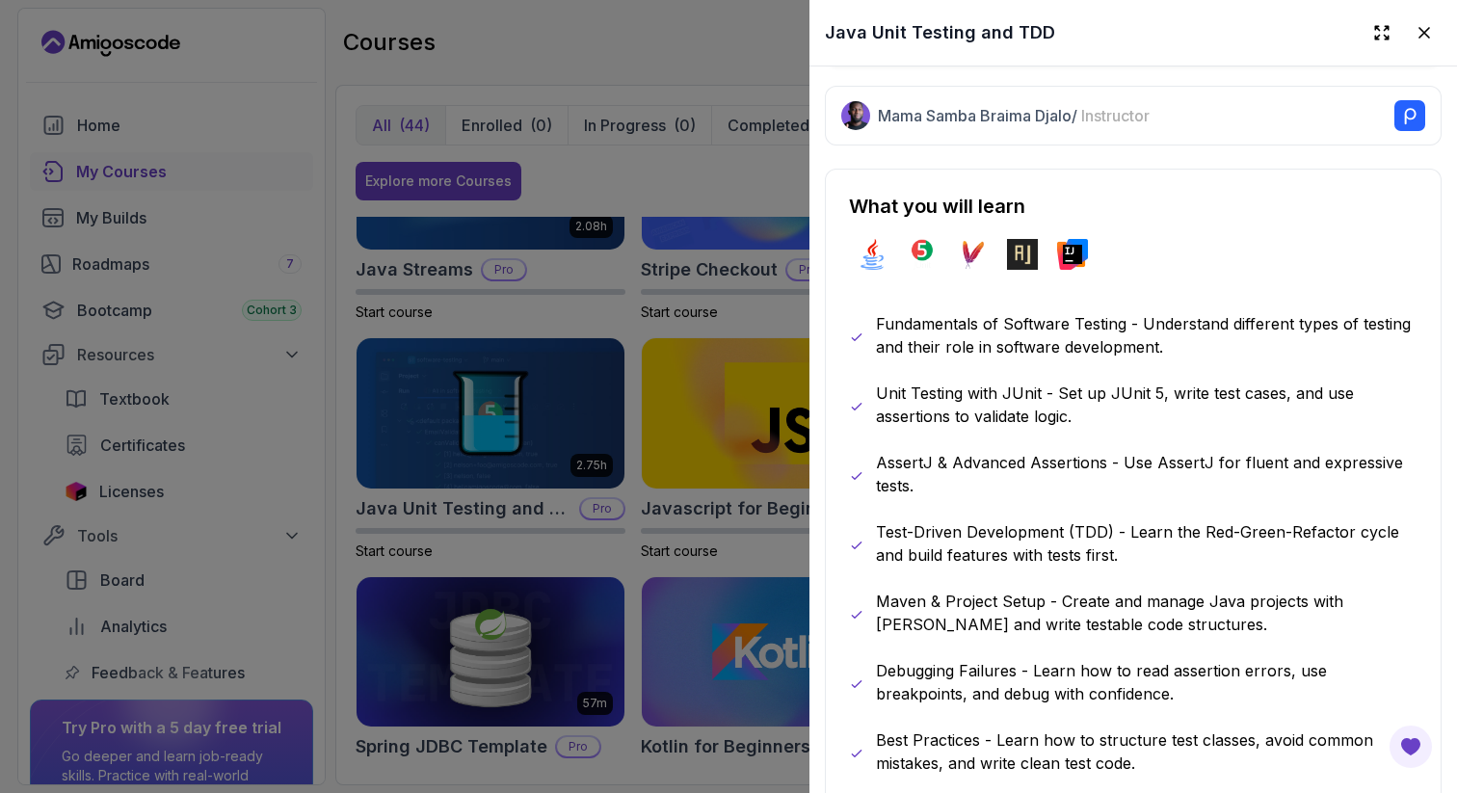
click at [592, 574] on div at bounding box center [728, 396] width 1457 height 793
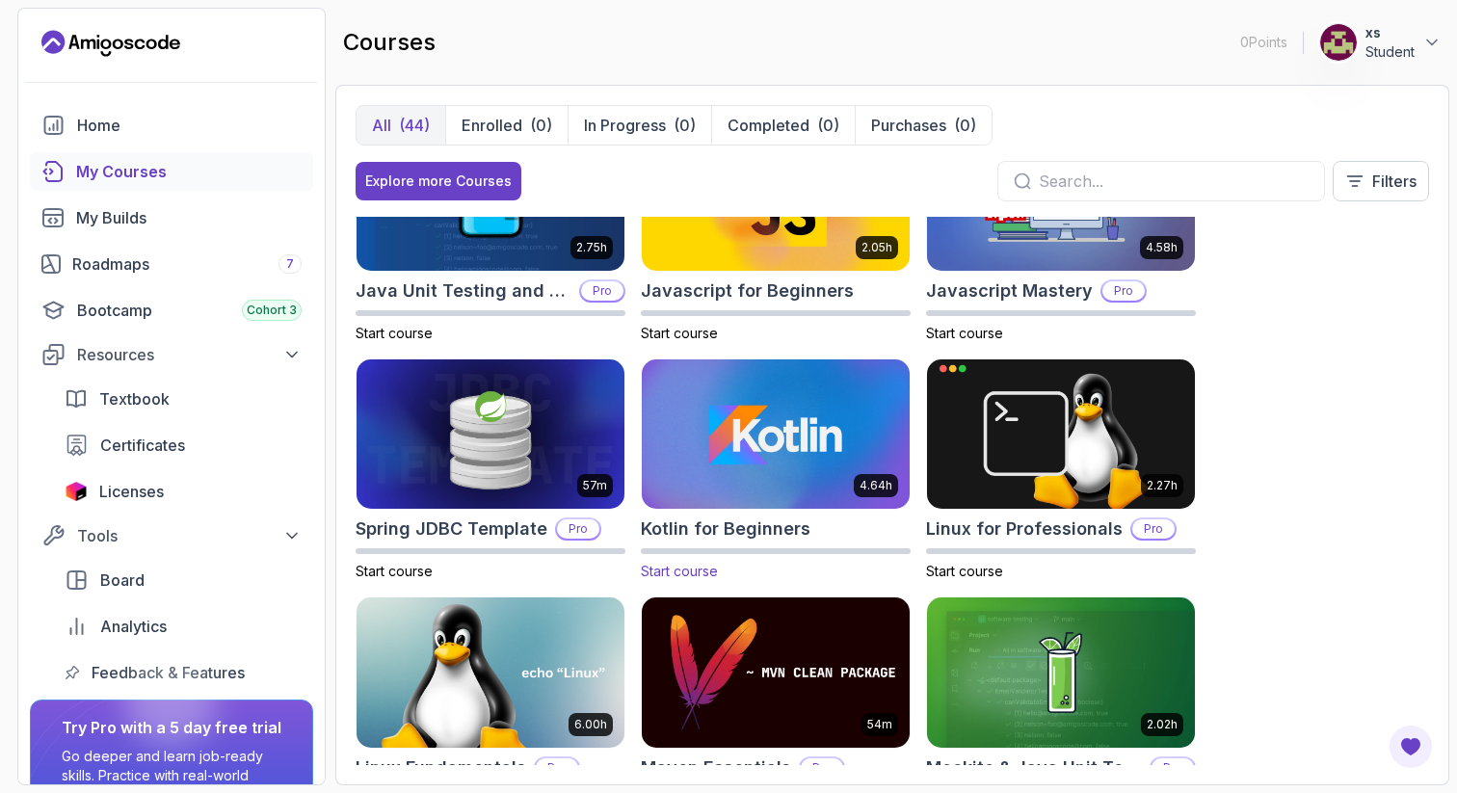
scroll to position [2050, 0]
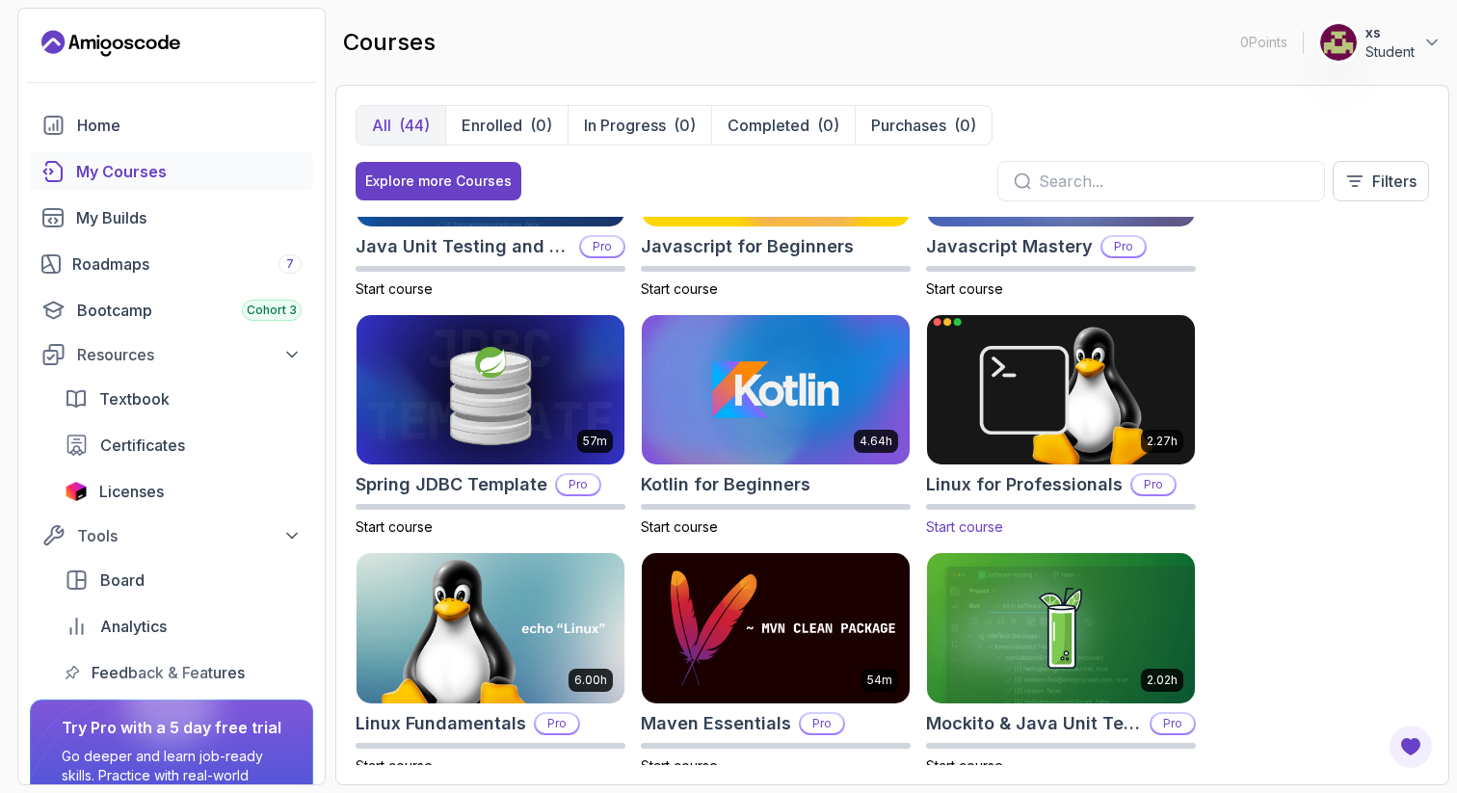
click at [1029, 417] on img at bounding box center [1061, 389] width 281 height 157
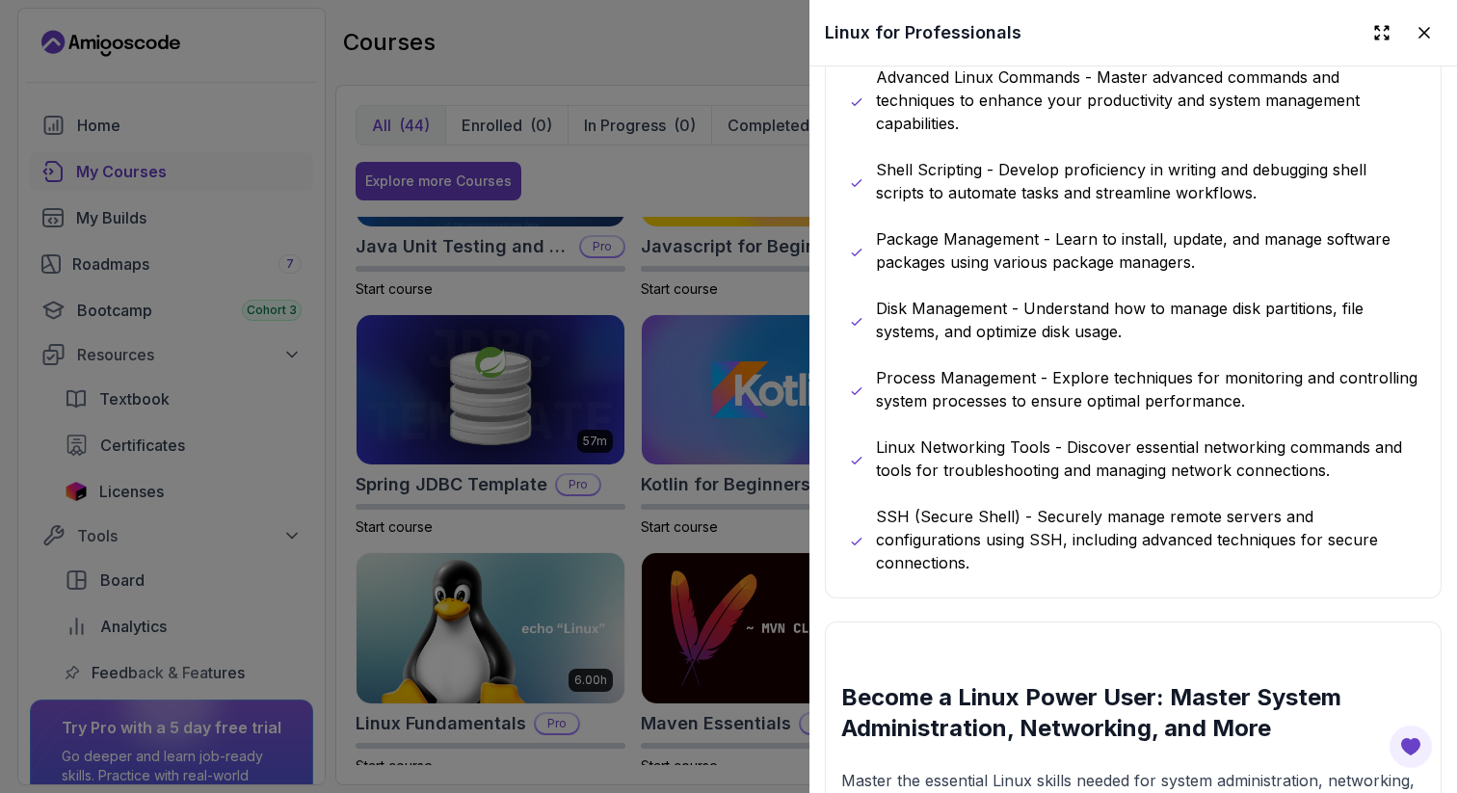
scroll to position [1465, 0]
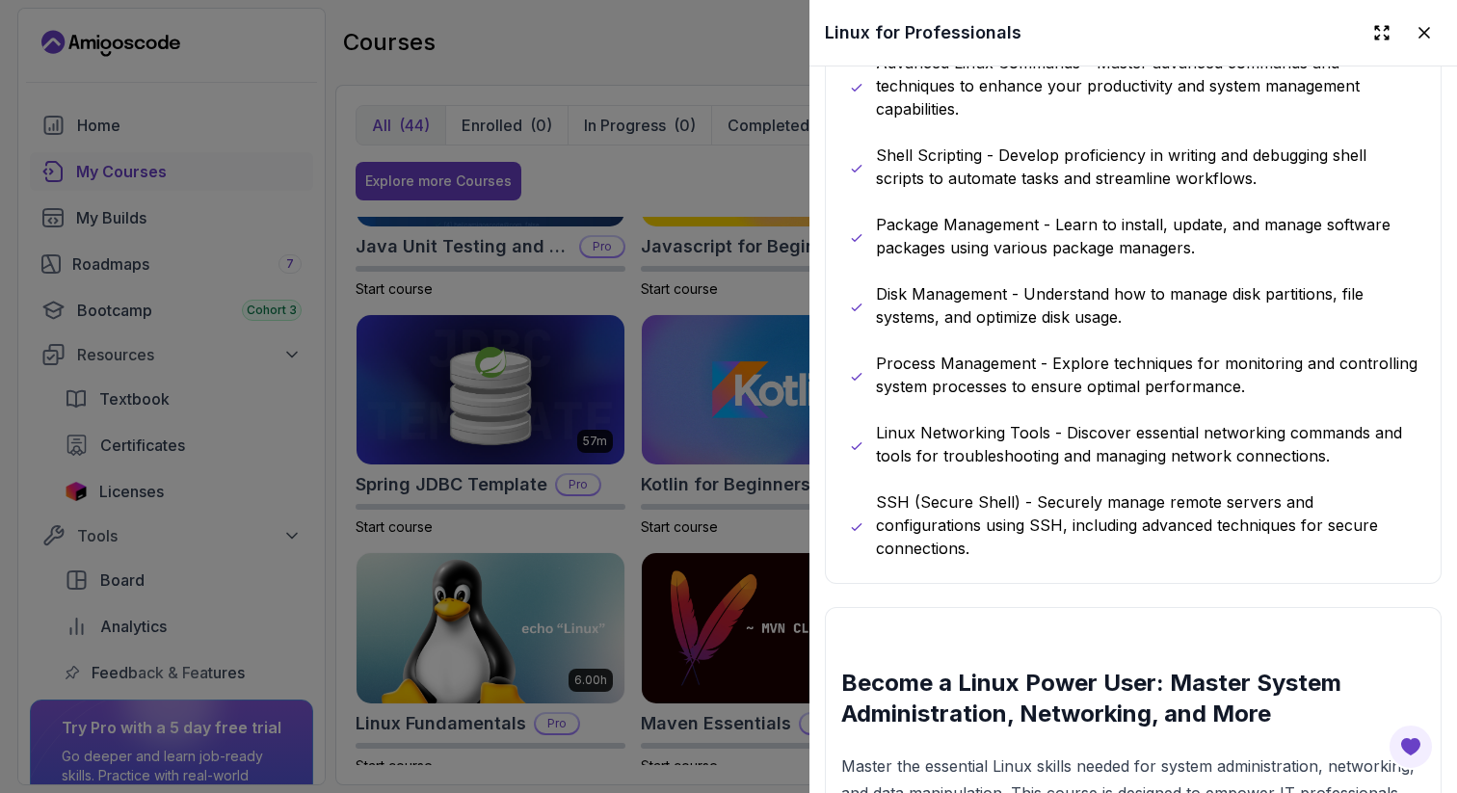
click at [700, 567] on div at bounding box center [728, 396] width 1457 height 793
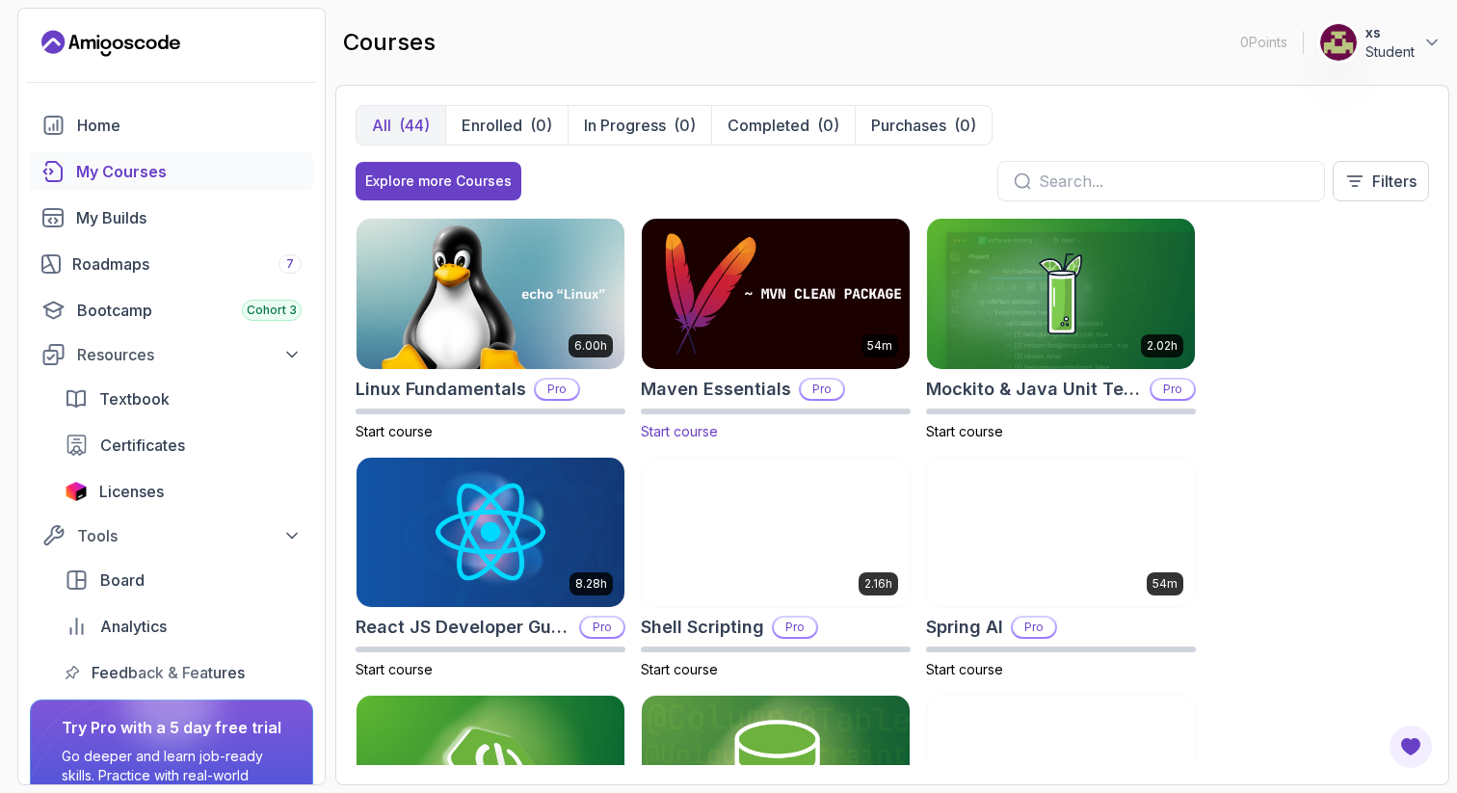
scroll to position [2388, 0]
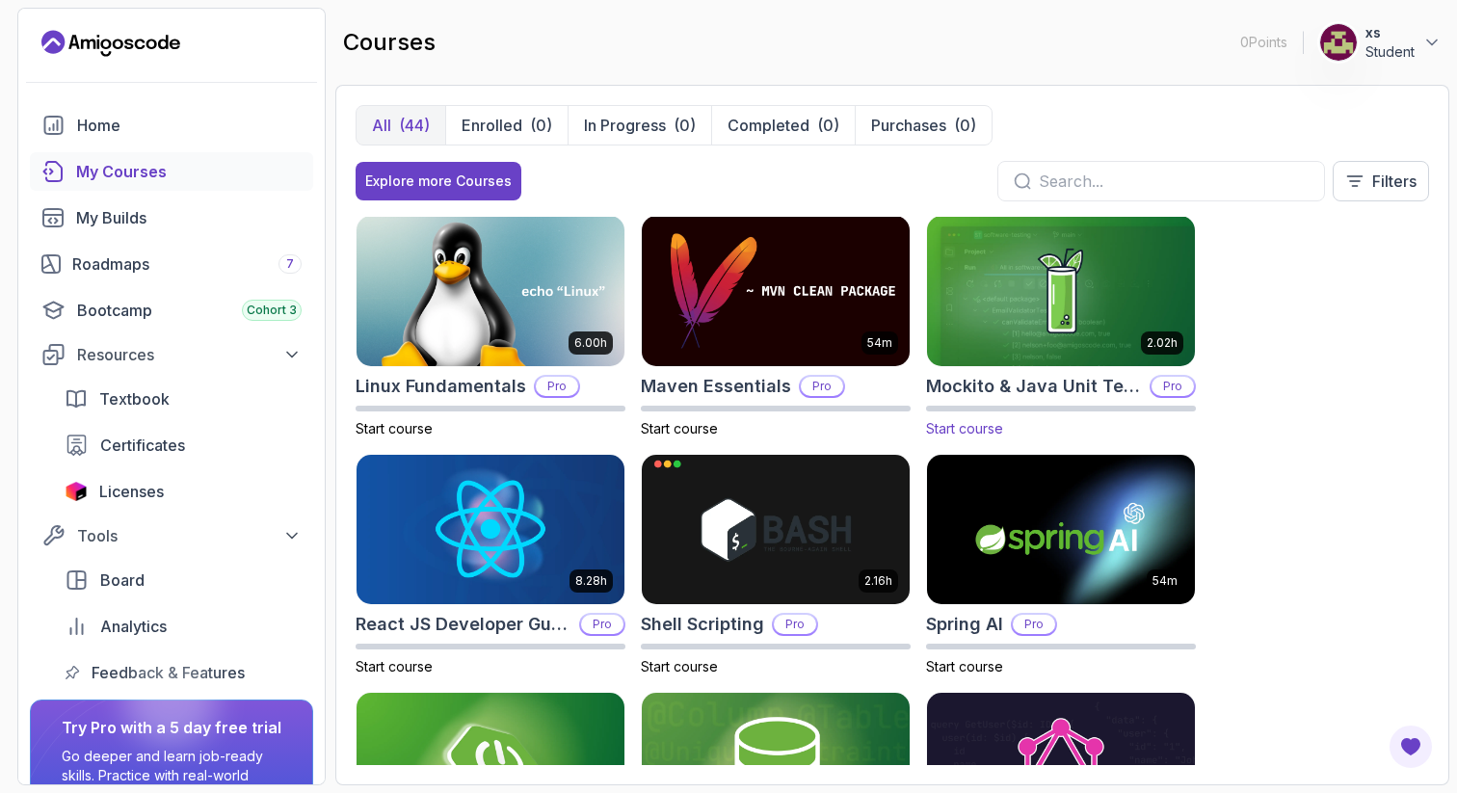
click at [1068, 294] on img at bounding box center [1061, 290] width 281 height 157
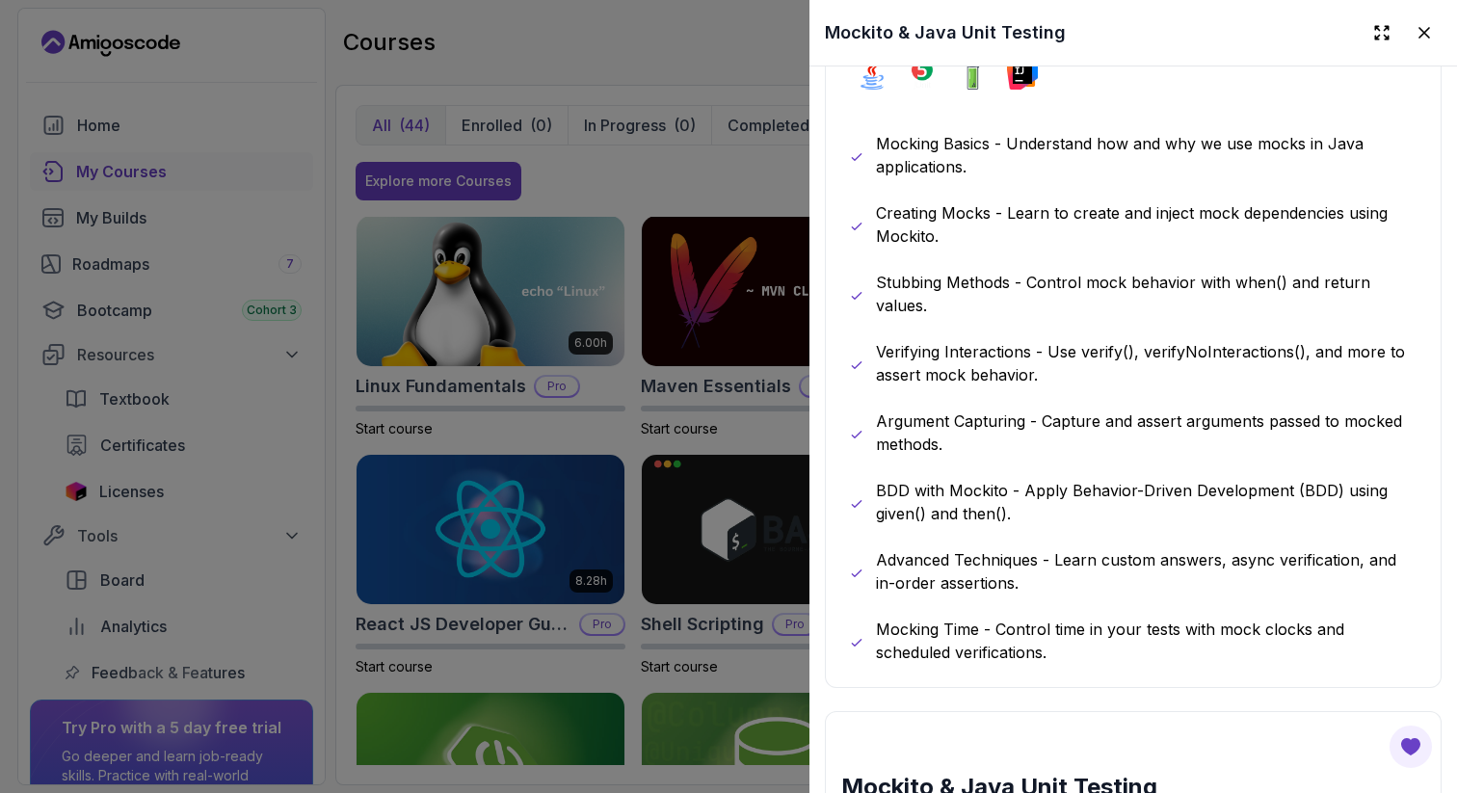
scroll to position [1076, 0]
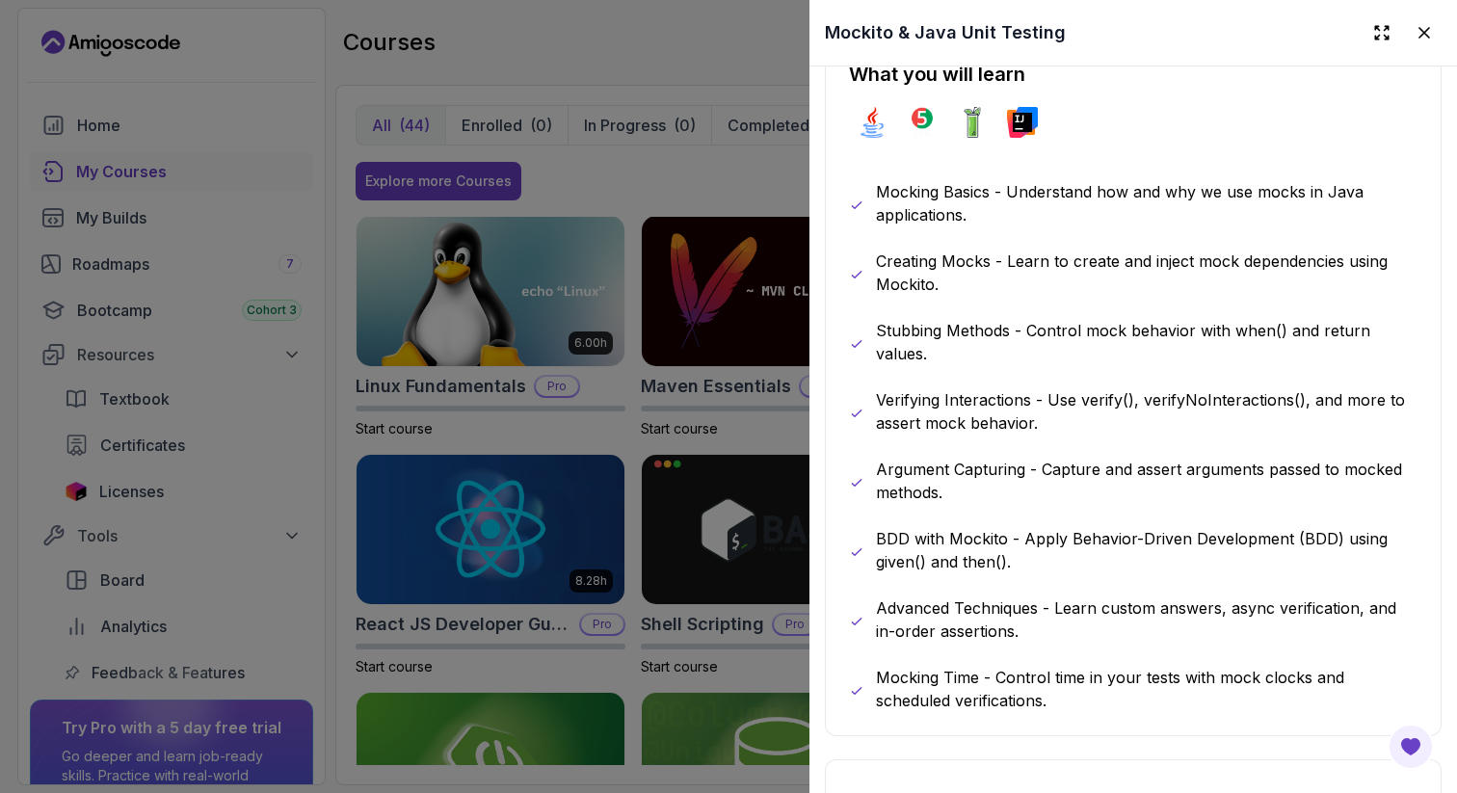
click at [722, 537] on div at bounding box center [728, 396] width 1457 height 793
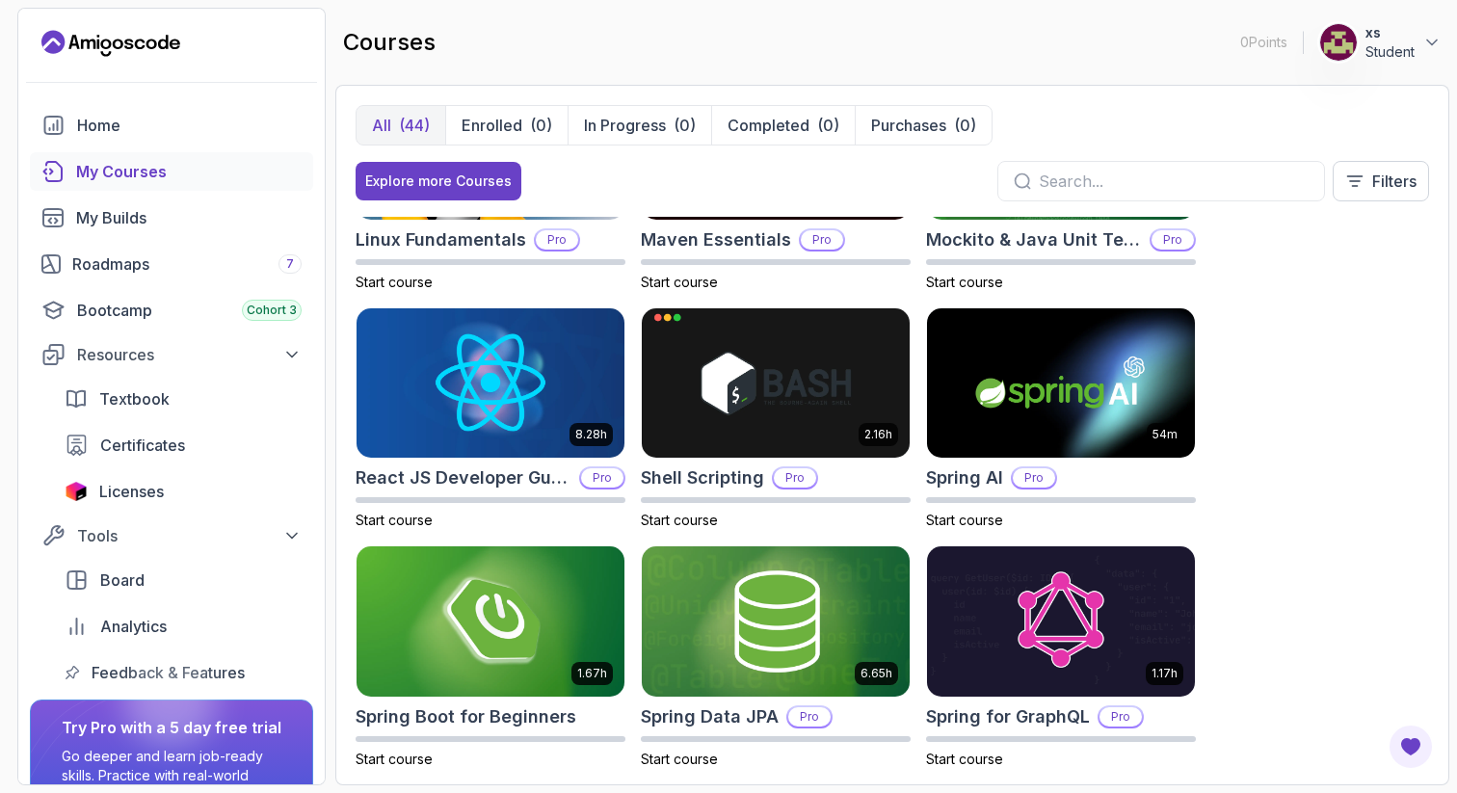
scroll to position [2542, 0]
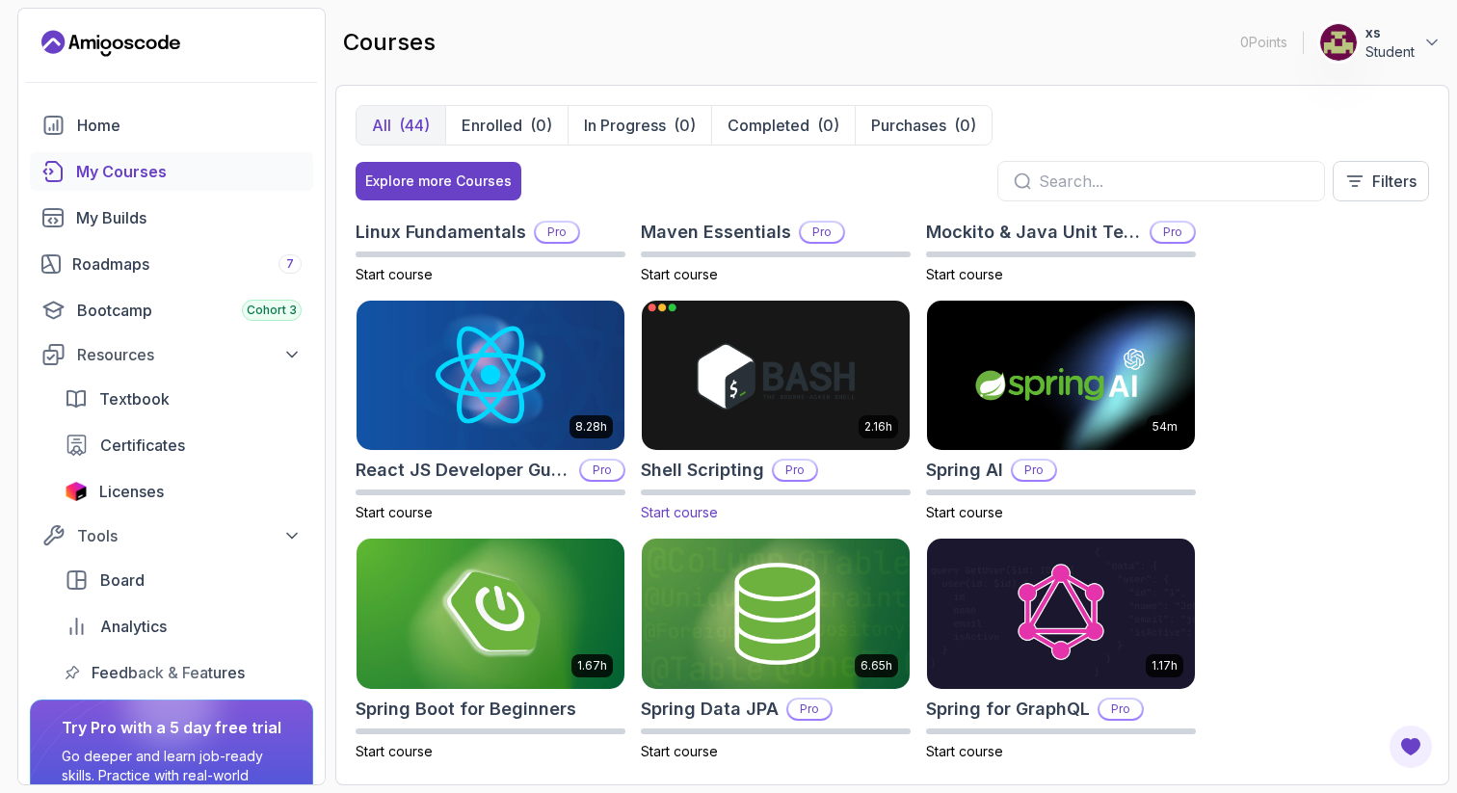
click at [762, 400] on img at bounding box center [775, 375] width 281 height 157
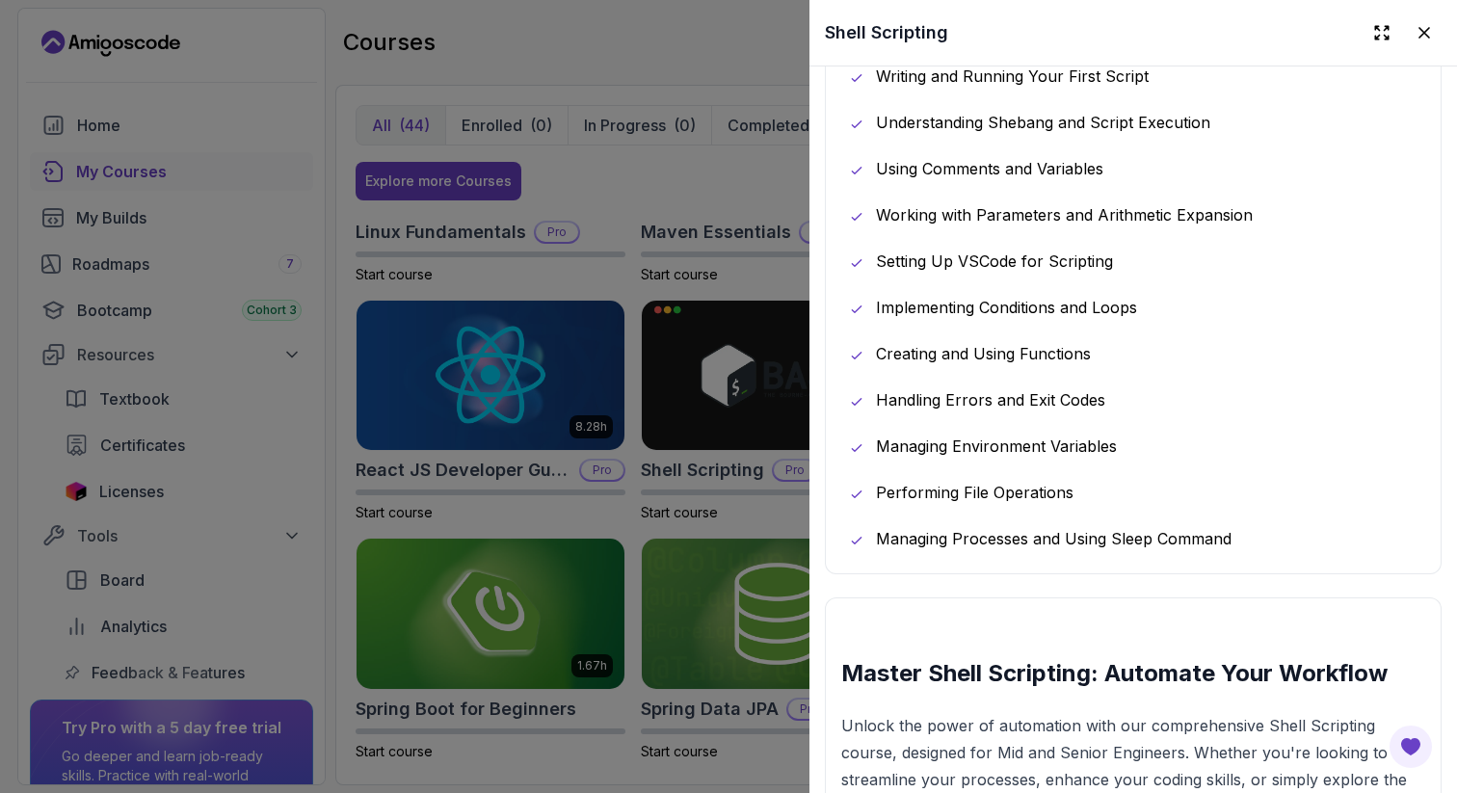
scroll to position [1257, 0]
click at [719, 552] on div at bounding box center [728, 396] width 1457 height 793
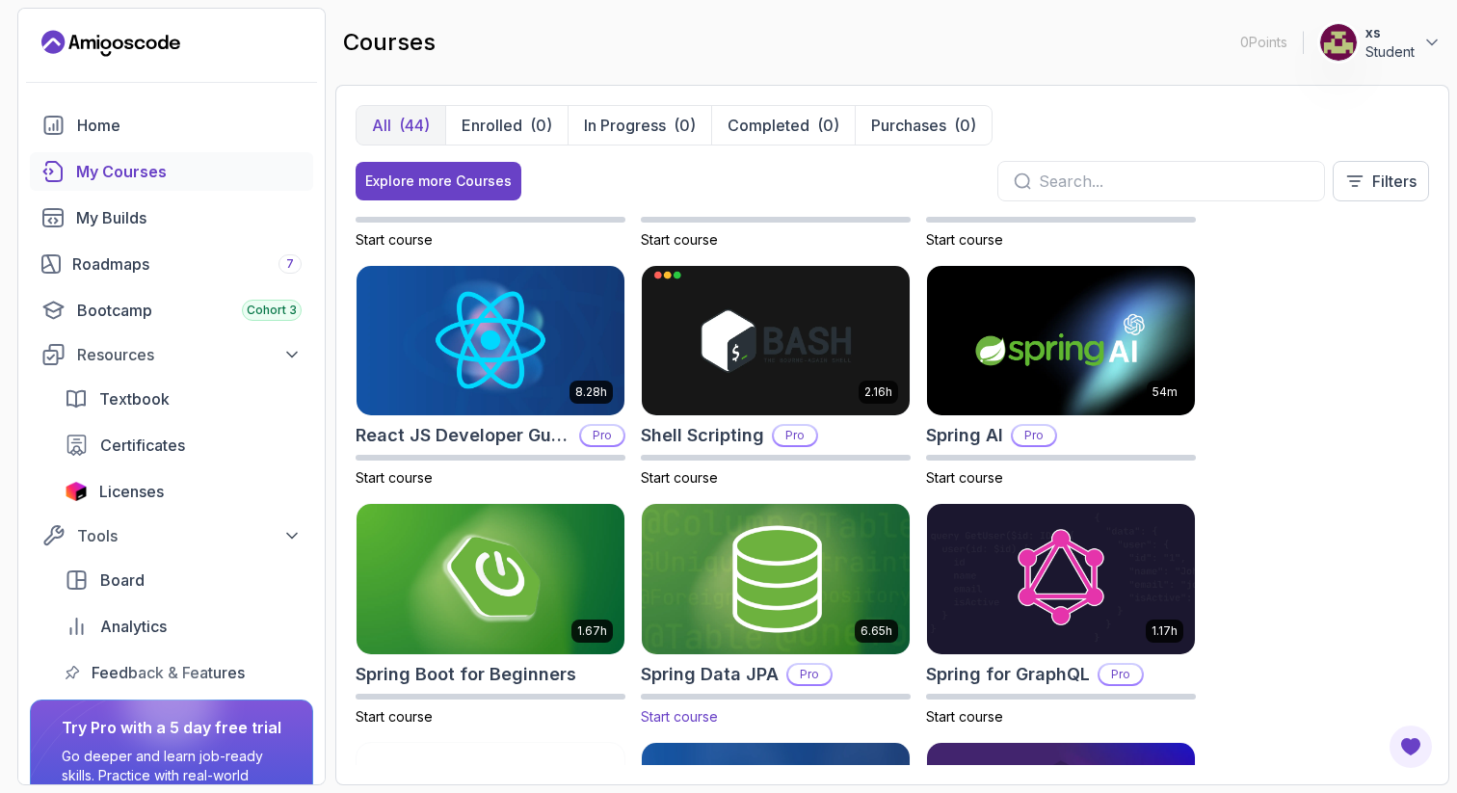
scroll to position [2578, 0]
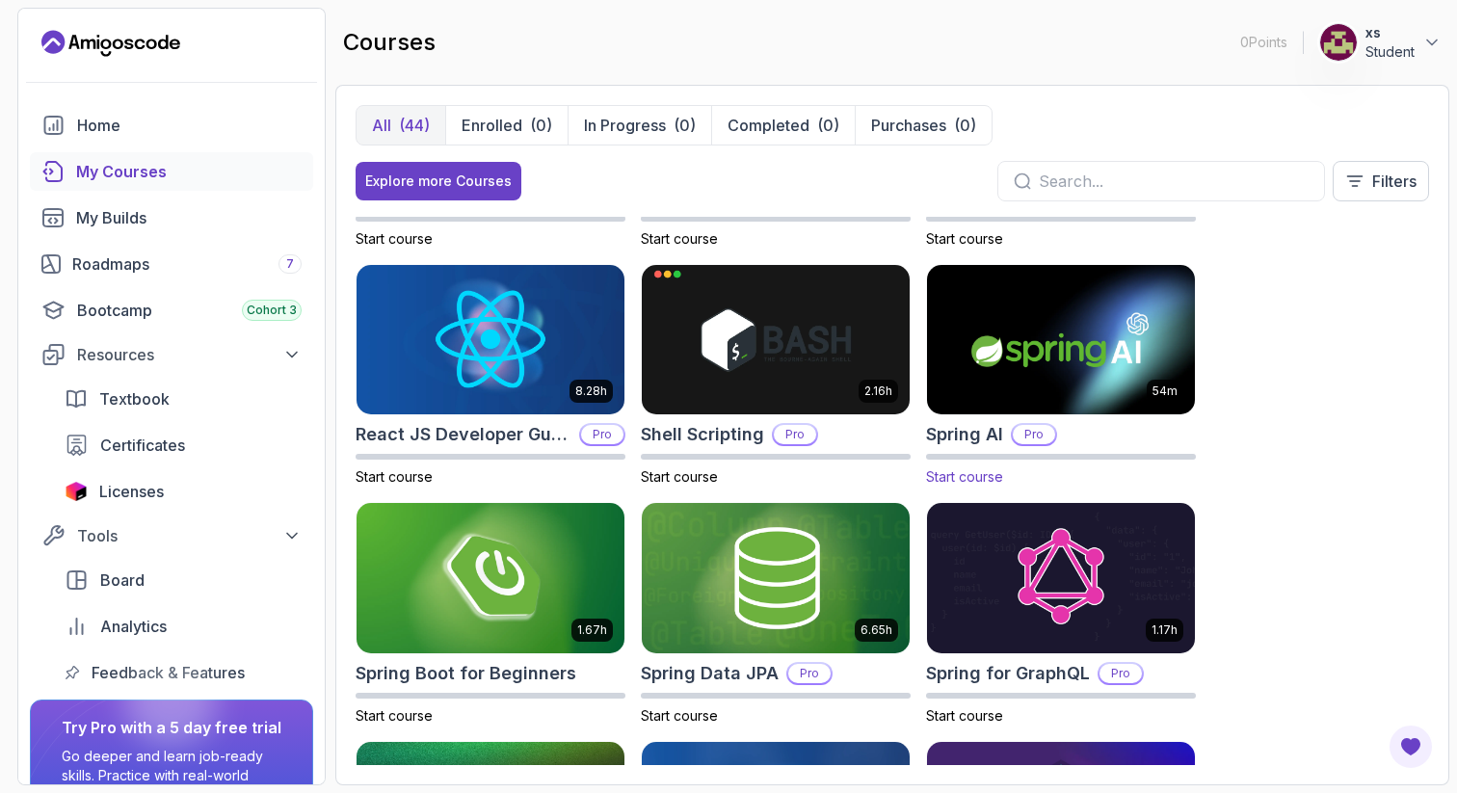
click at [1017, 363] on img at bounding box center [1061, 339] width 281 height 157
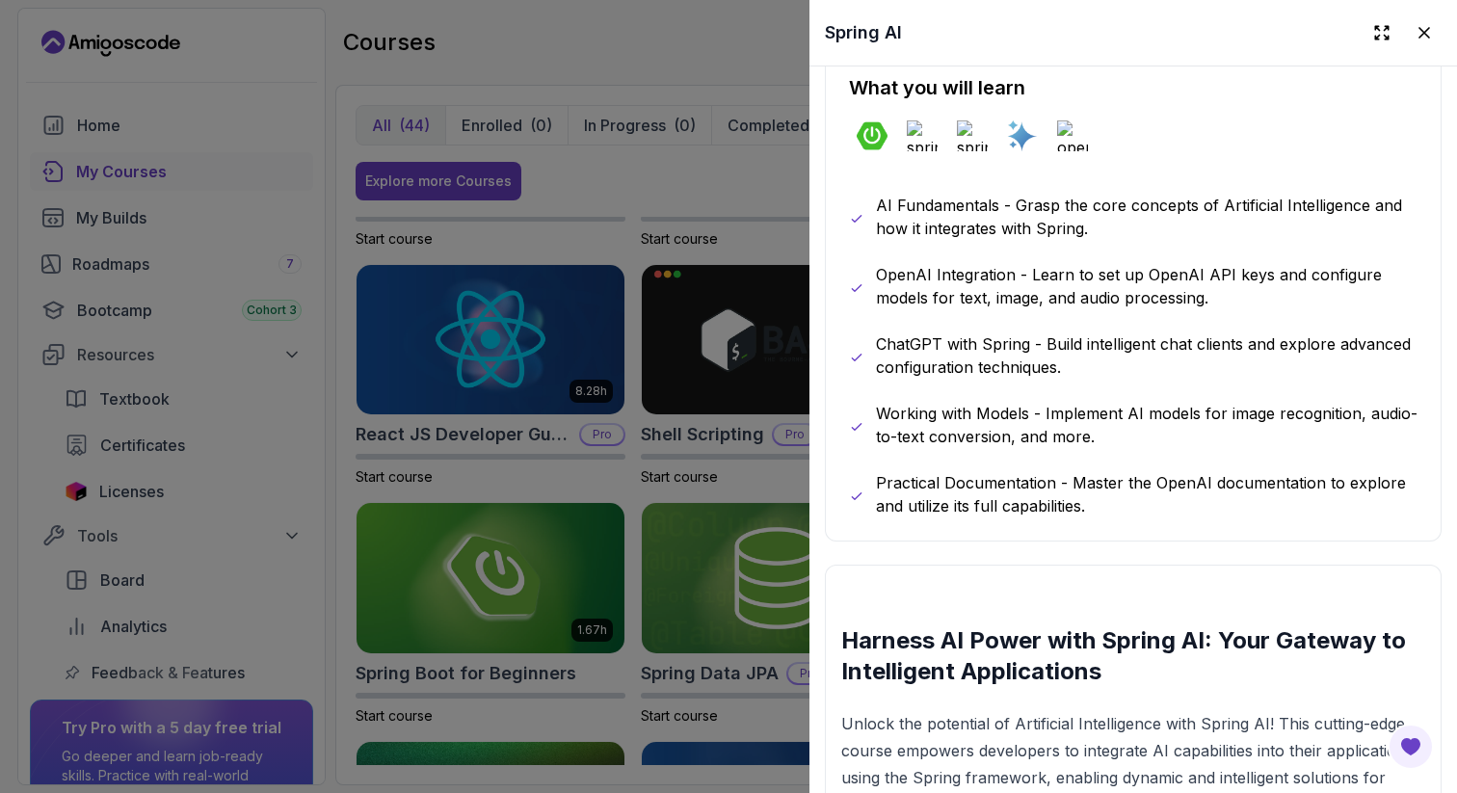
scroll to position [1041, 0]
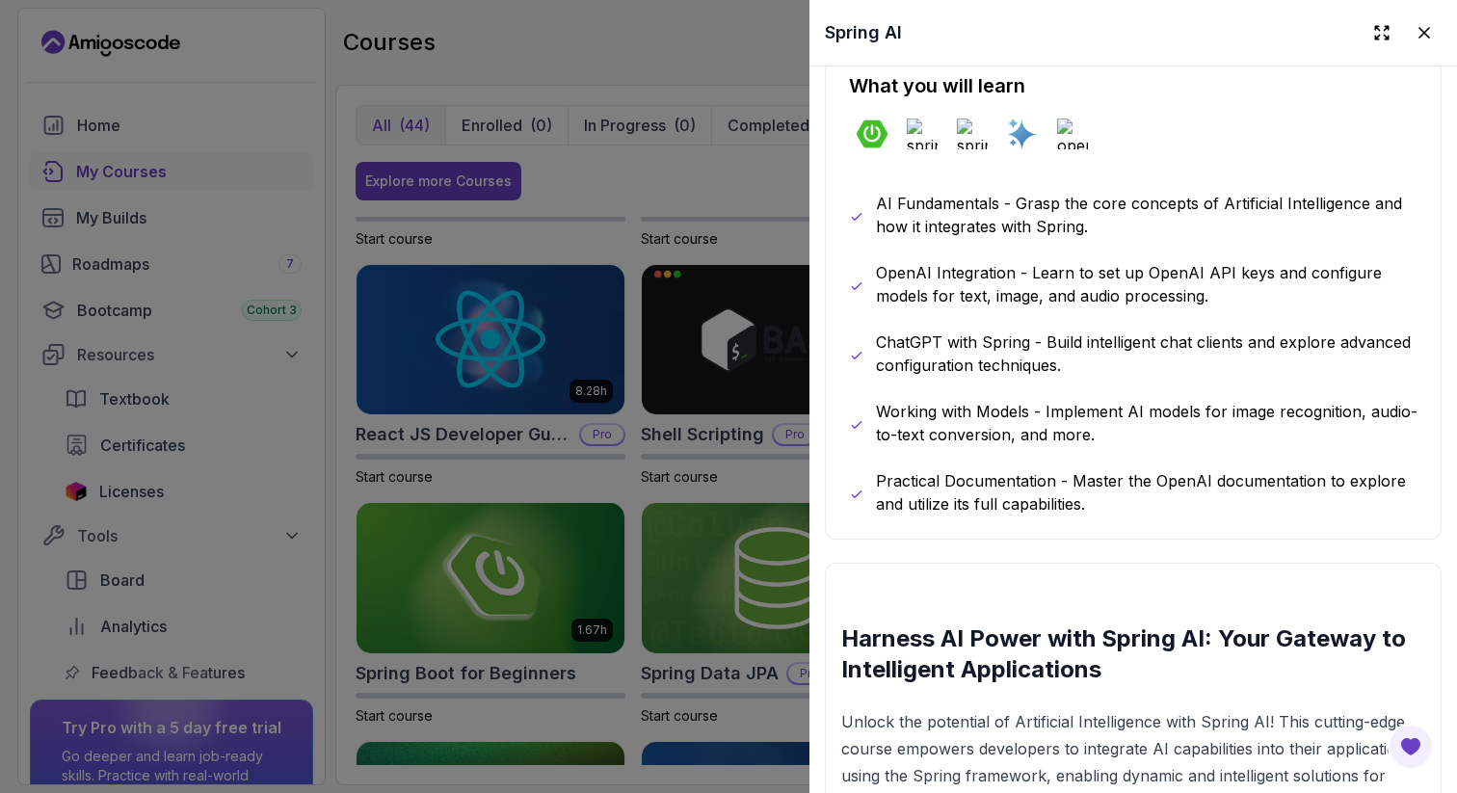
click at [894, 390] on div "AI Fundamentals - Grasp the core concepts of Artificial Intelligence and how it…" at bounding box center [1133, 354] width 569 height 324
click at [693, 482] on div at bounding box center [728, 396] width 1457 height 793
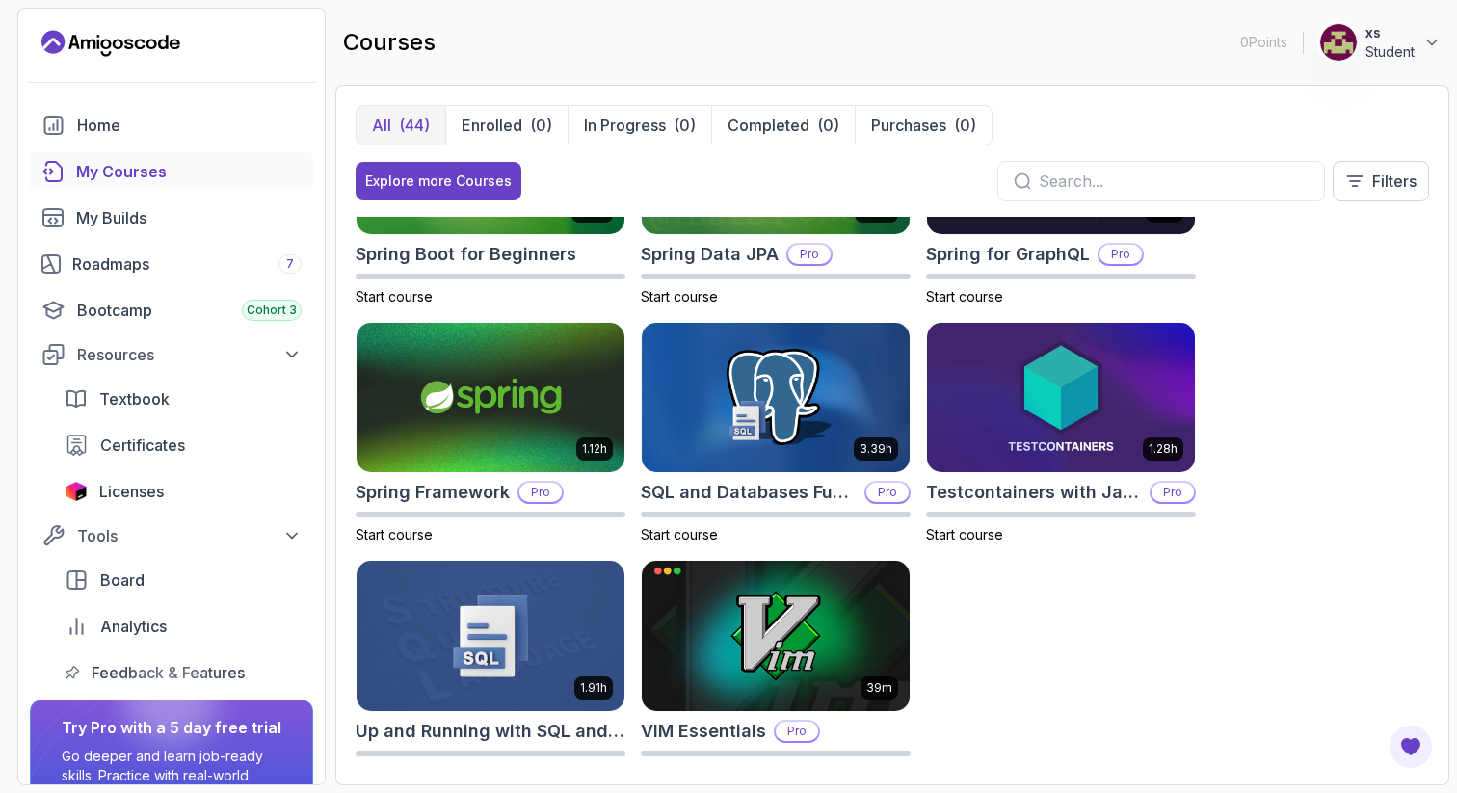
scroll to position [3037, 0]
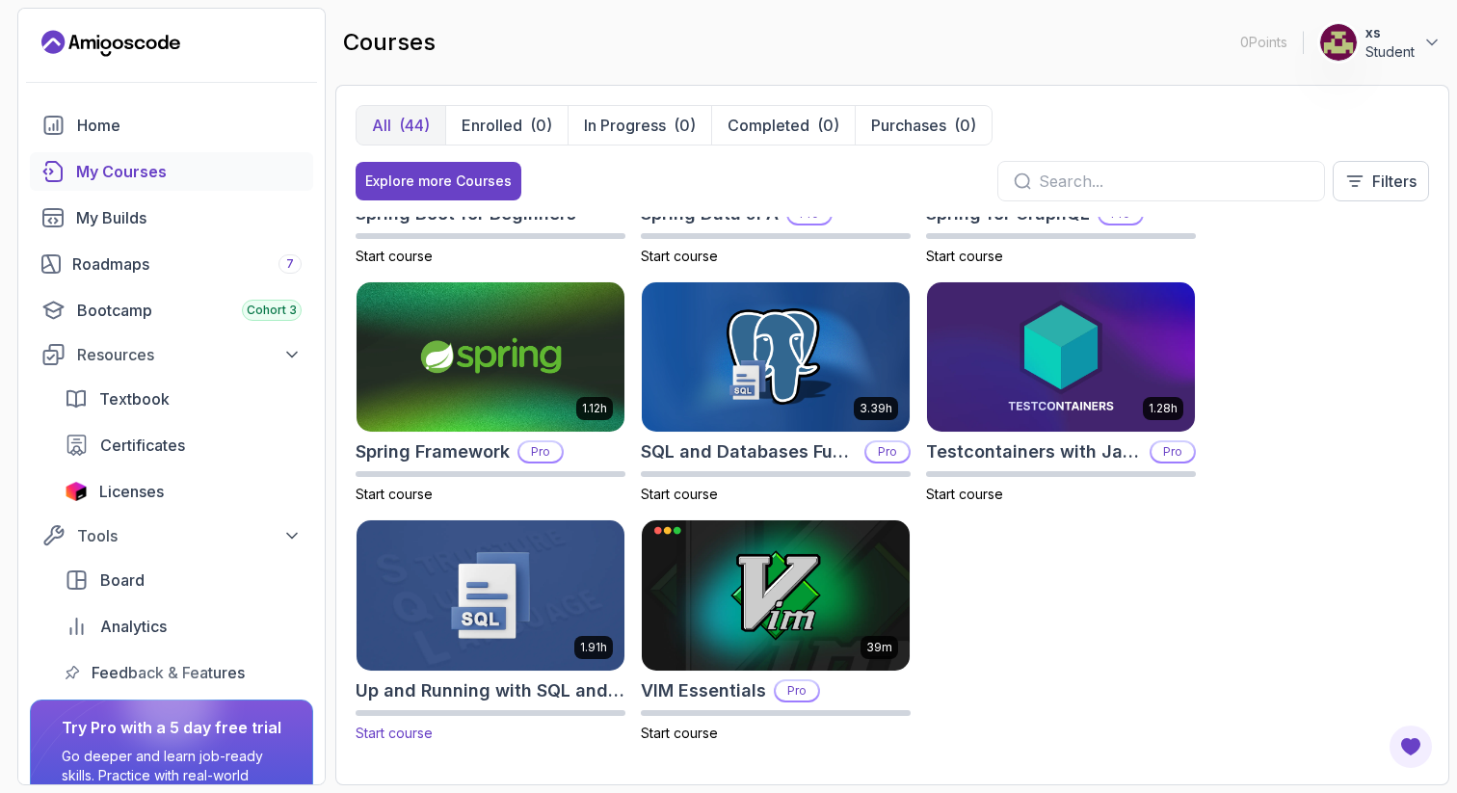
click at [527, 584] on img at bounding box center [490, 595] width 281 height 157
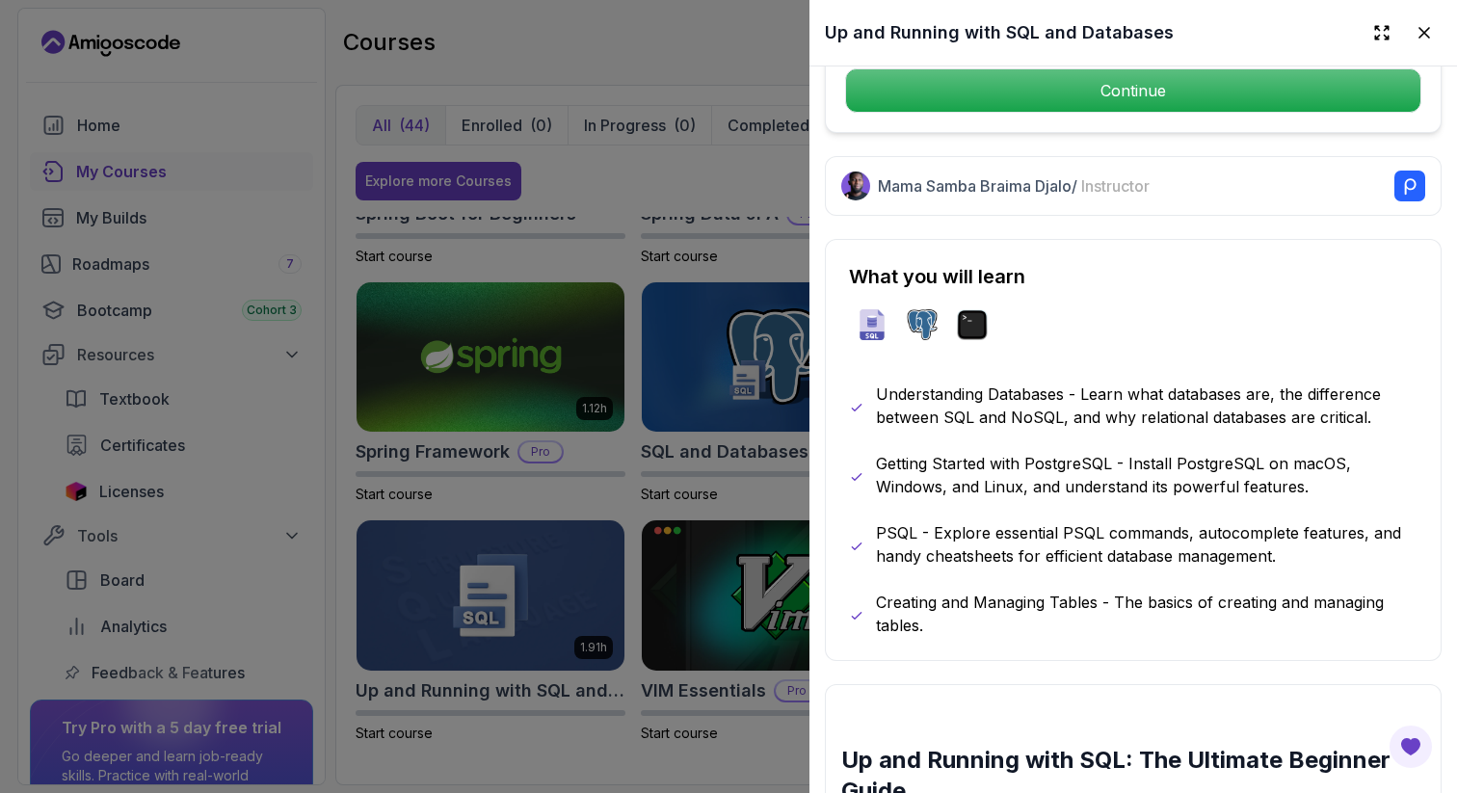
scroll to position [851, 0]
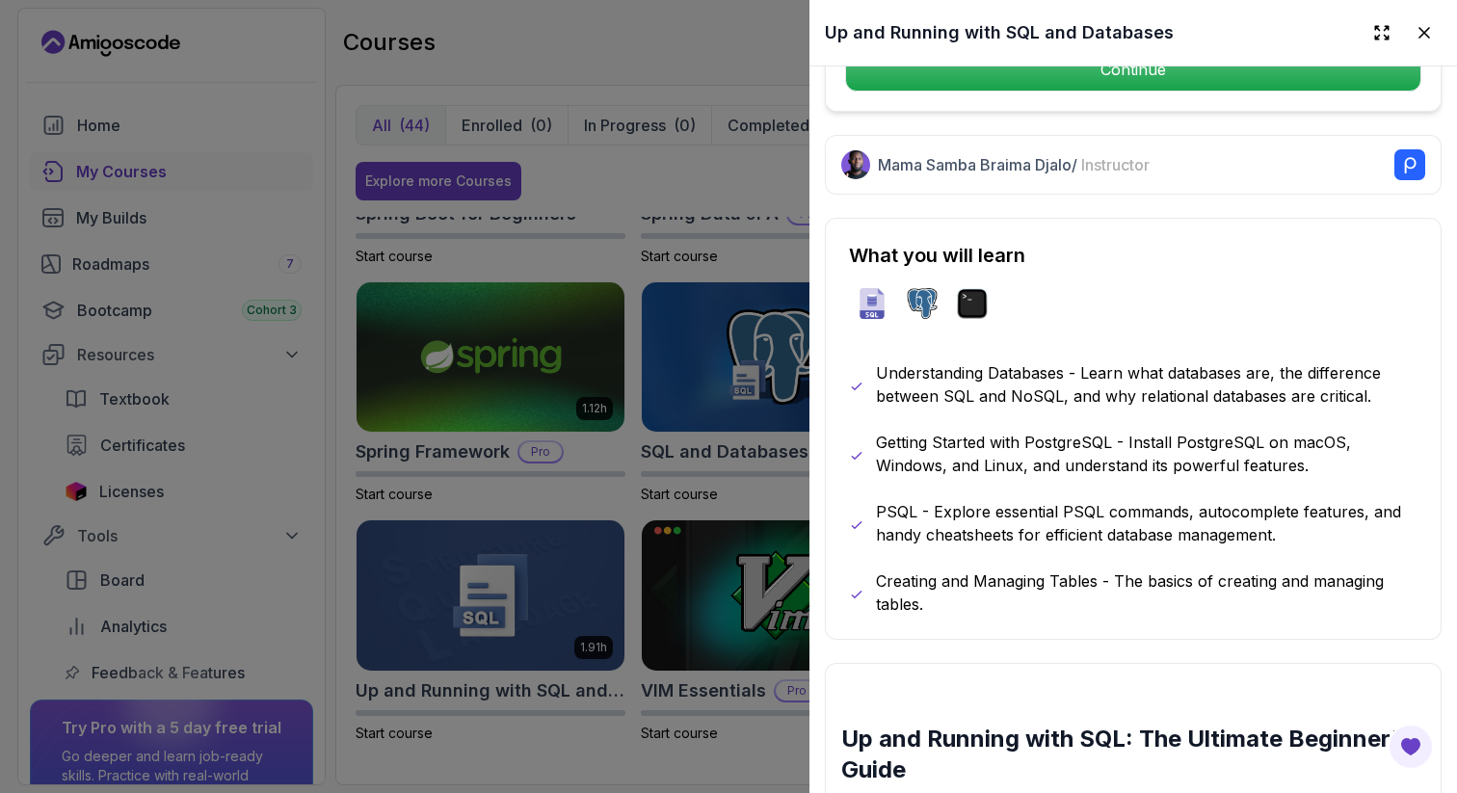
click at [685, 592] on div at bounding box center [728, 396] width 1457 height 793
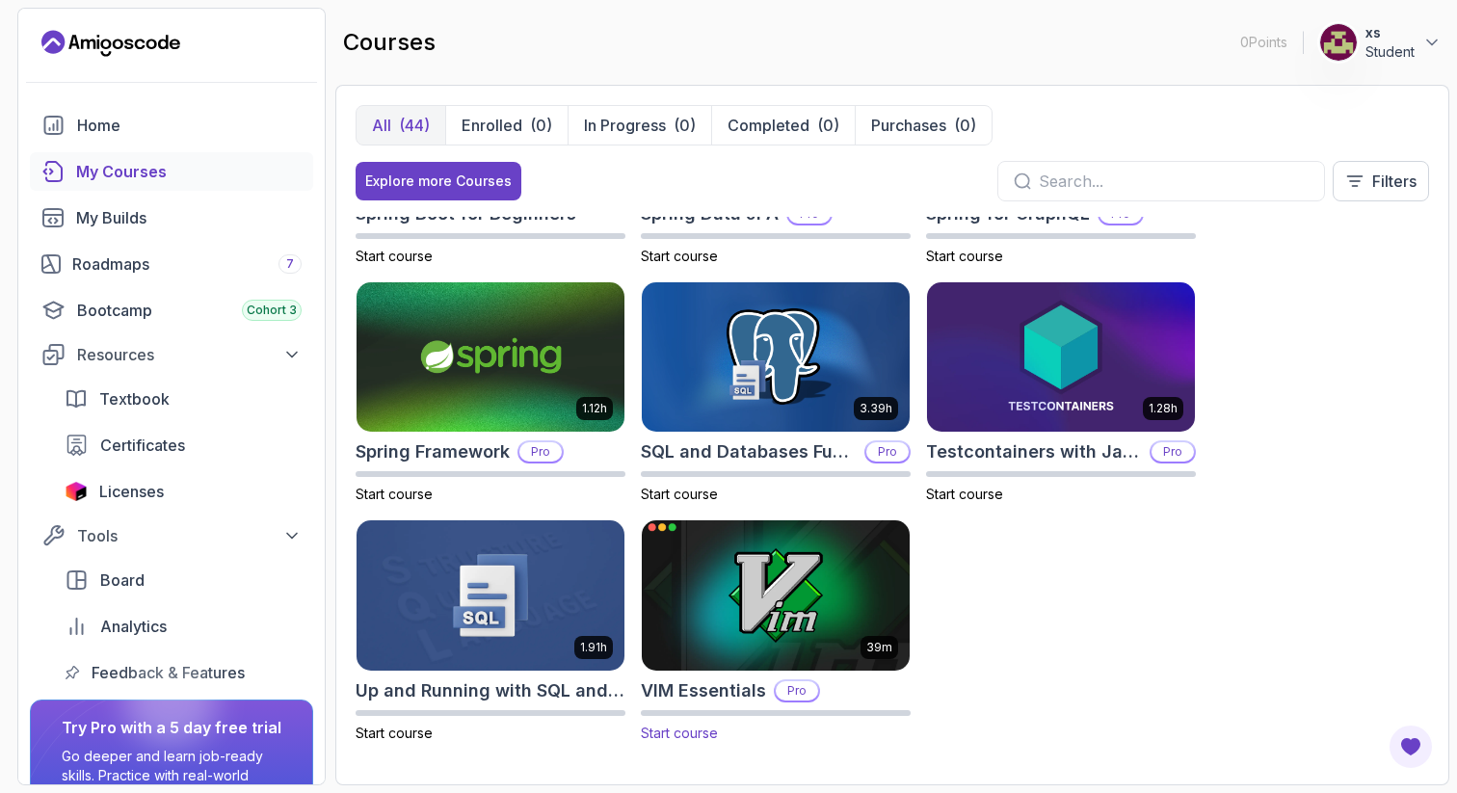
click at [789, 622] on img at bounding box center [775, 595] width 281 height 157
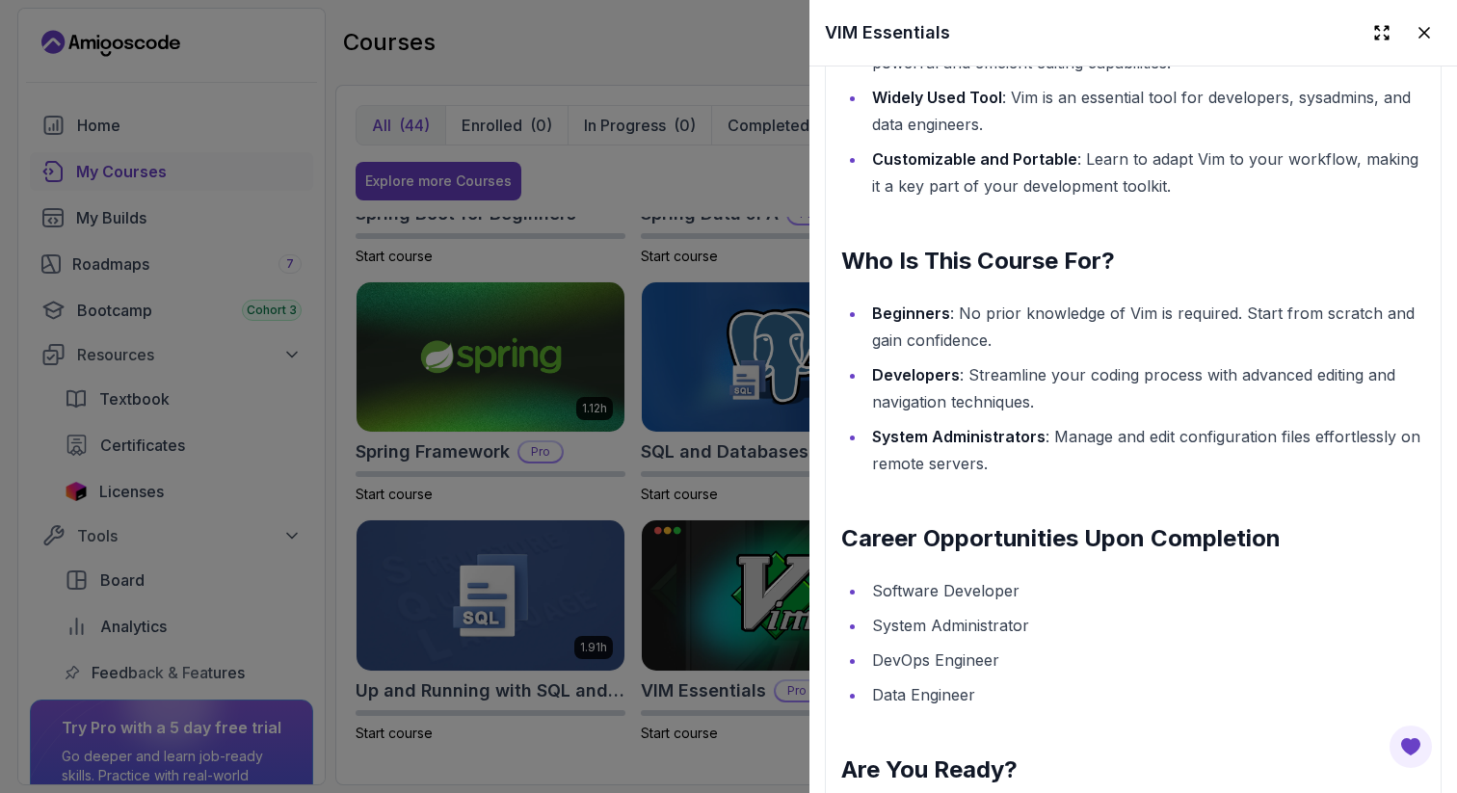
scroll to position [1871, 0]
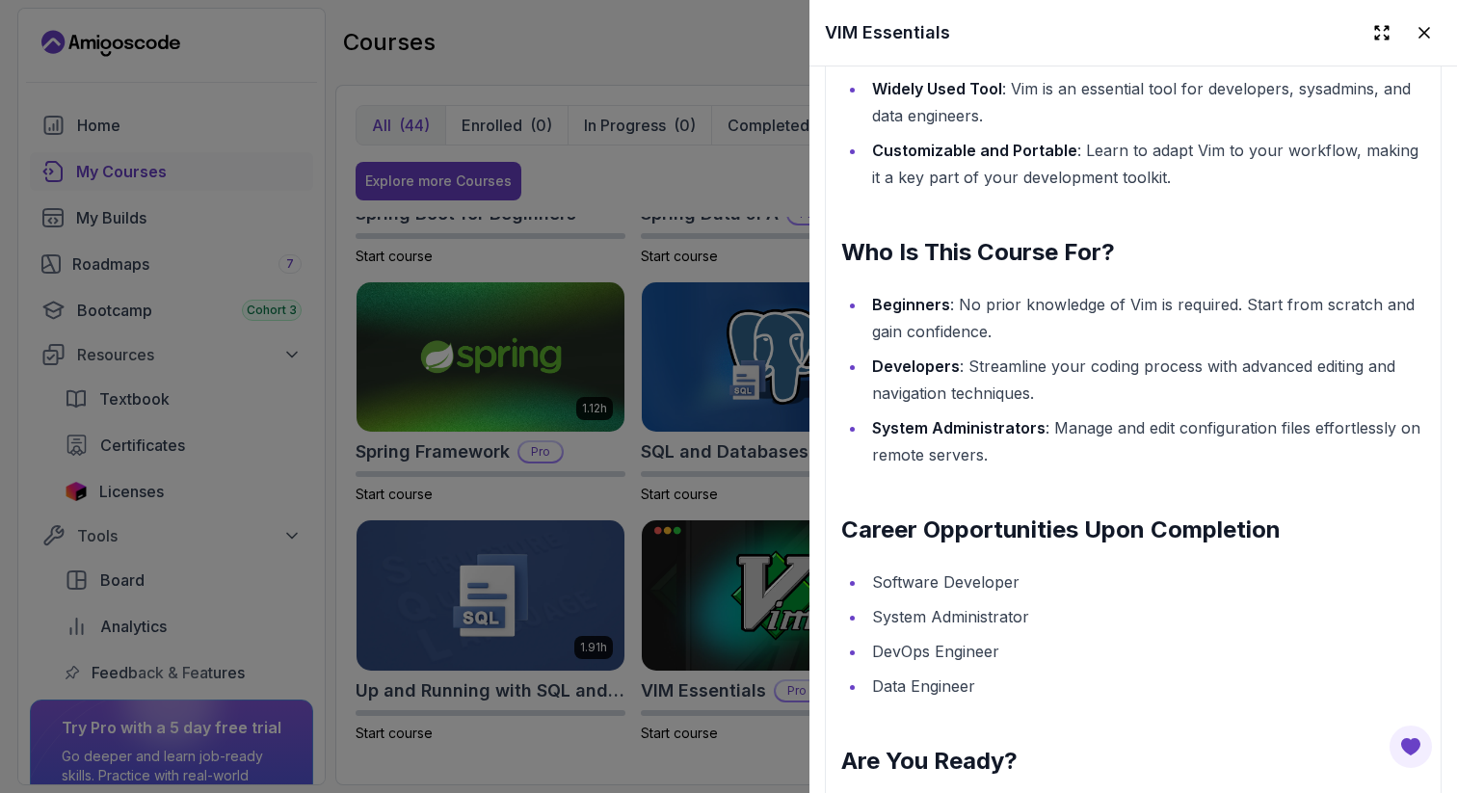
click at [679, 570] on div at bounding box center [728, 396] width 1457 height 793
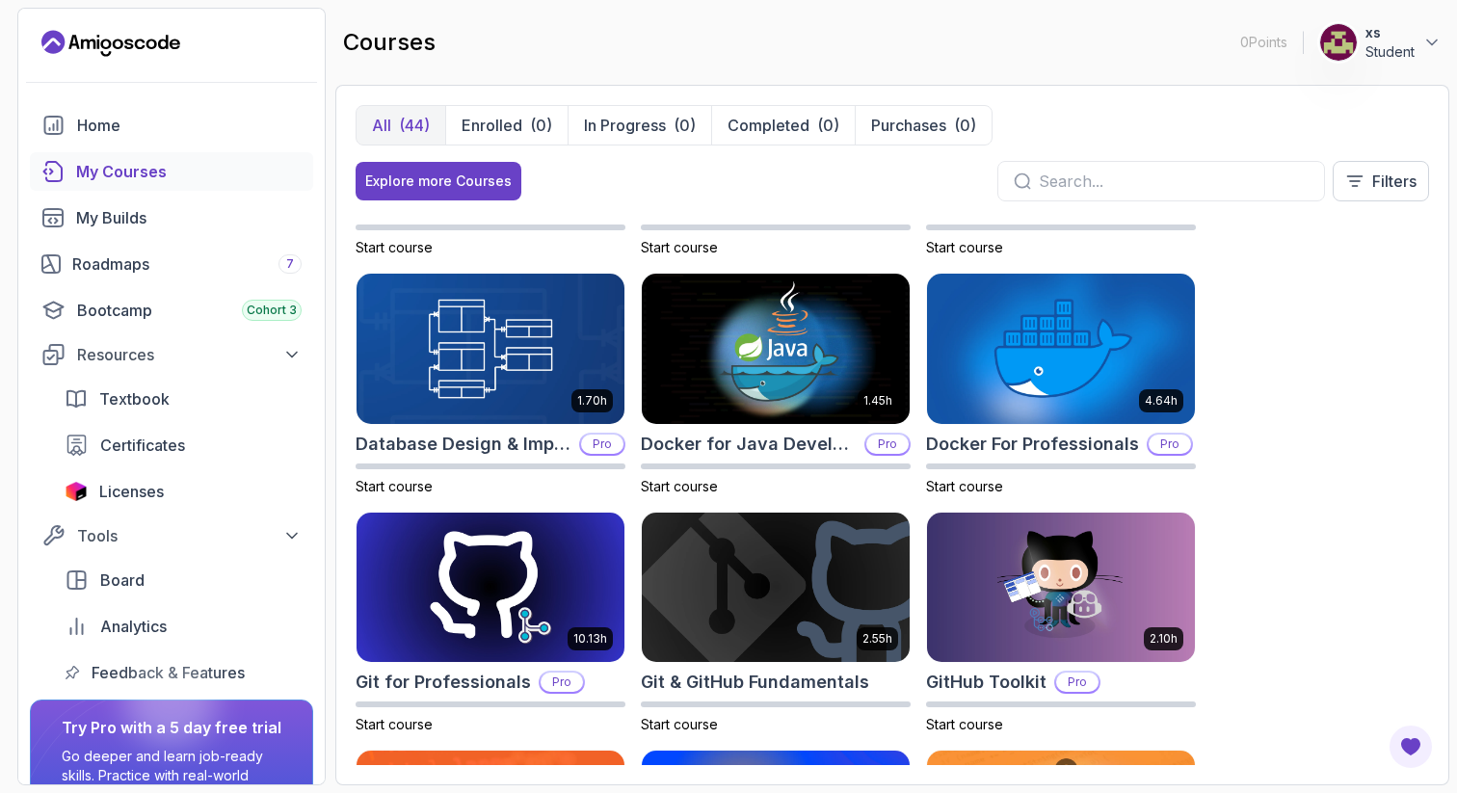
scroll to position [0, 0]
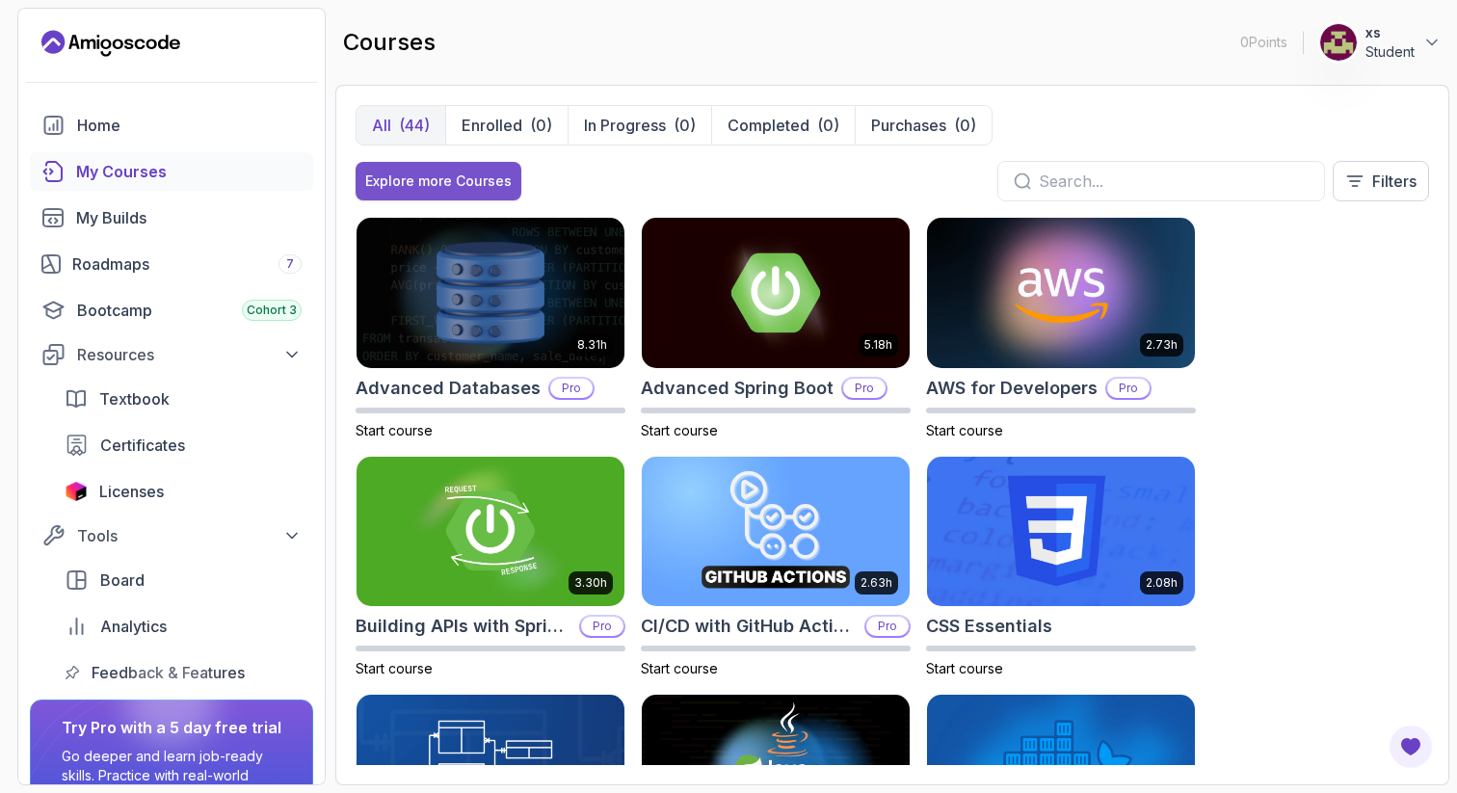
click at [462, 183] on div "Explore more Courses" at bounding box center [438, 181] width 147 height 19
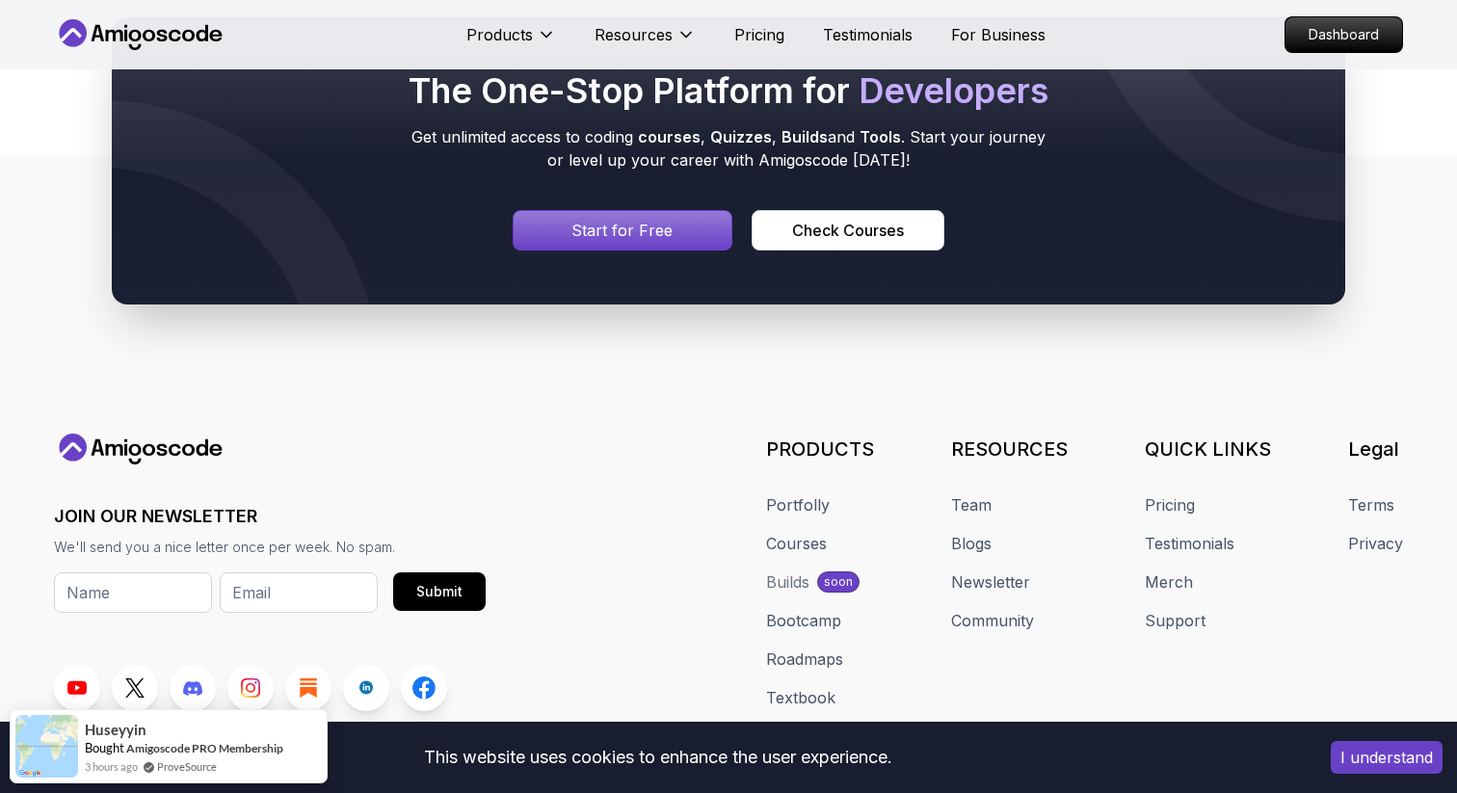
scroll to position [8798, 0]
